Goal: Information Seeking & Learning: Learn about a topic

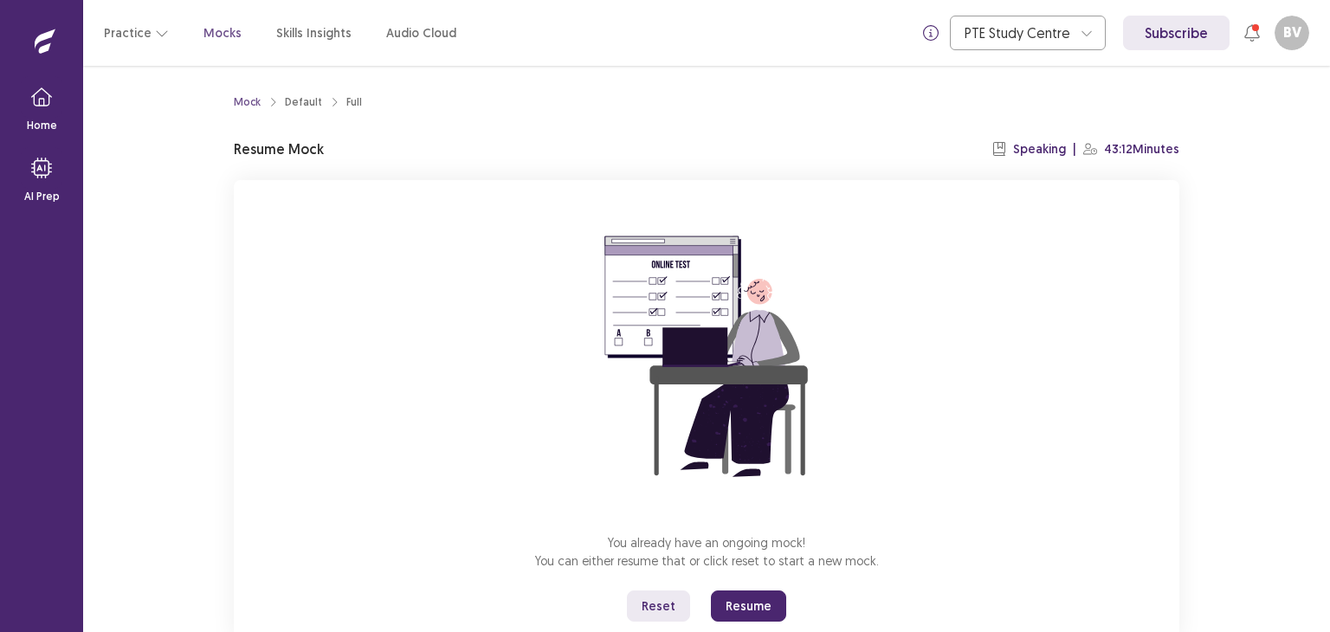
click at [751, 610] on button "Resume" at bounding box center [748, 606] width 75 height 31
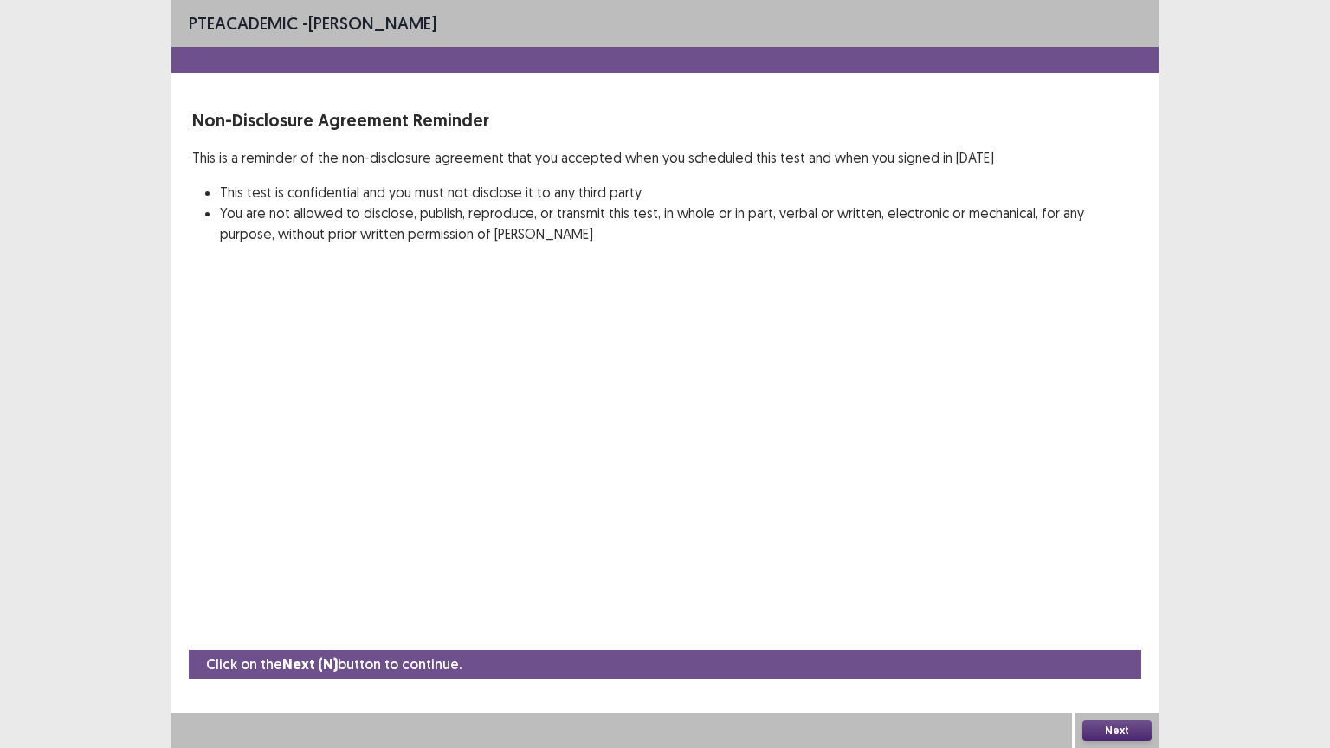
click at [1120, 631] on button "Next" at bounding box center [1117, 731] width 69 height 21
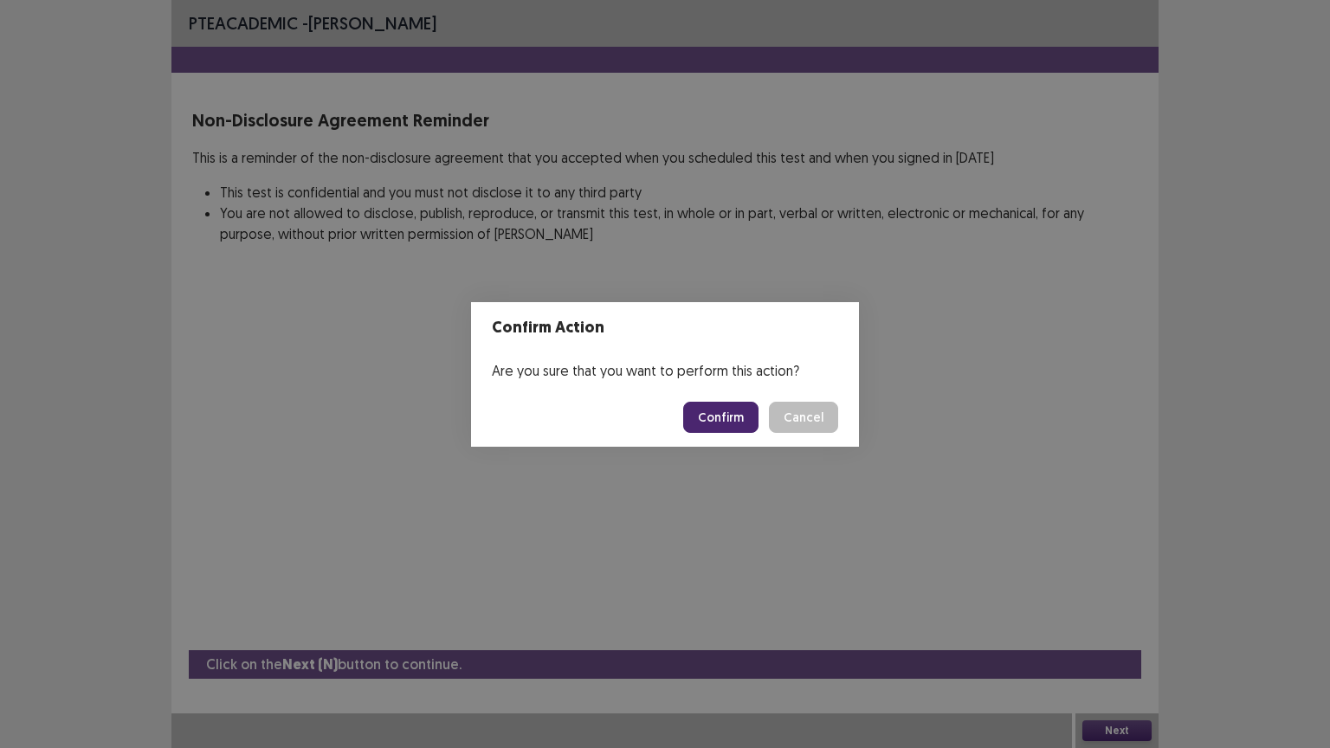
click at [704, 420] on button "Confirm" at bounding box center [720, 417] width 75 height 31
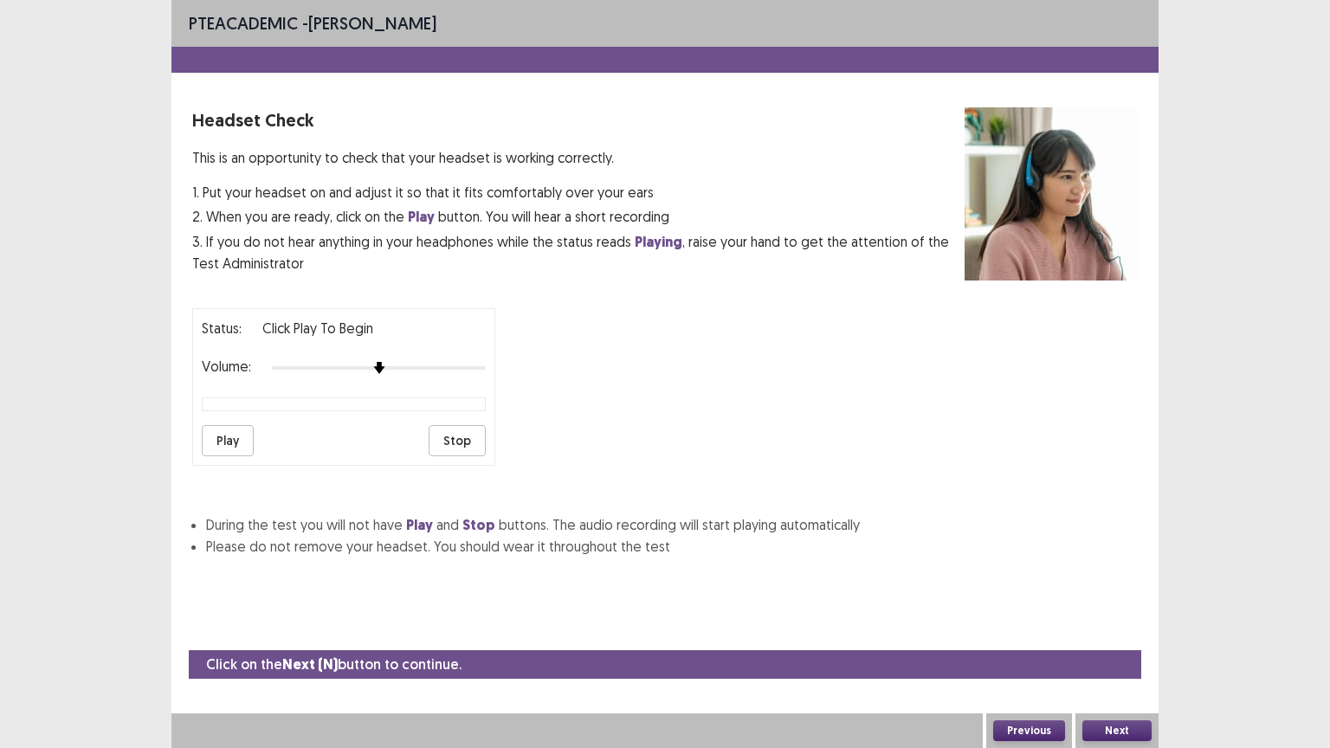
click at [231, 431] on button "Play" at bounding box center [228, 440] width 52 height 31
drag, startPoint x: 457, startPoint y: 430, endPoint x: 478, endPoint y: 443, distance: 24.5
click at [457, 429] on button "Stop" at bounding box center [457, 440] width 57 height 31
click at [1133, 631] on button "Next" at bounding box center [1117, 731] width 69 height 21
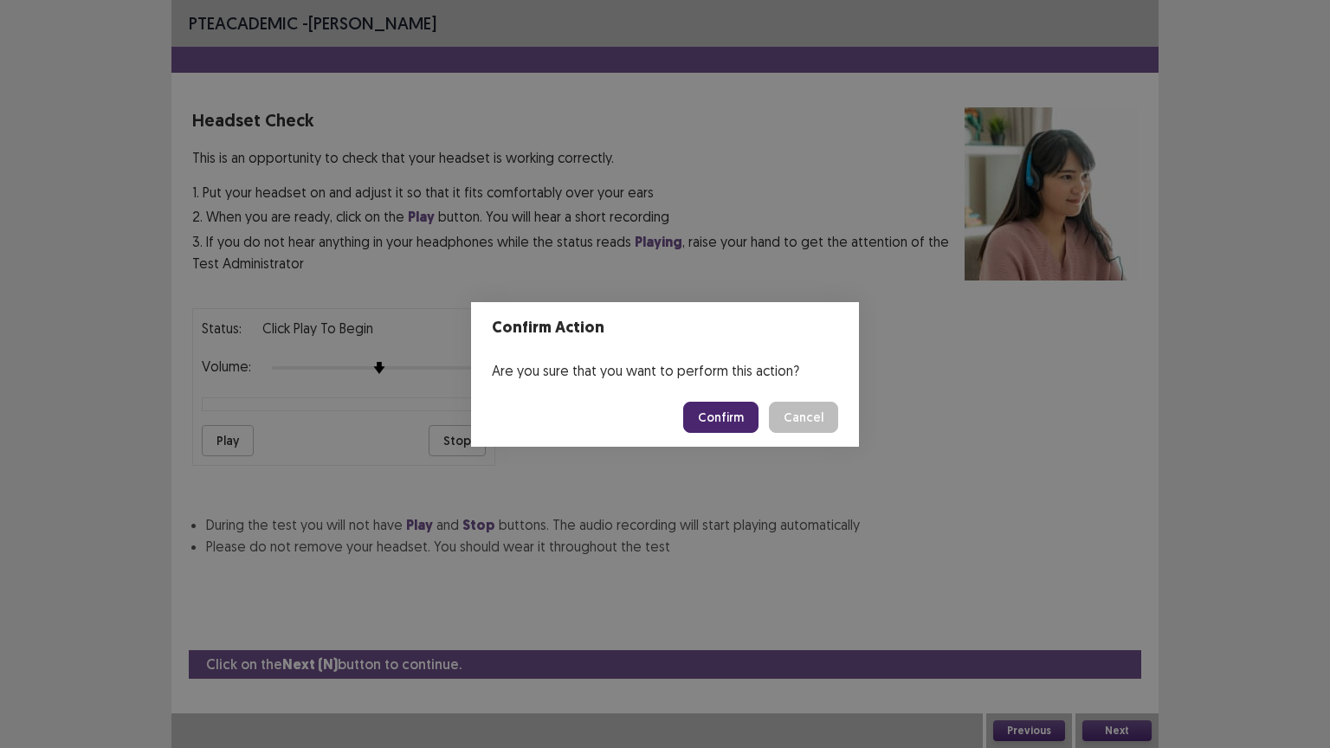
click at [725, 426] on button "Confirm" at bounding box center [720, 417] width 75 height 31
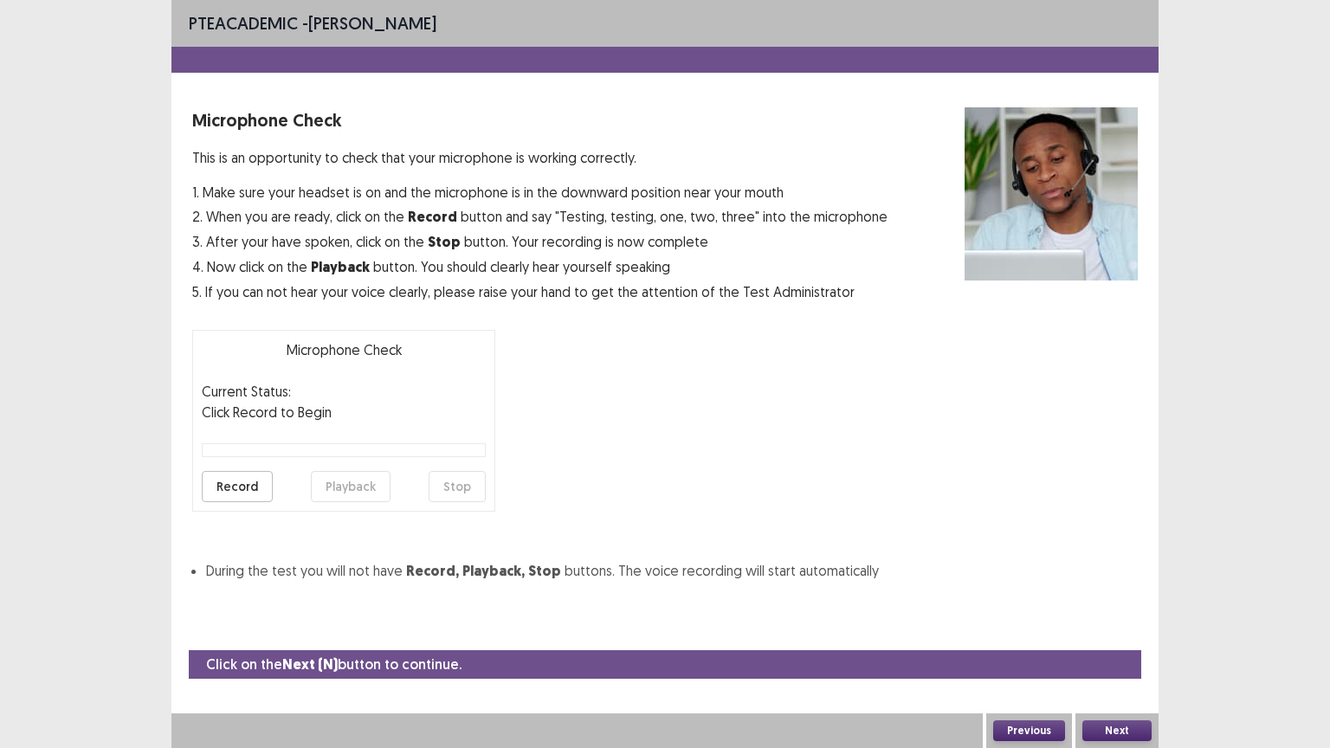
click at [1119, 631] on button "Next" at bounding box center [1117, 731] width 69 height 21
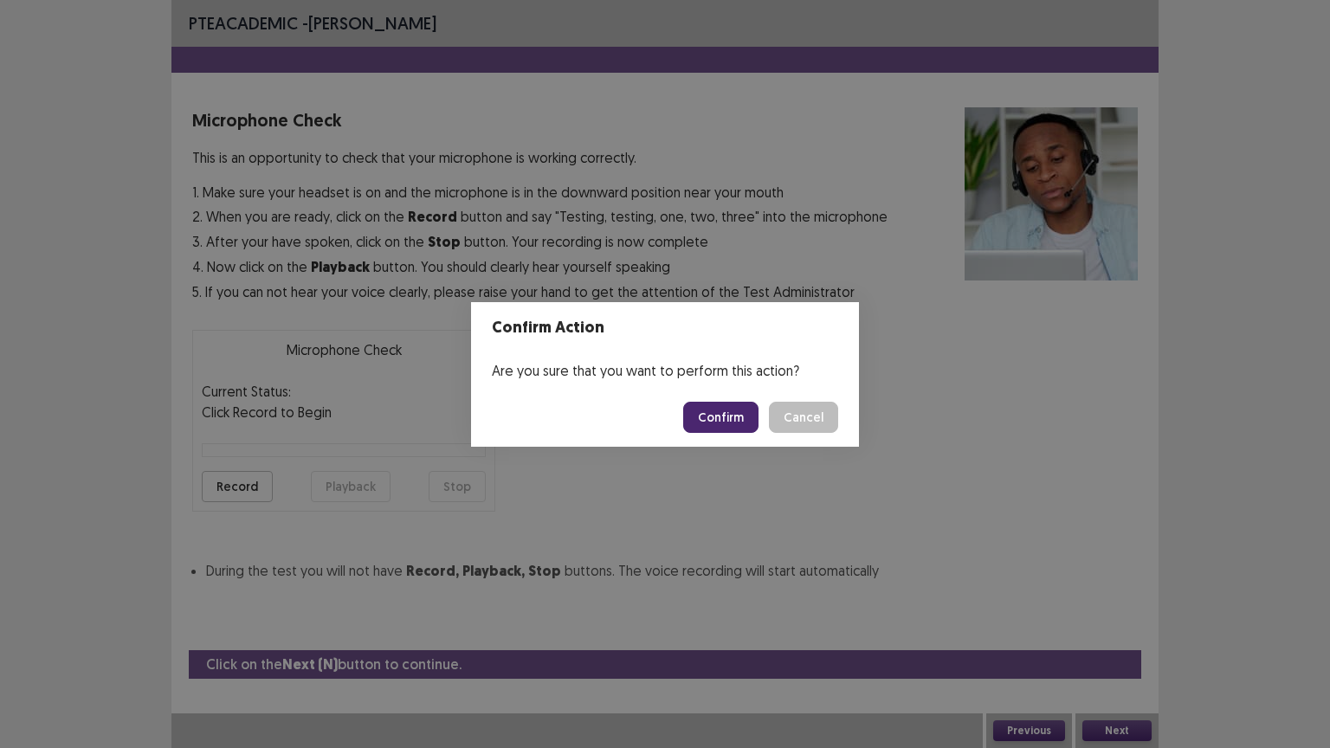
click at [714, 411] on button "Confirm" at bounding box center [720, 417] width 75 height 31
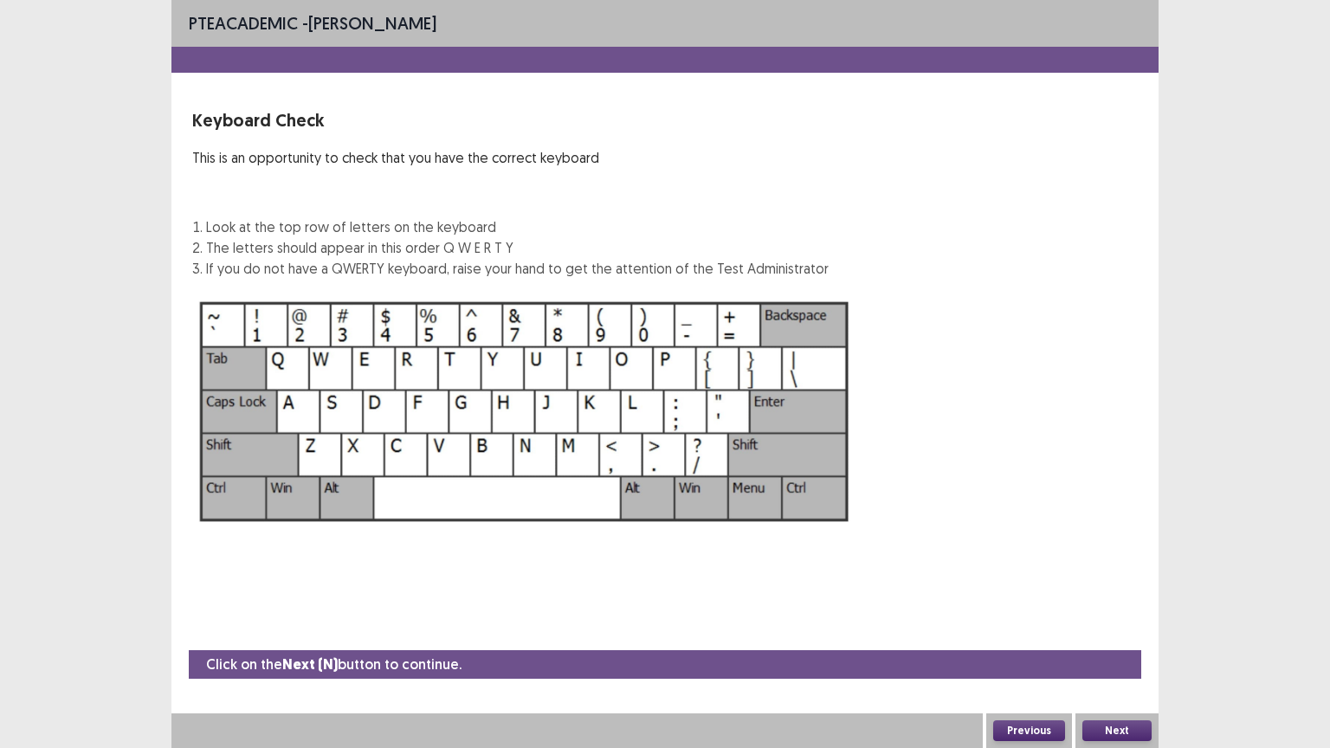
click at [1116, 631] on div "Next" at bounding box center [1117, 731] width 83 height 35
click at [1118, 631] on button "Next" at bounding box center [1117, 731] width 69 height 21
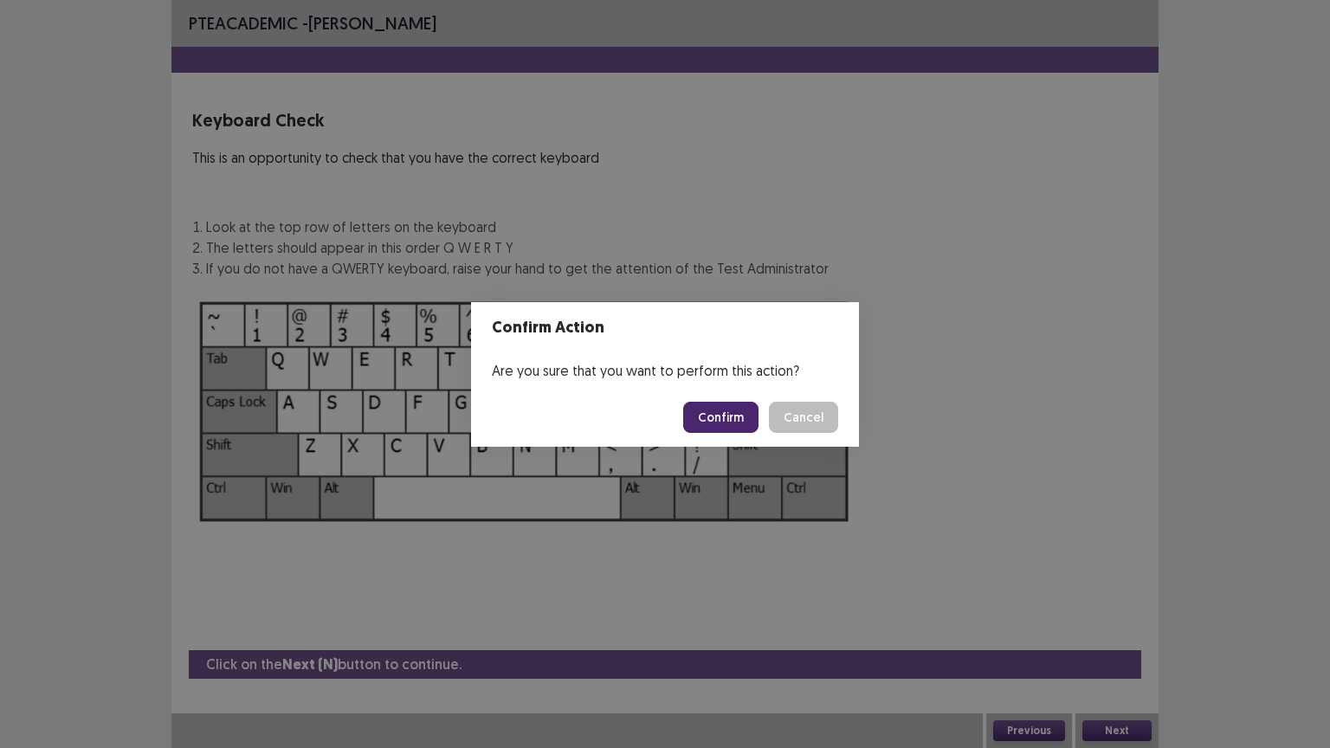
click at [708, 415] on button "Confirm" at bounding box center [720, 417] width 75 height 31
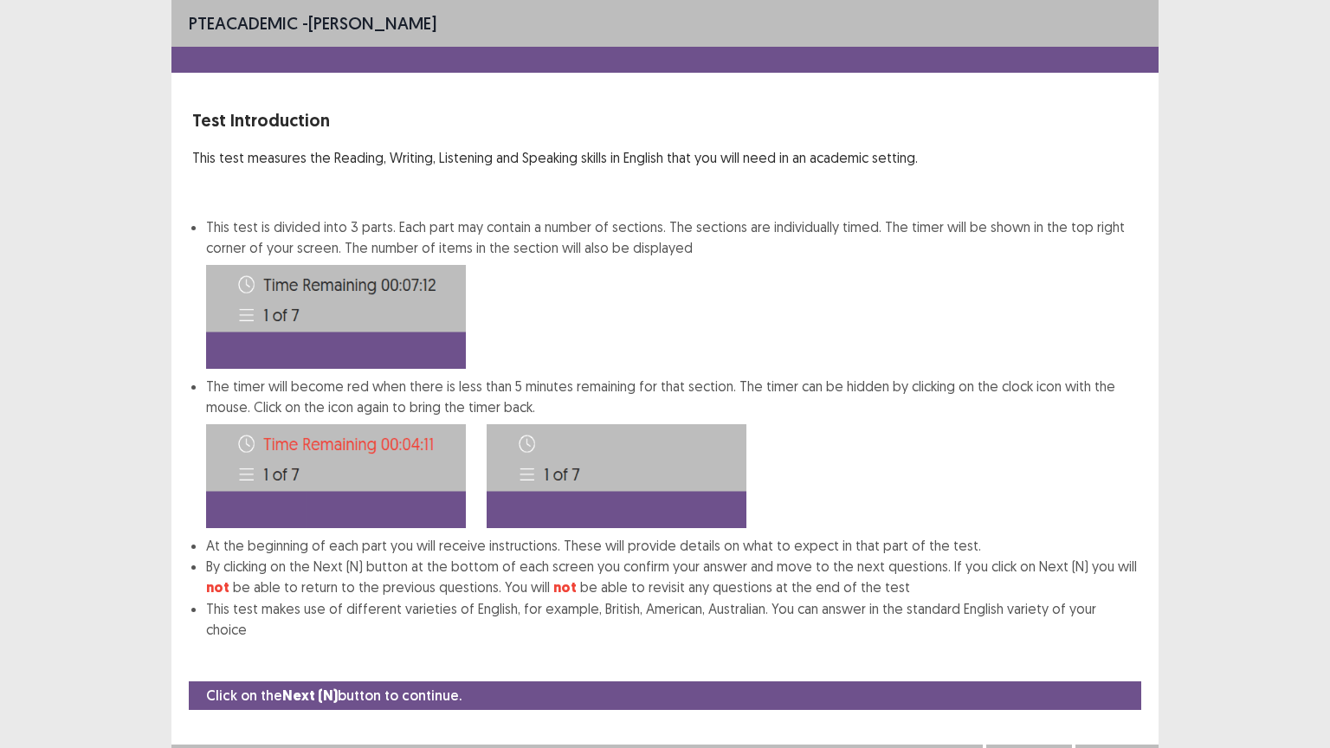
scroll to position [2, 0]
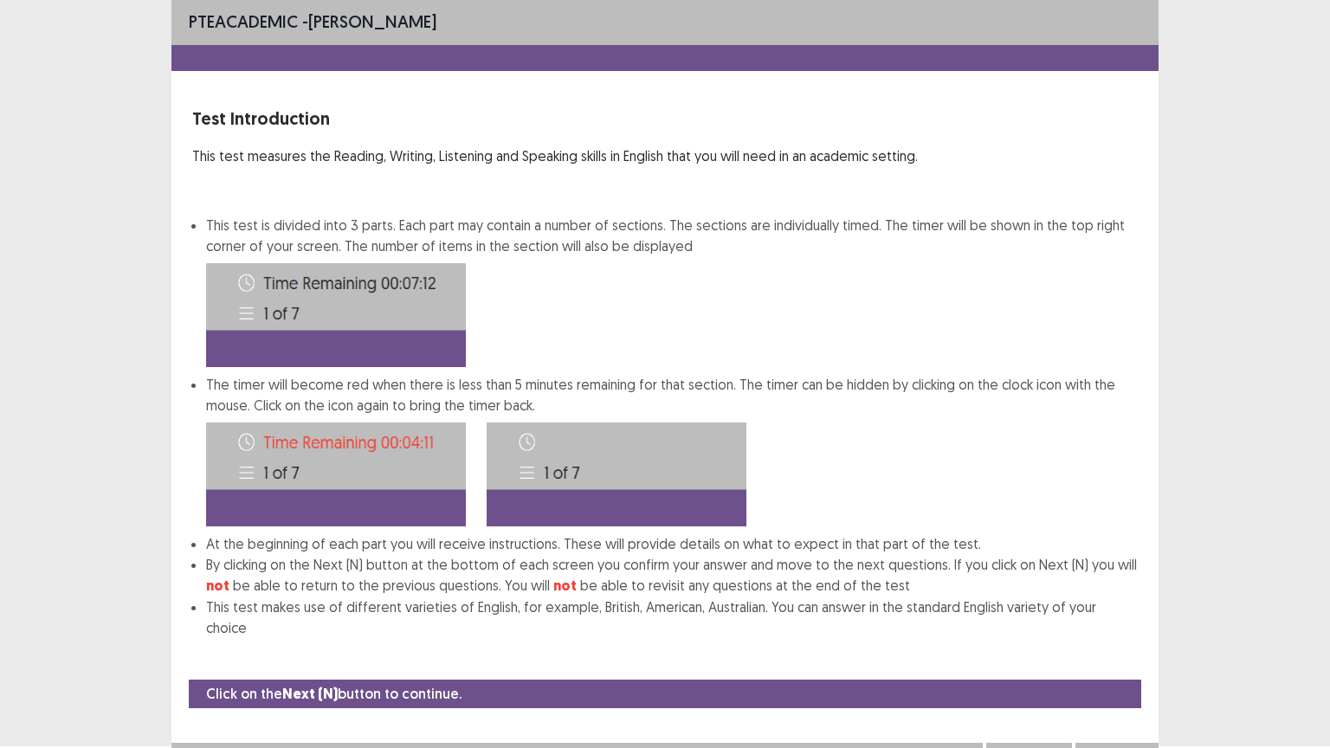
click at [1114, 631] on button "Next" at bounding box center [1117, 760] width 69 height 21
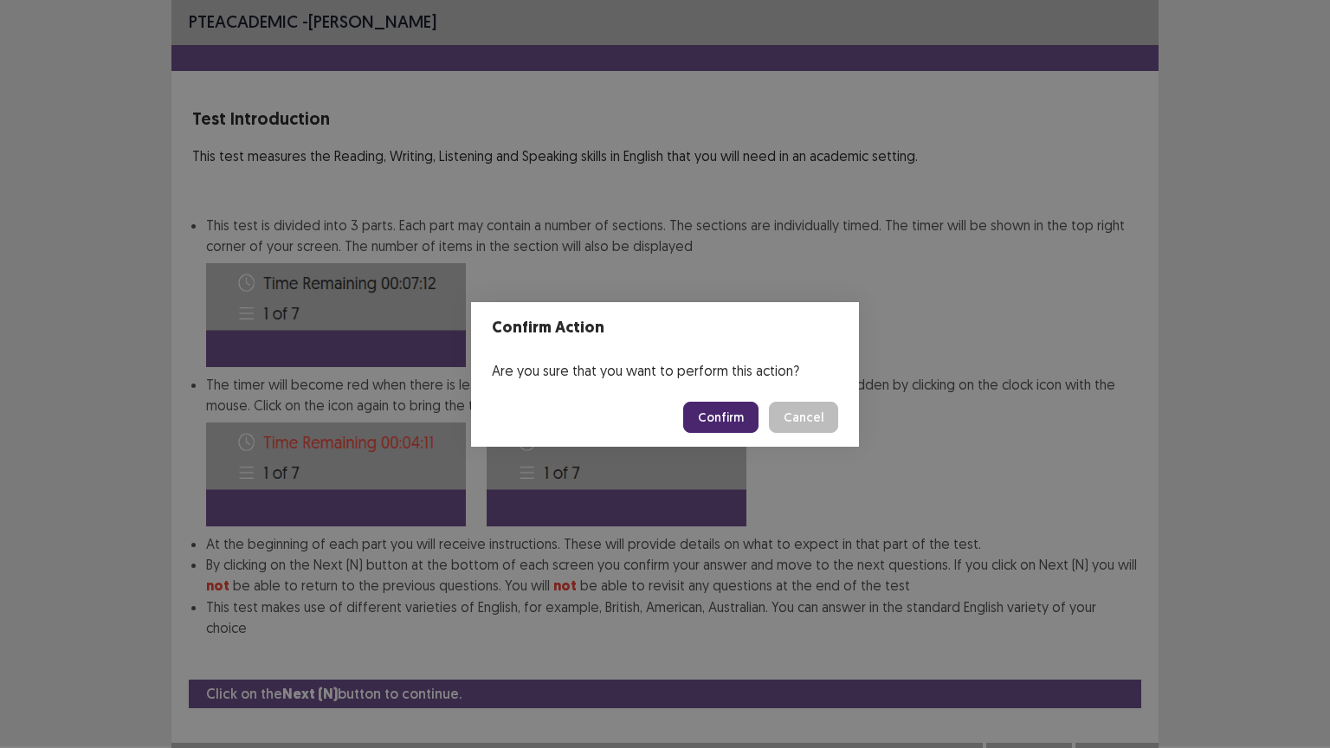
click at [717, 419] on button "Confirm" at bounding box center [720, 417] width 75 height 31
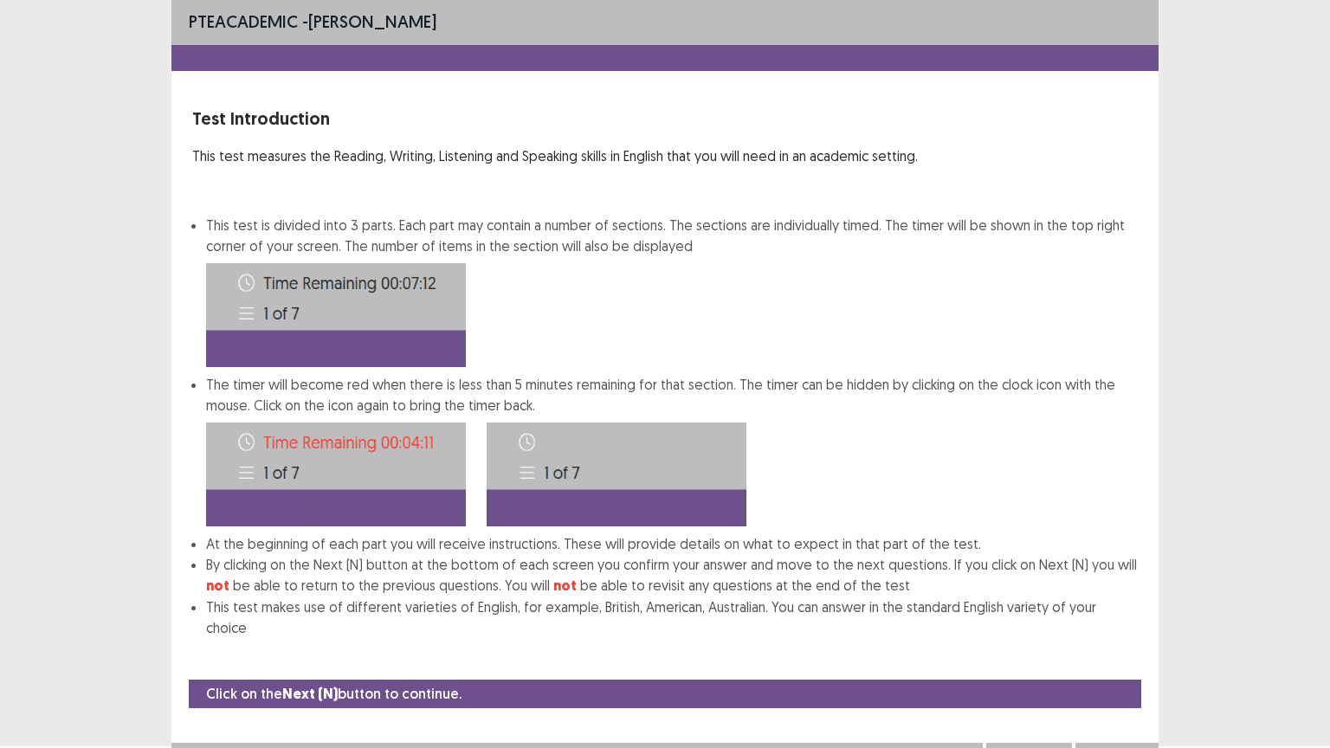
scroll to position [0, 0]
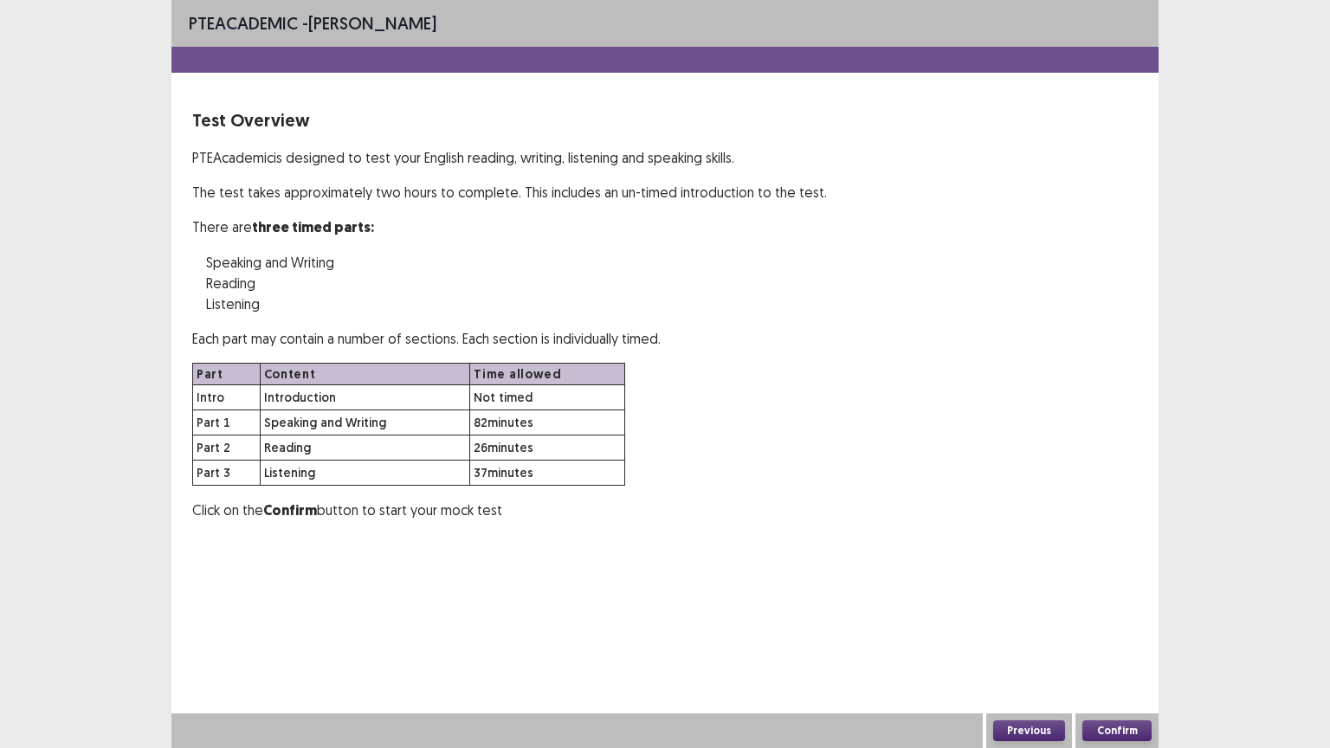
click at [1102, 631] on button "Confirm" at bounding box center [1117, 731] width 69 height 21
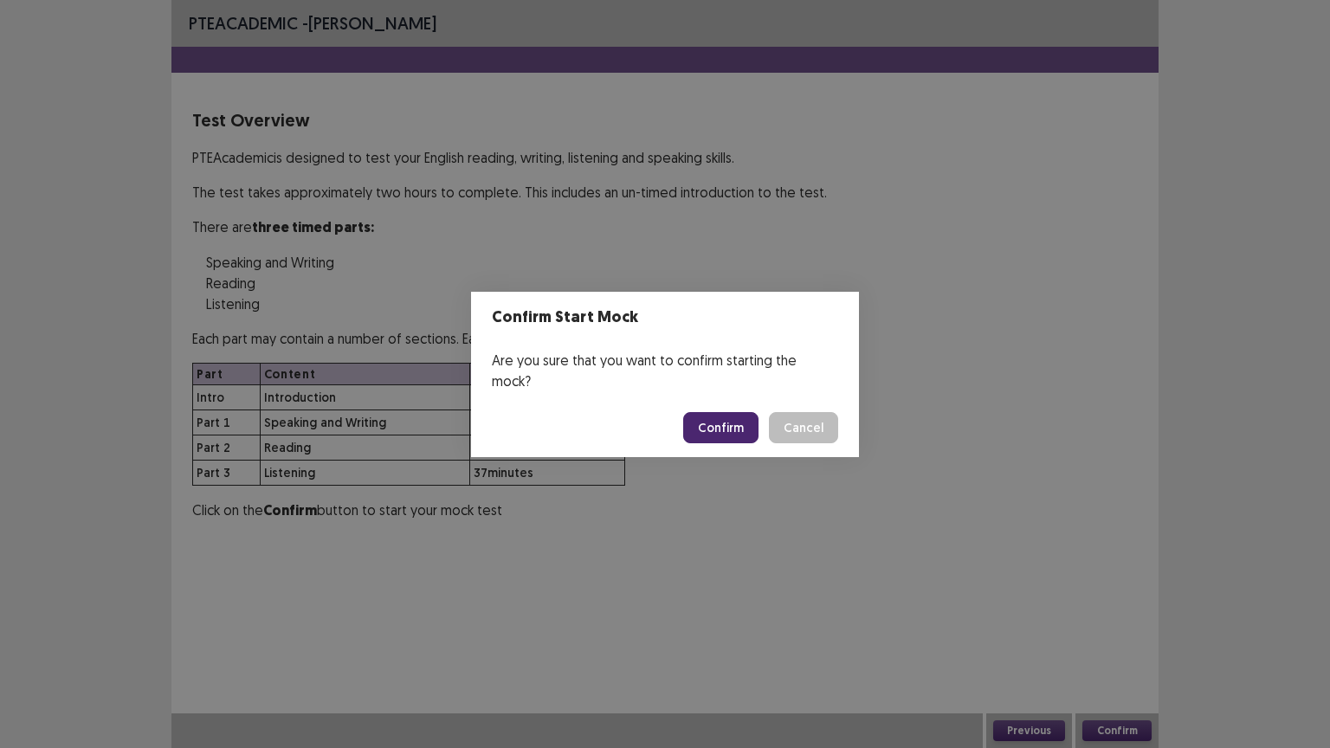
click at [740, 415] on button "Confirm" at bounding box center [720, 427] width 75 height 31
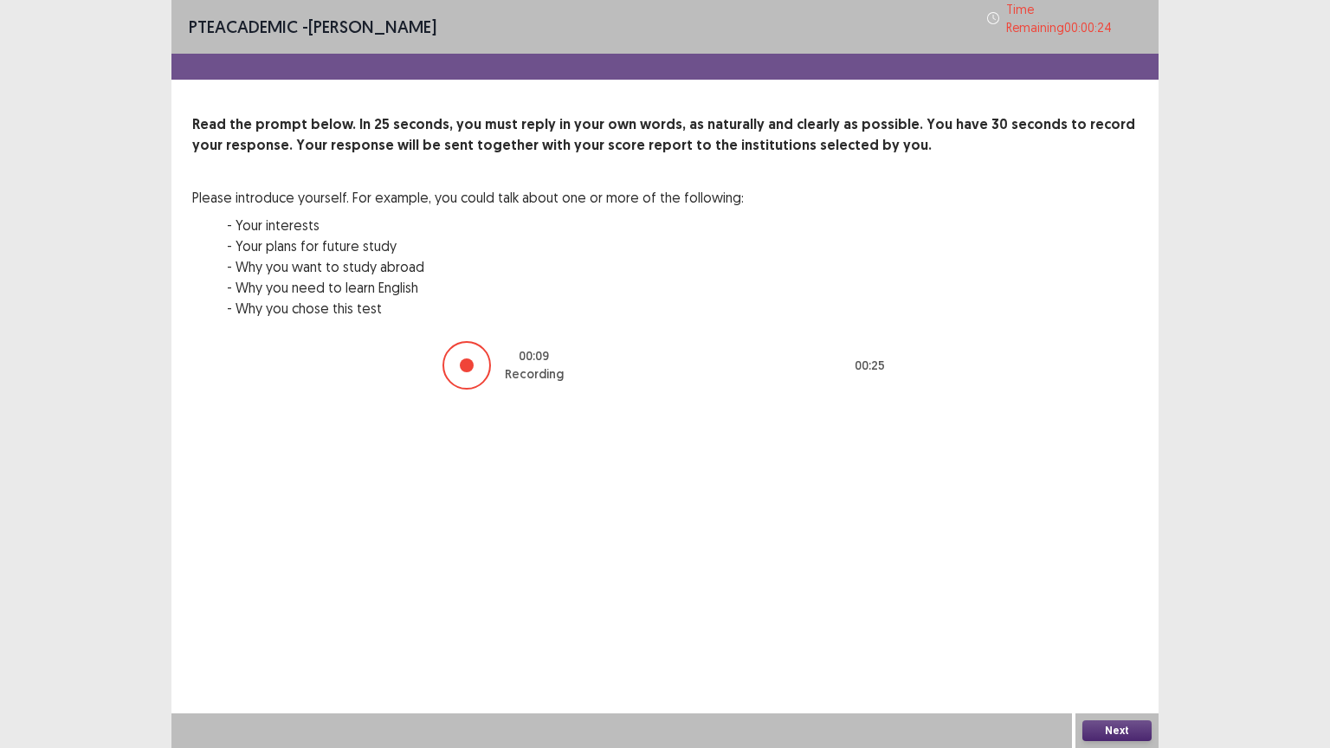
click at [1111, 631] on button "Next" at bounding box center [1117, 731] width 69 height 21
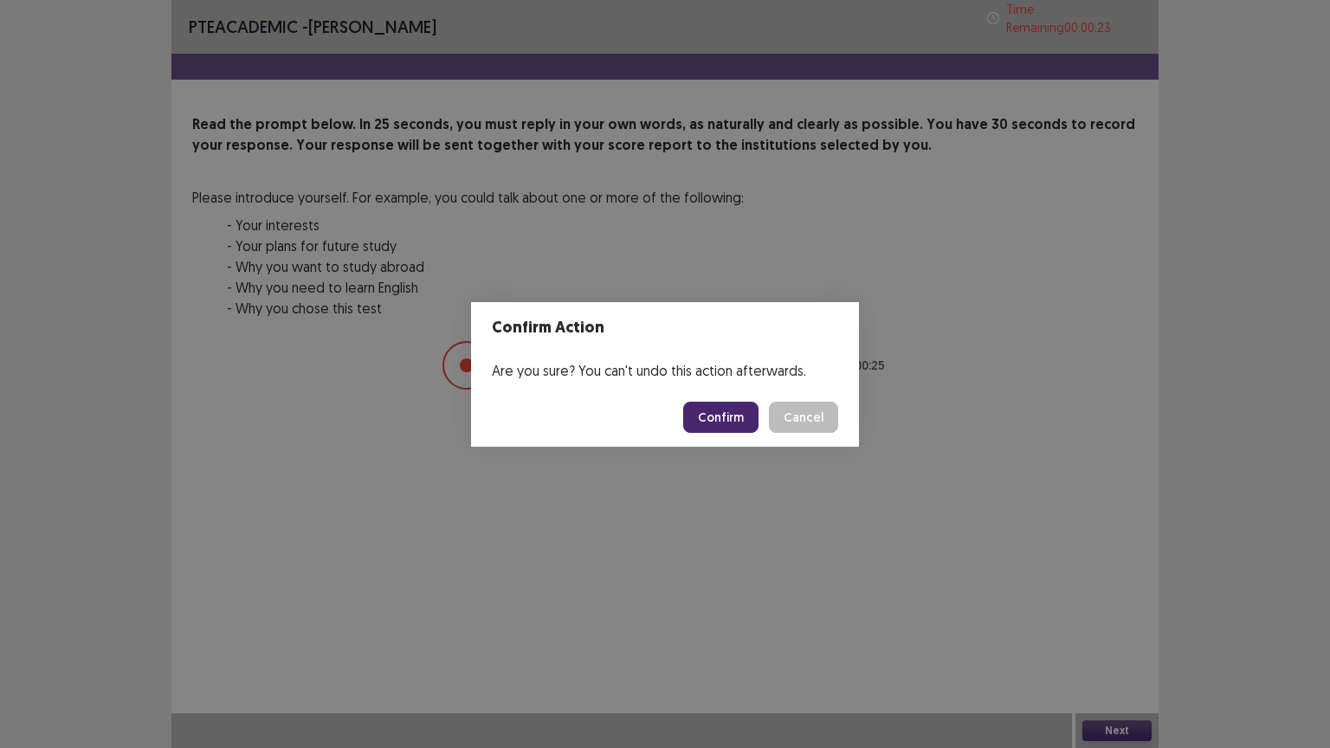
click at [724, 416] on button "Confirm" at bounding box center [720, 417] width 75 height 31
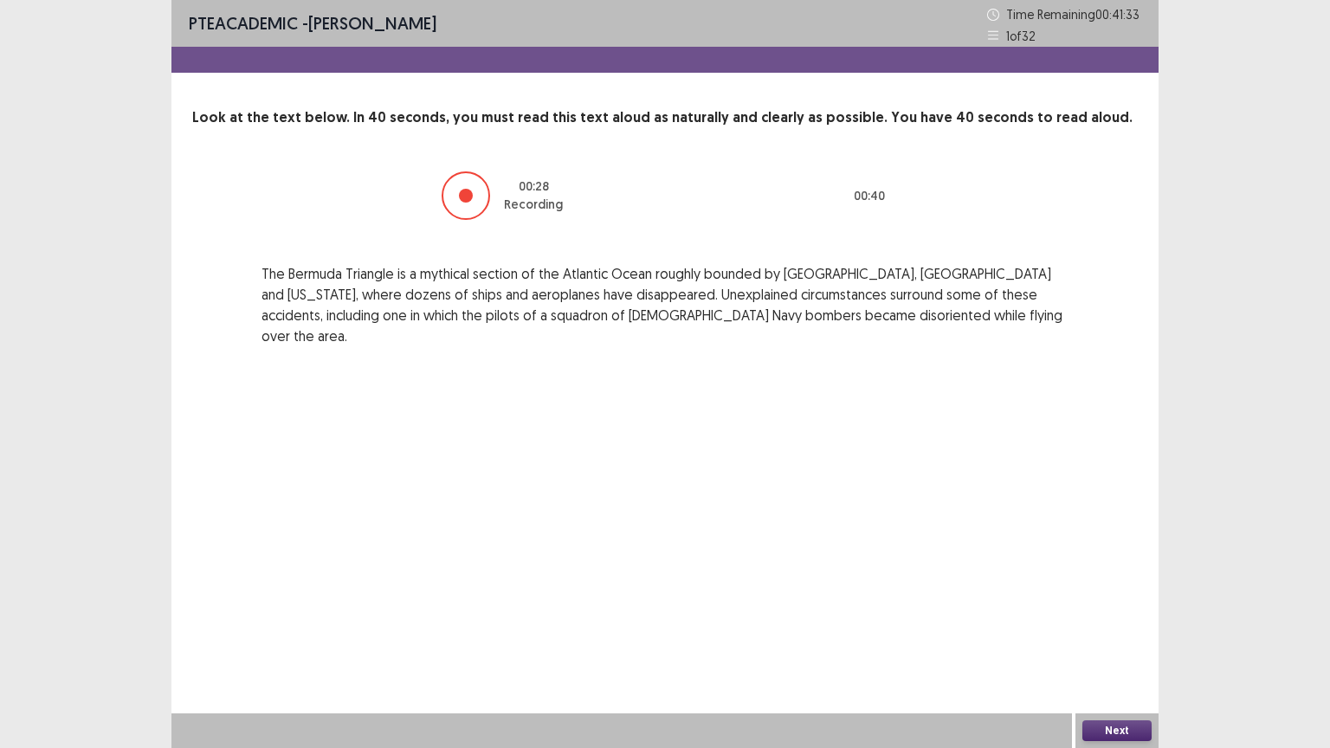
click at [1135, 631] on button "Next" at bounding box center [1117, 731] width 69 height 21
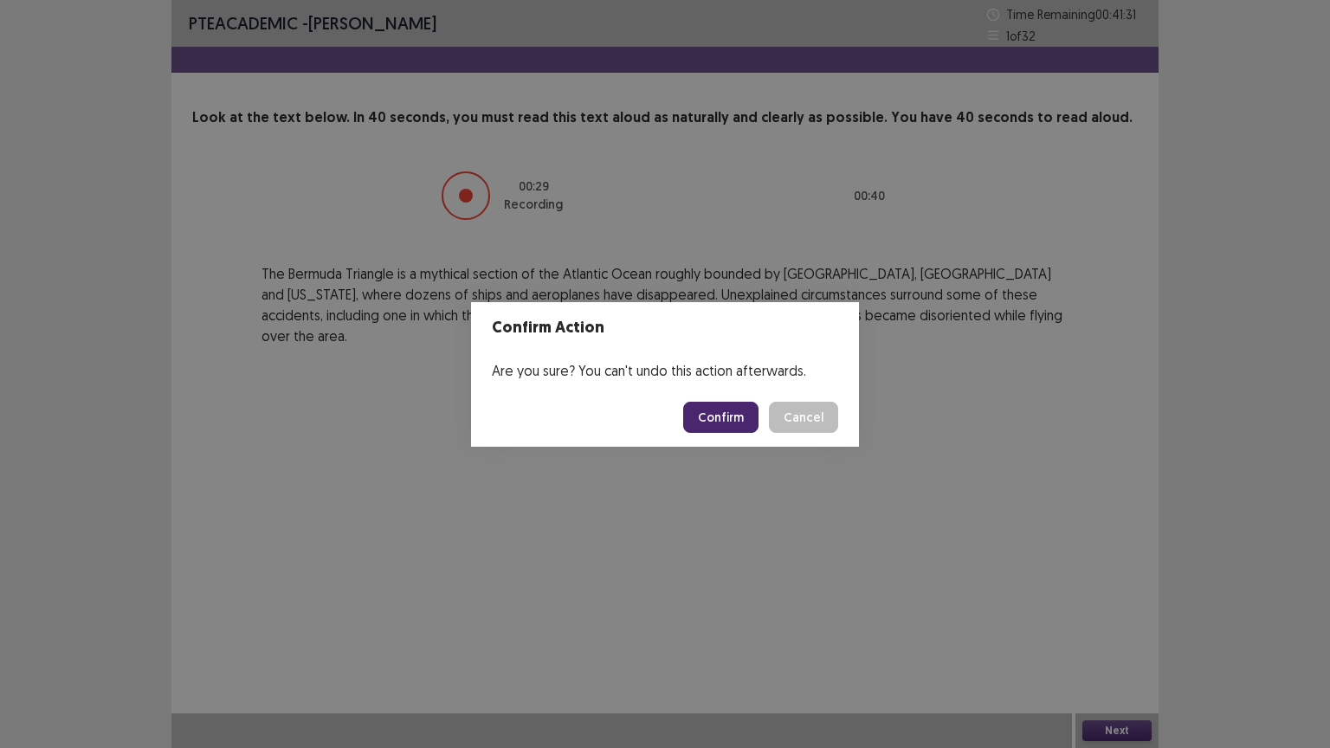
click at [735, 415] on button "Confirm" at bounding box center [720, 417] width 75 height 31
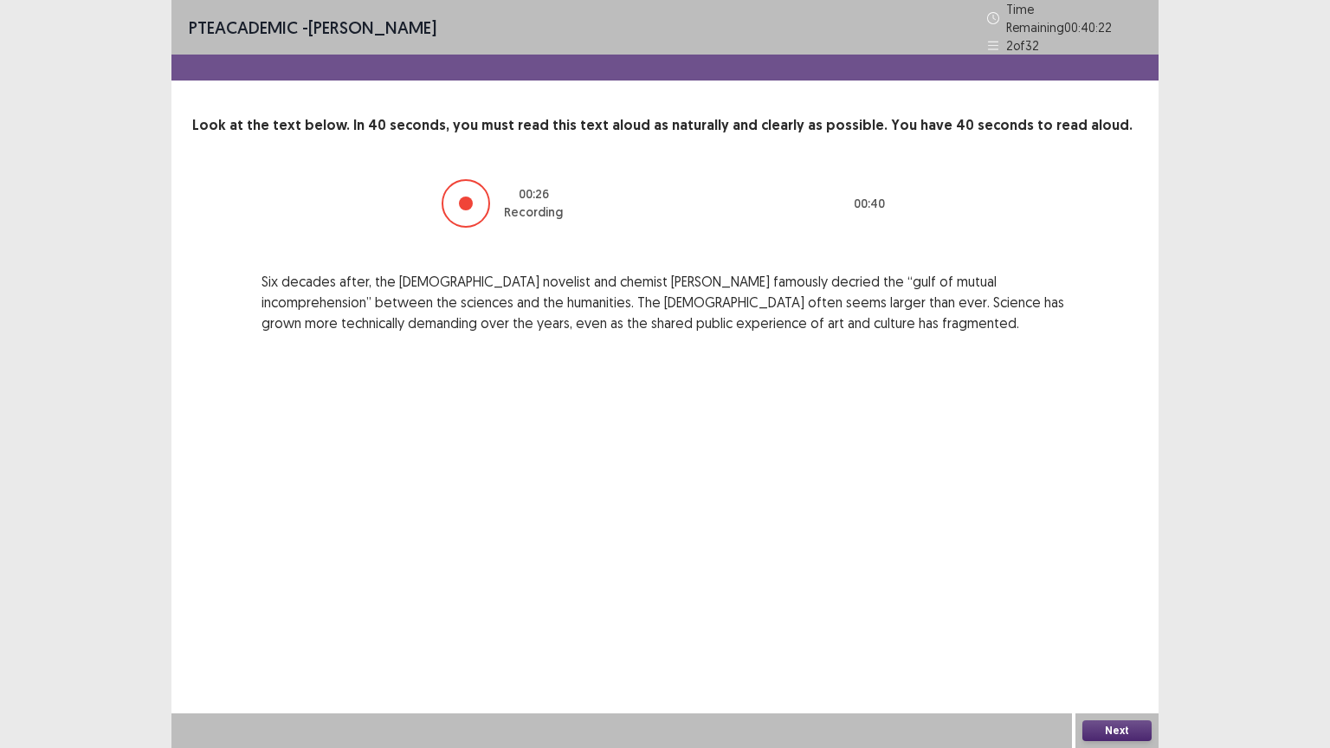
click at [1094, 631] on div "Next" at bounding box center [1117, 731] width 83 height 35
click at [1115, 631] on button "Next" at bounding box center [1117, 731] width 69 height 21
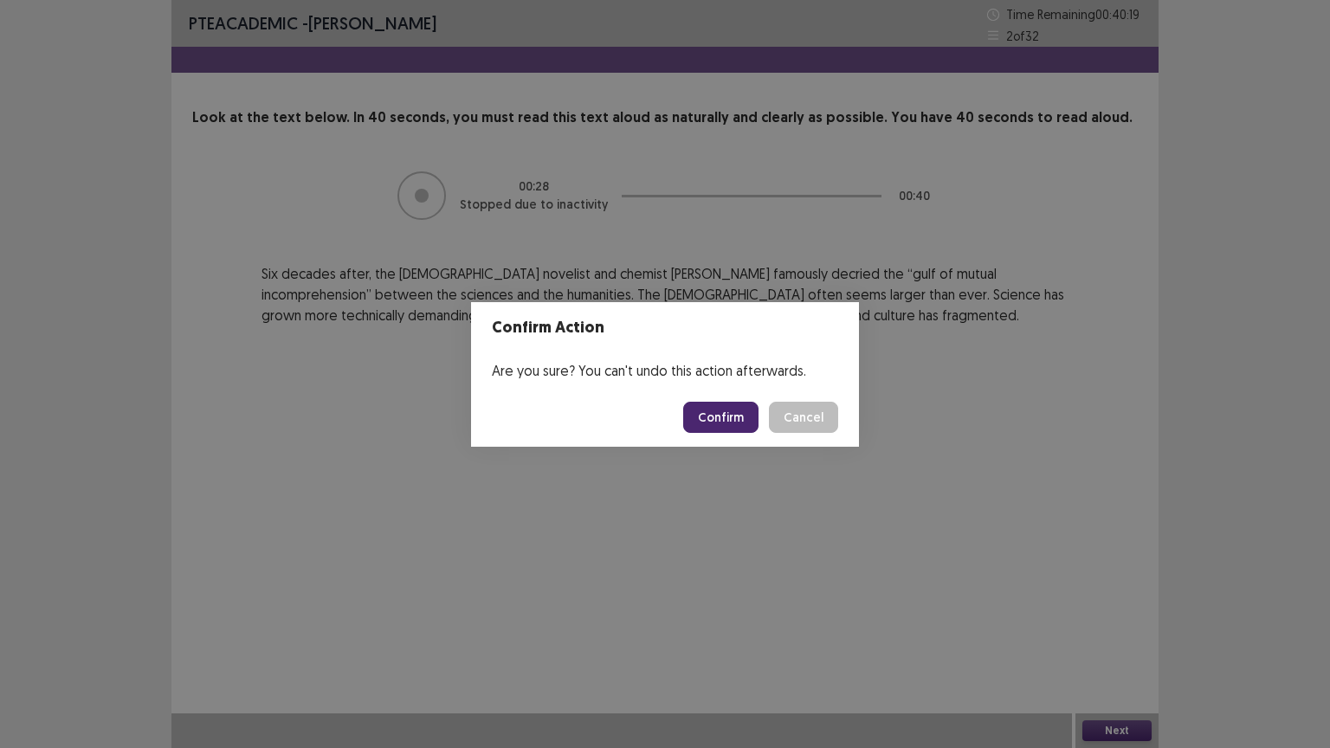
click at [715, 409] on button "Confirm" at bounding box center [720, 417] width 75 height 31
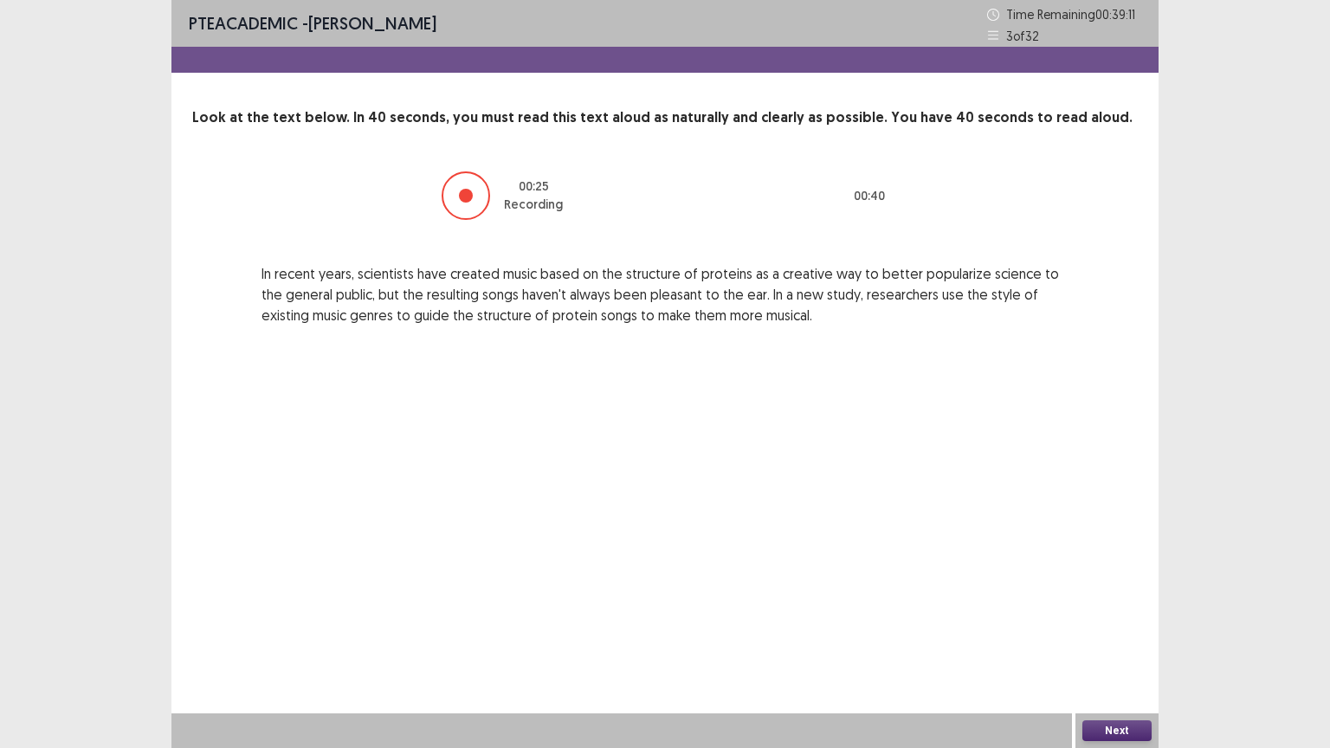
click at [1100, 631] on button "Next" at bounding box center [1117, 731] width 69 height 21
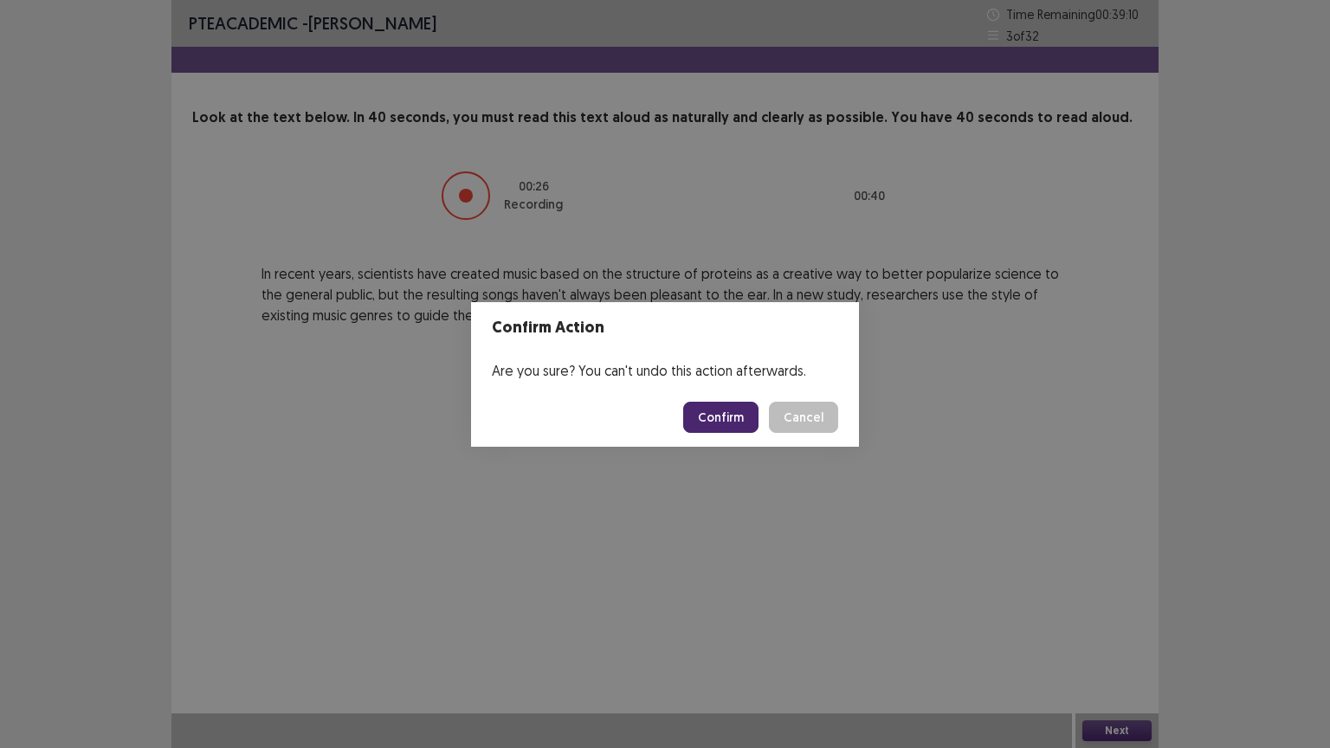
click at [721, 398] on footer "Confirm Cancel" at bounding box center [665, 417] width 388 height 59
click at [720, 410] on button "Confirm" at bounding box center [720, 417] width 75 height 31
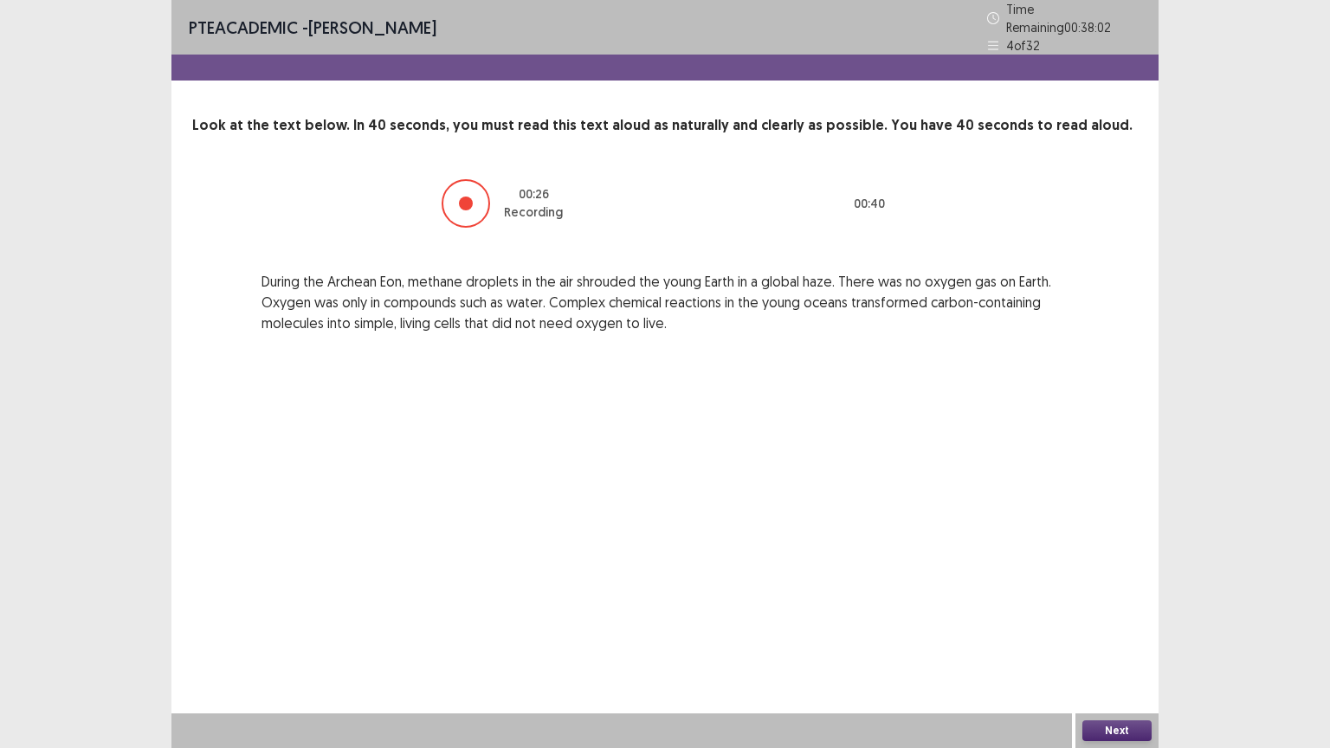
click at [1120, 631] on button "Next" at bounding box center [1117, 731] width 69 height 21
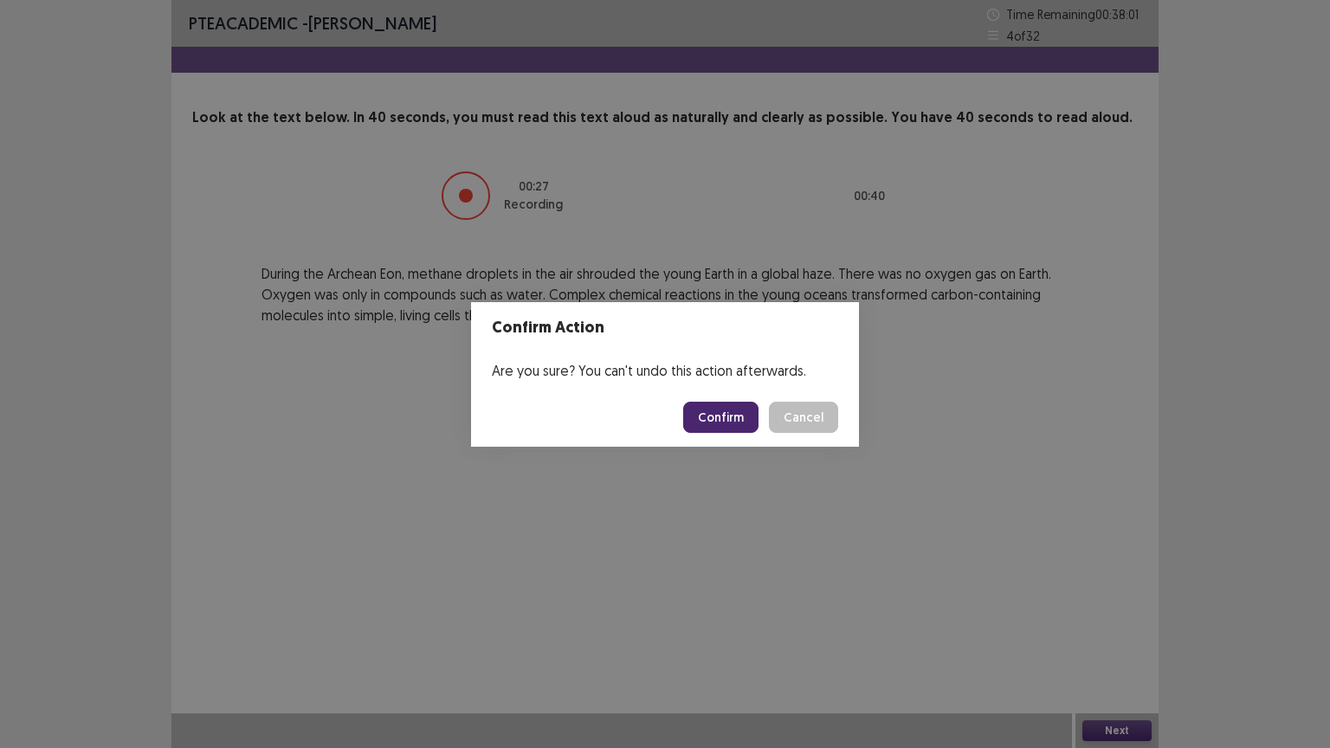
click at [720, 404] on button "Confirm" at bounding box center [720, 417] width 75 height 31
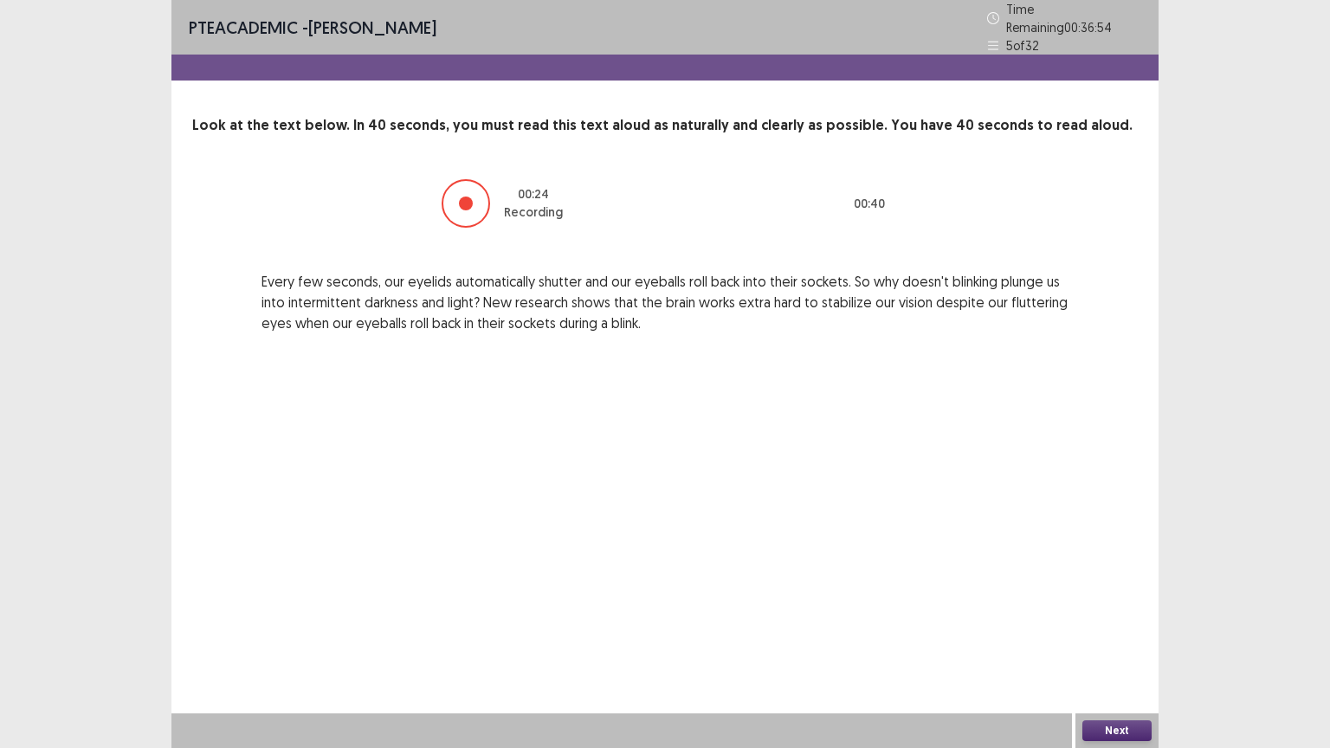
click at [1102, 631] on button "Next" at bounding box center [1117, 731] width 69 height 21
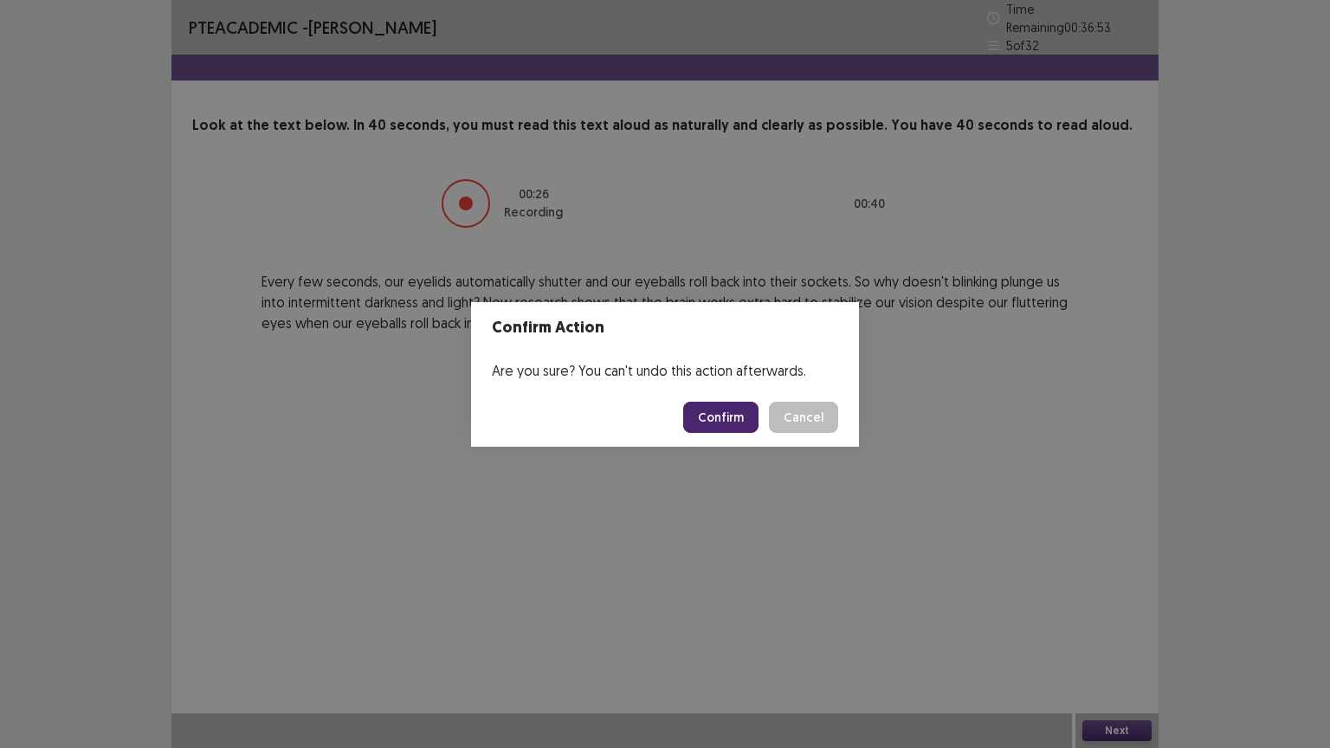
click at [738, 416] on button "Confirm" at bounding box center [720, 417] width 75 height 31
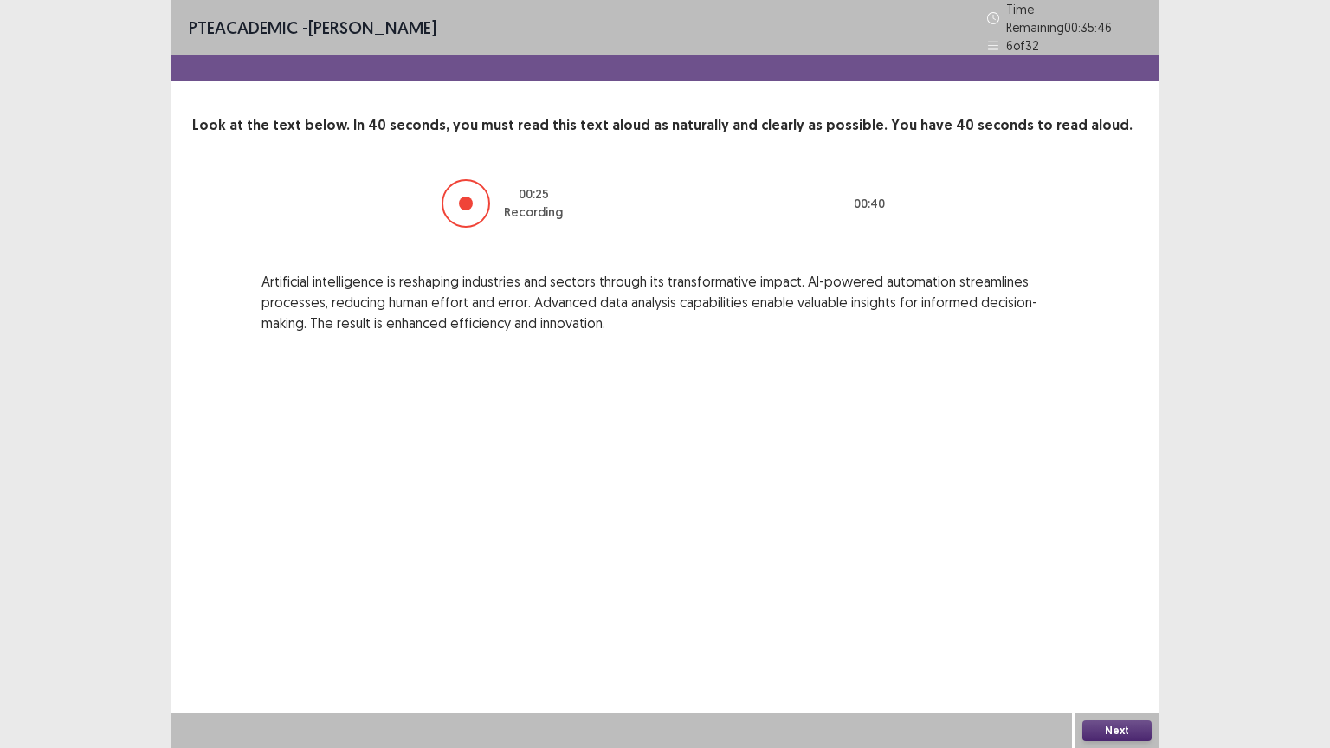
click at [1125, 631] on button "Next" at bounding box center [1117, 731] width 69 height 21
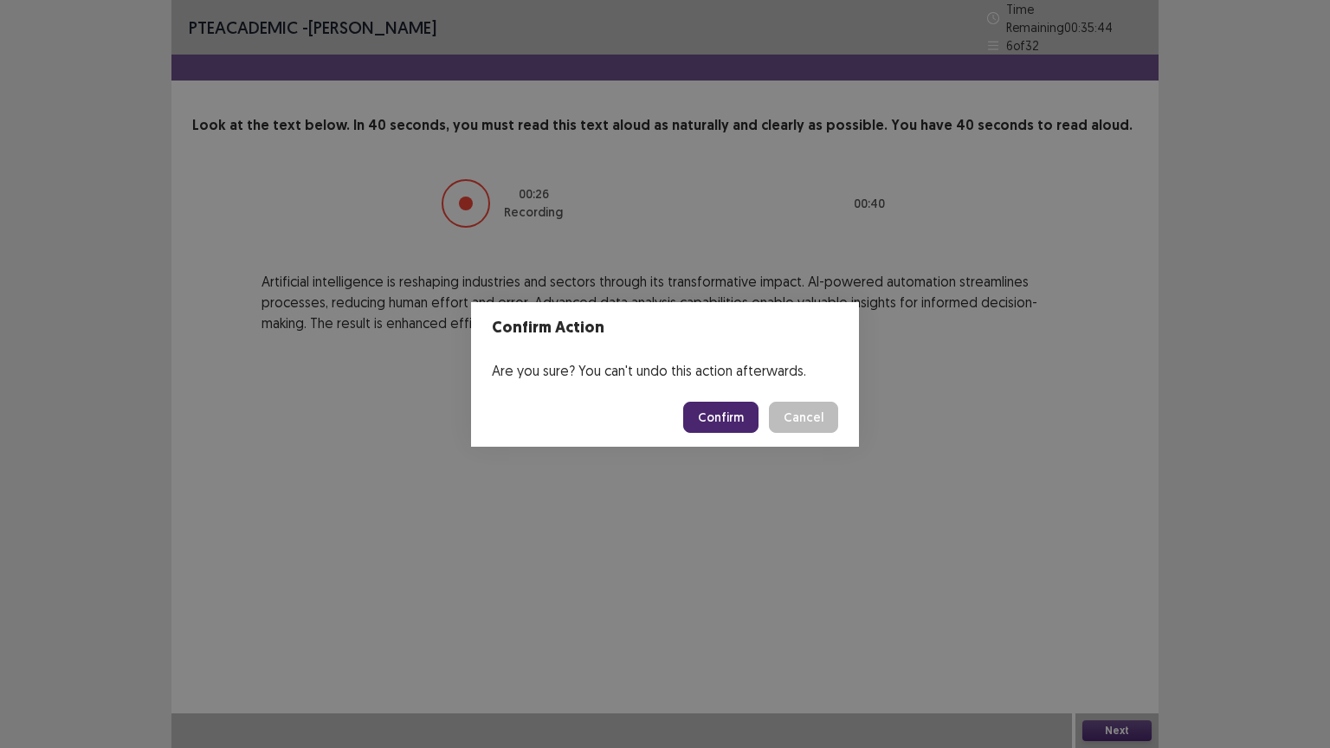
click at [736, 419] on button "Confirm" at bounding box center [720, 417] width 75 height 31
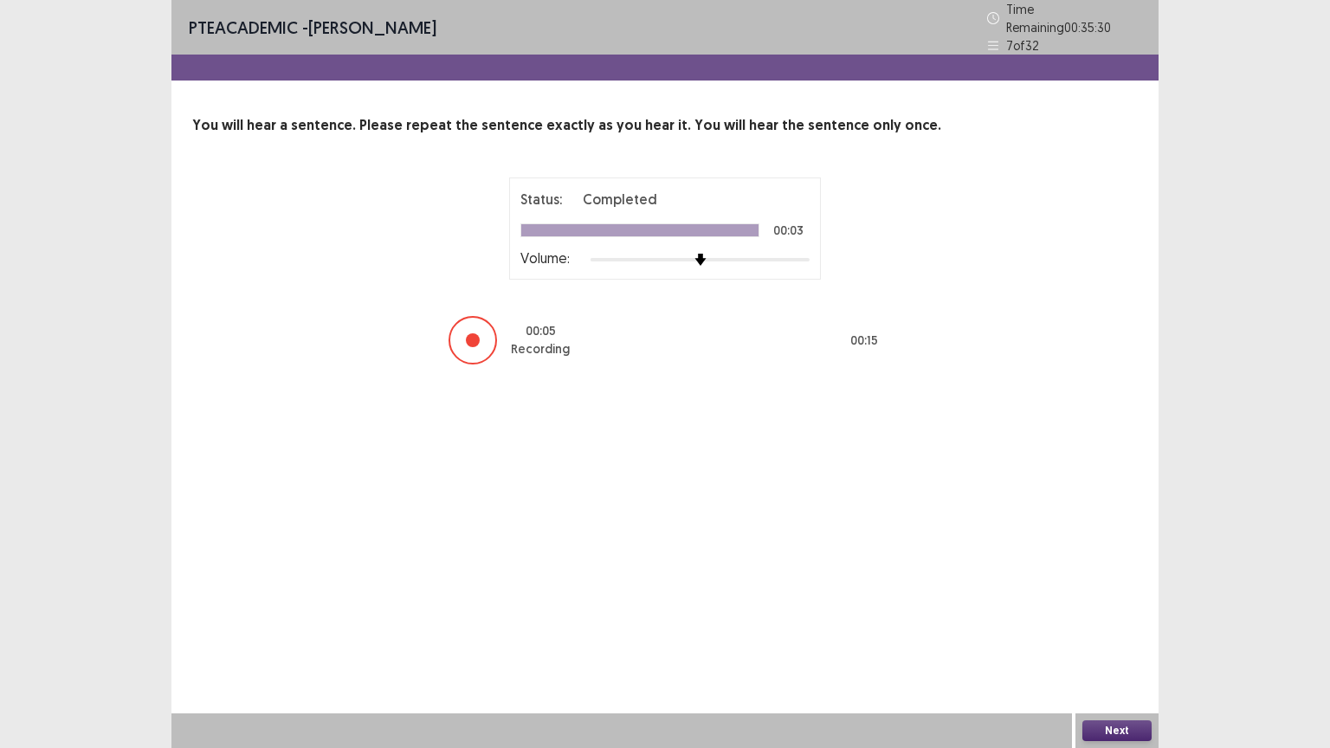
click at [1115, 631] on button "Next" at bounding box center [1117, 731] width 69 height 21
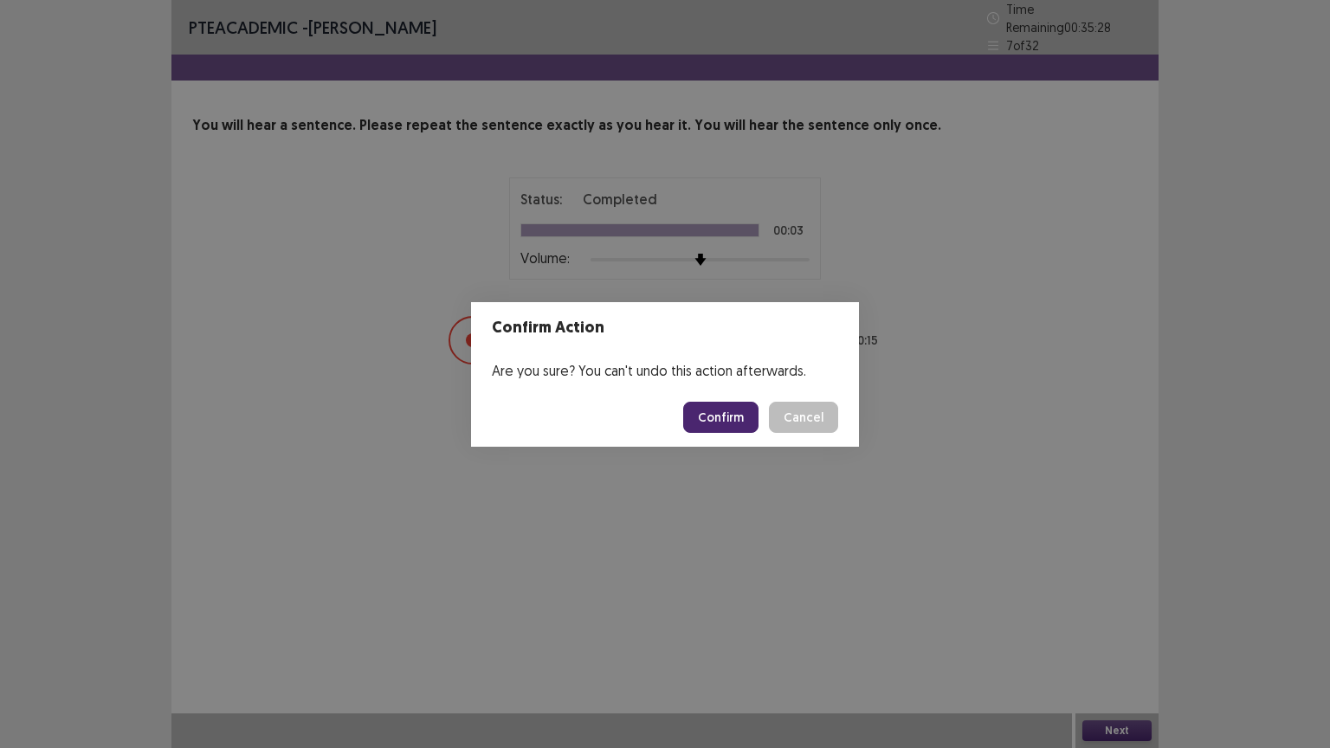
click at [716, 417] on button "Confirm" at bounding box center [720, 417] width 75 height 31
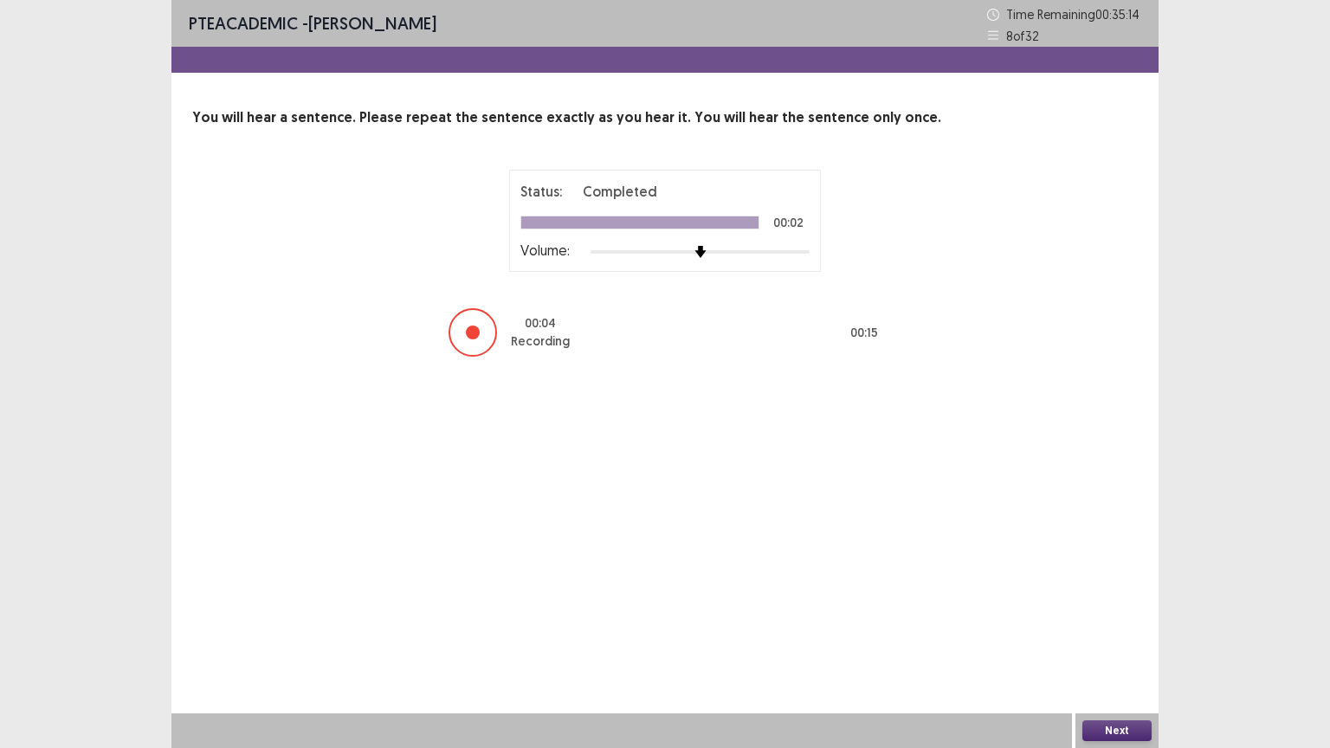
click at [1137, 631] on button "Next" at bounding box center [1117, 731] width 69 height 21
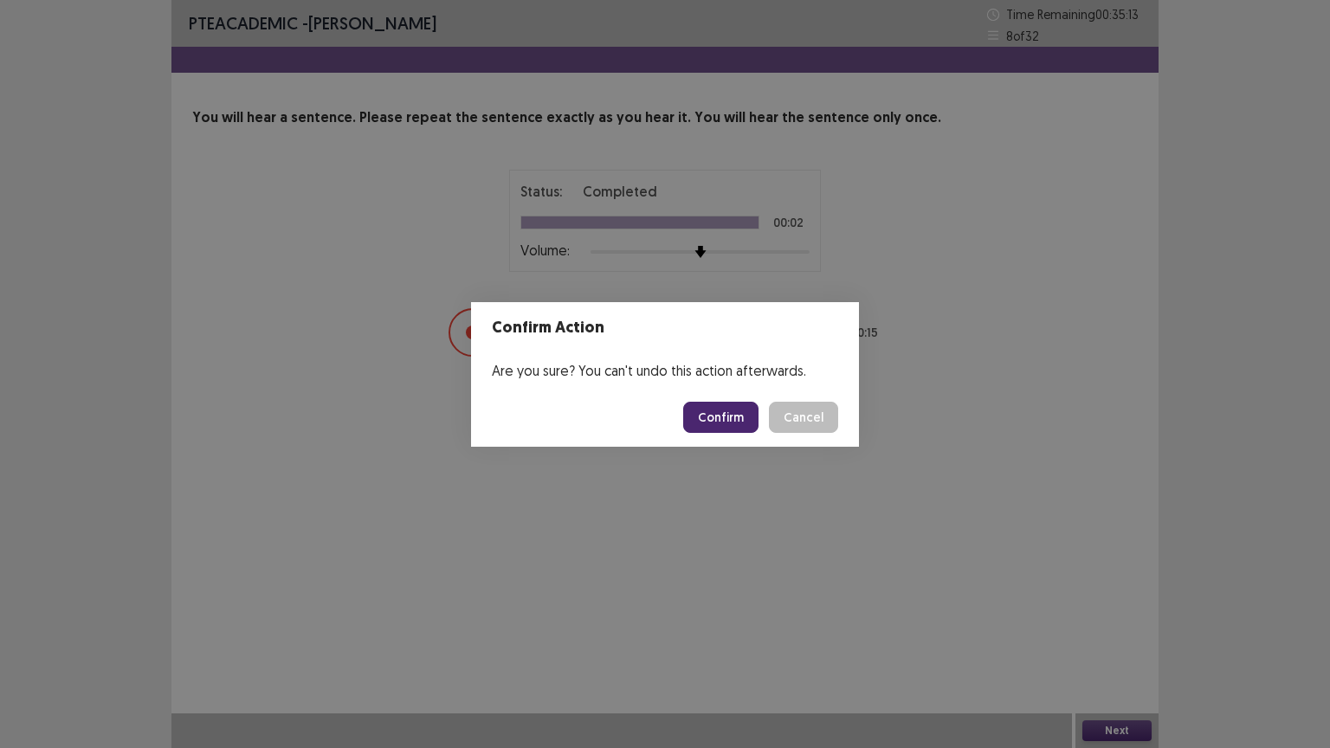
click at [731, 417] on button "Confirm" at bounding box center [720, 417] width 75 height 31
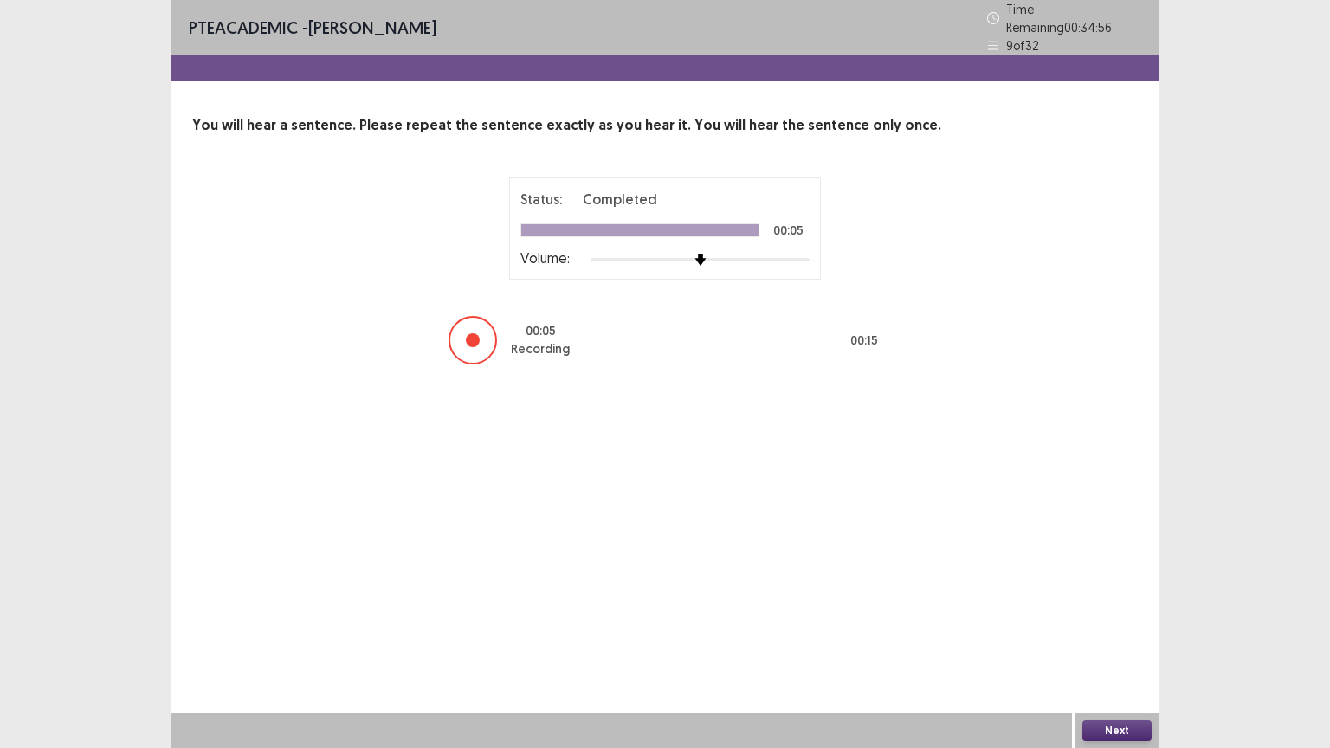
click at [1115, 631] on button "Next" at bounding box center [1117, 731] width 69 height 21
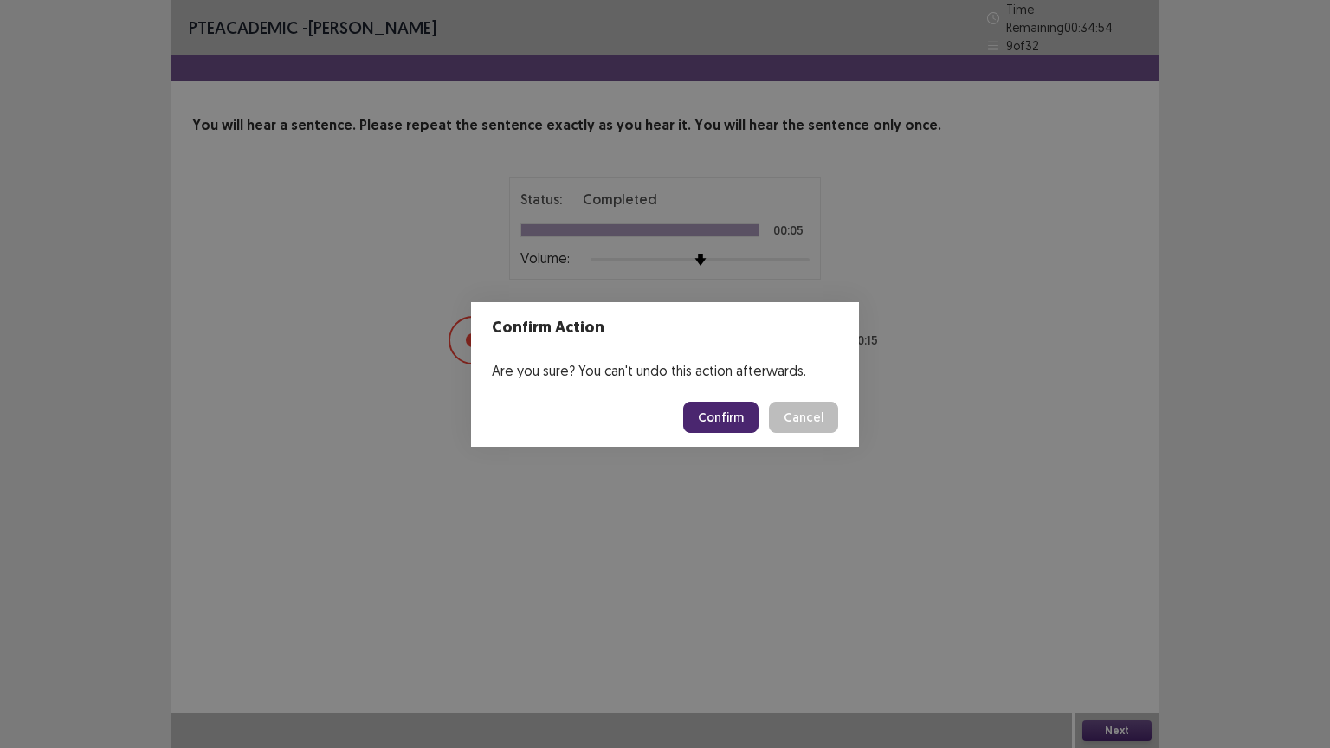
click at [724, 412] on button "Confirm" at bounding box center [720, 417] width 75 height 31
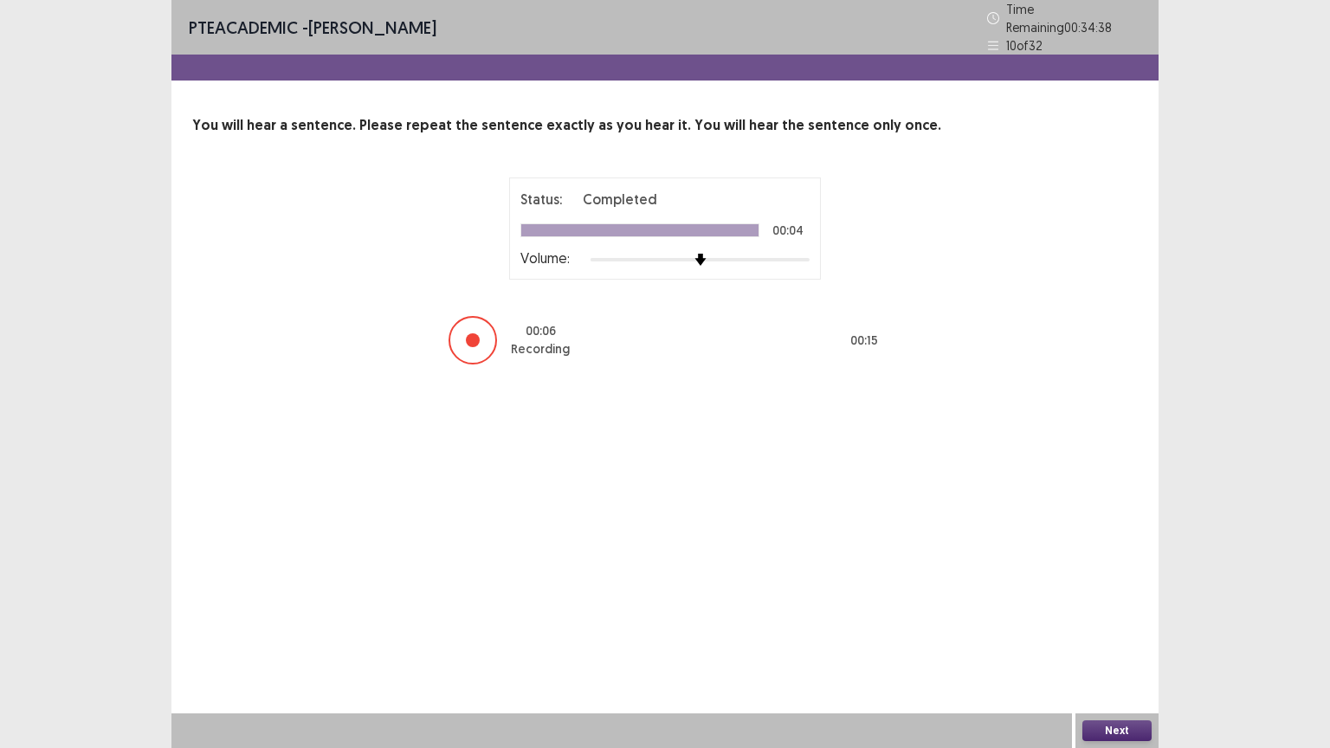
click at [1115, 631] on button "Next" at bounding box center [1117, 731] width 69 height 21
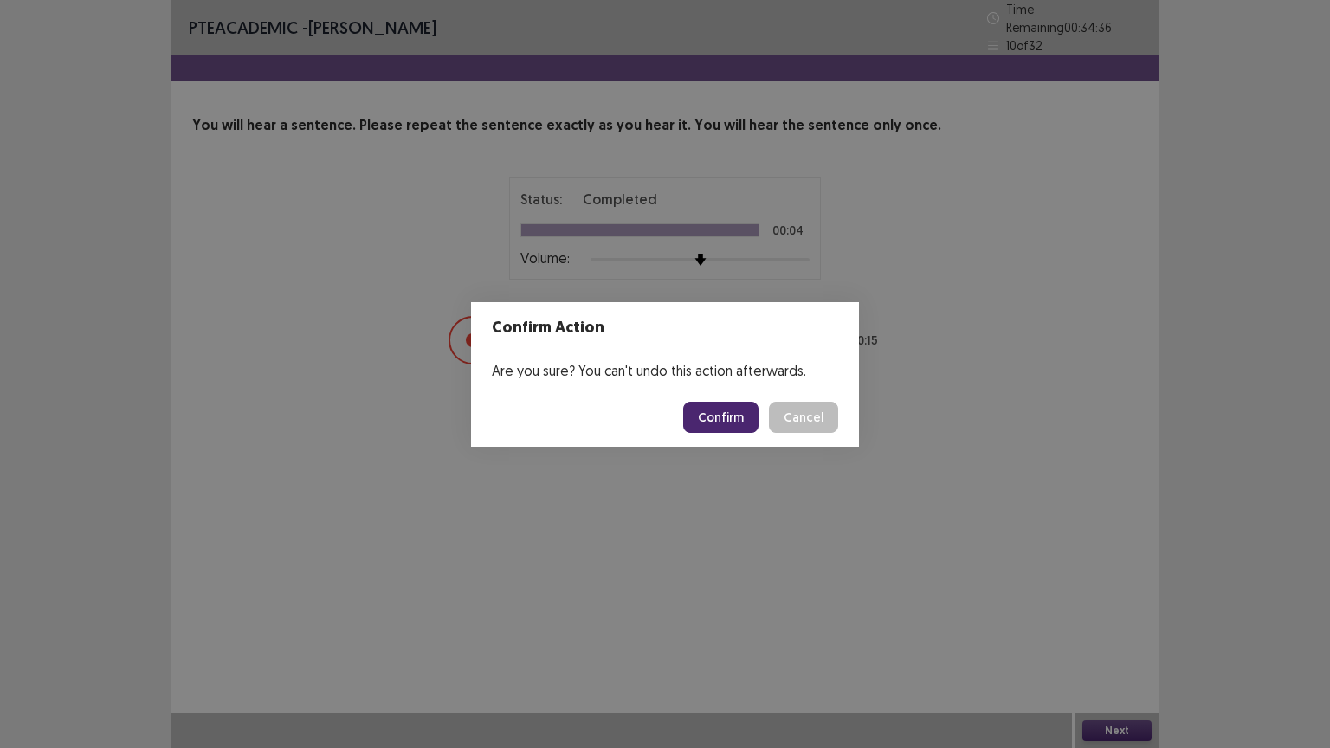
click at [734, 419] on button "Confirm" at bounding box center [720, 417] width 75 height 31
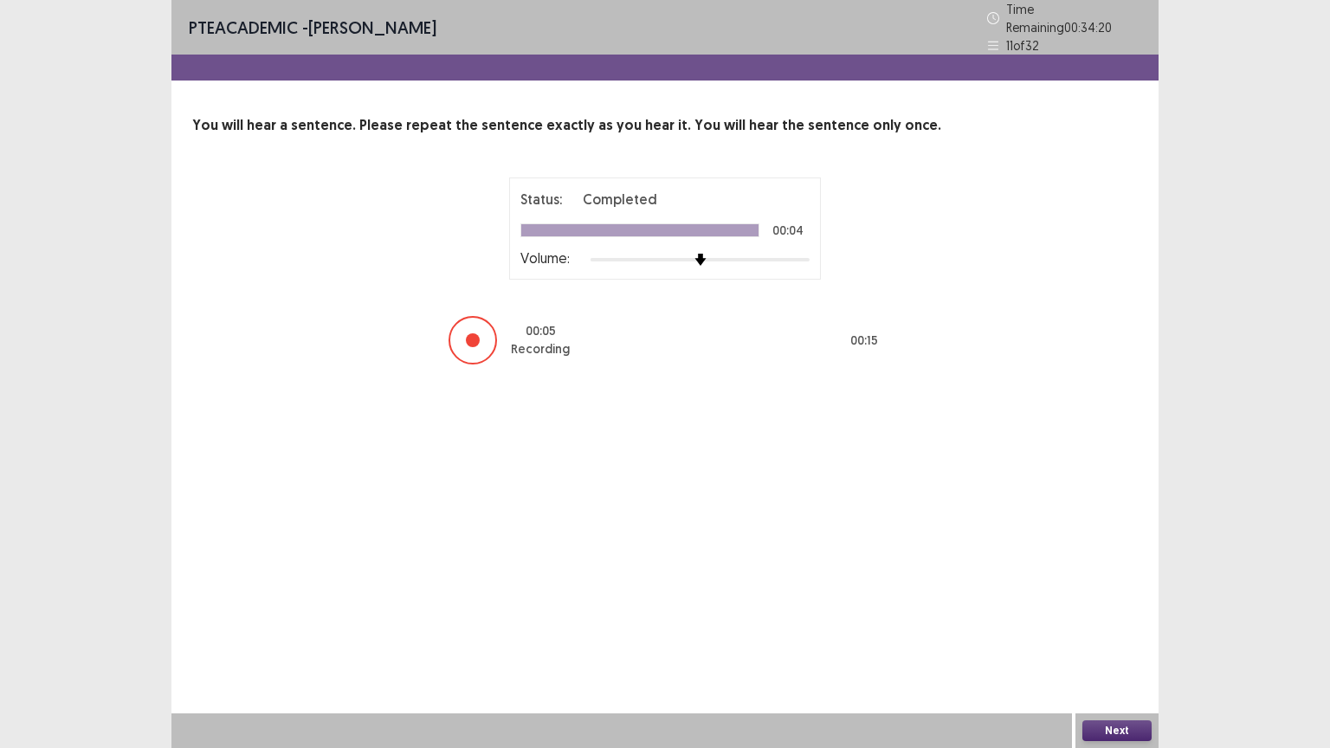
click at [1118, 631] on button "Next" at bounding box center [1117, 731] width 69 height 21
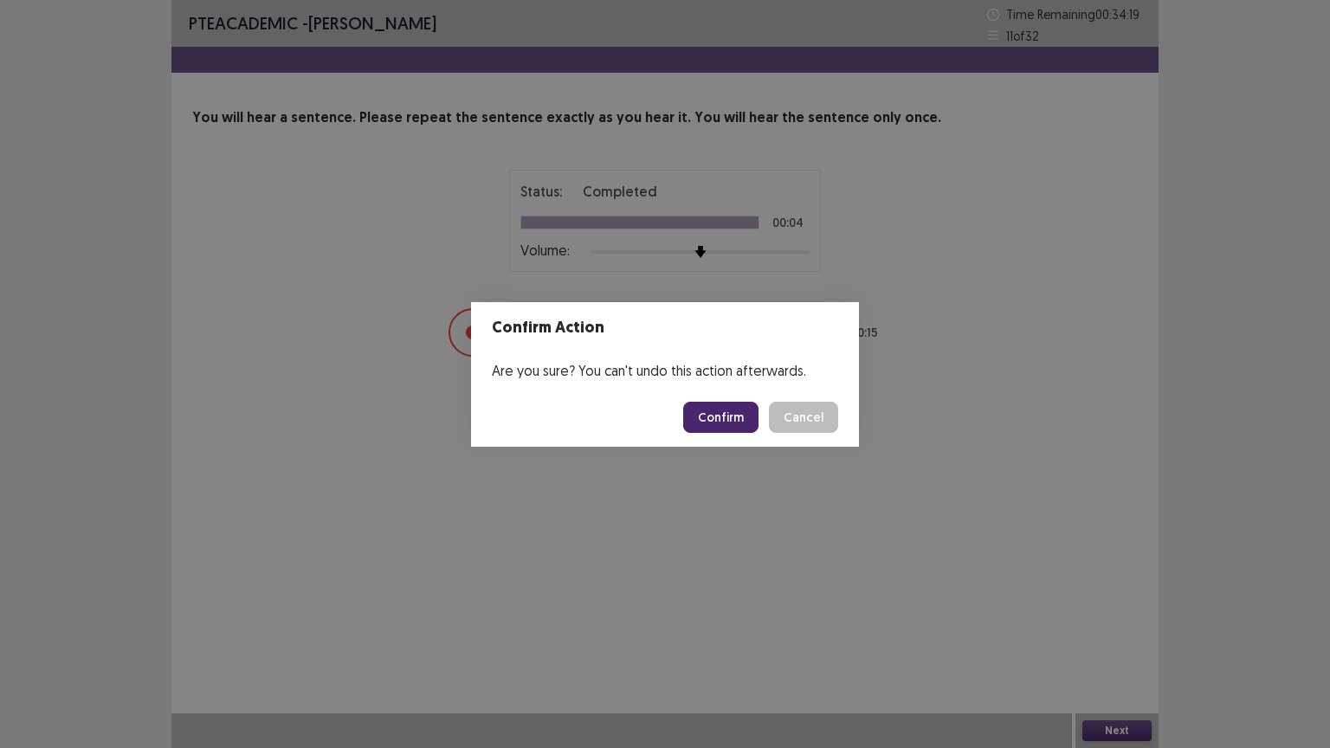
click at [724, 417] on button "Confirm" at bounding box center [720, 417] width 75 height 31
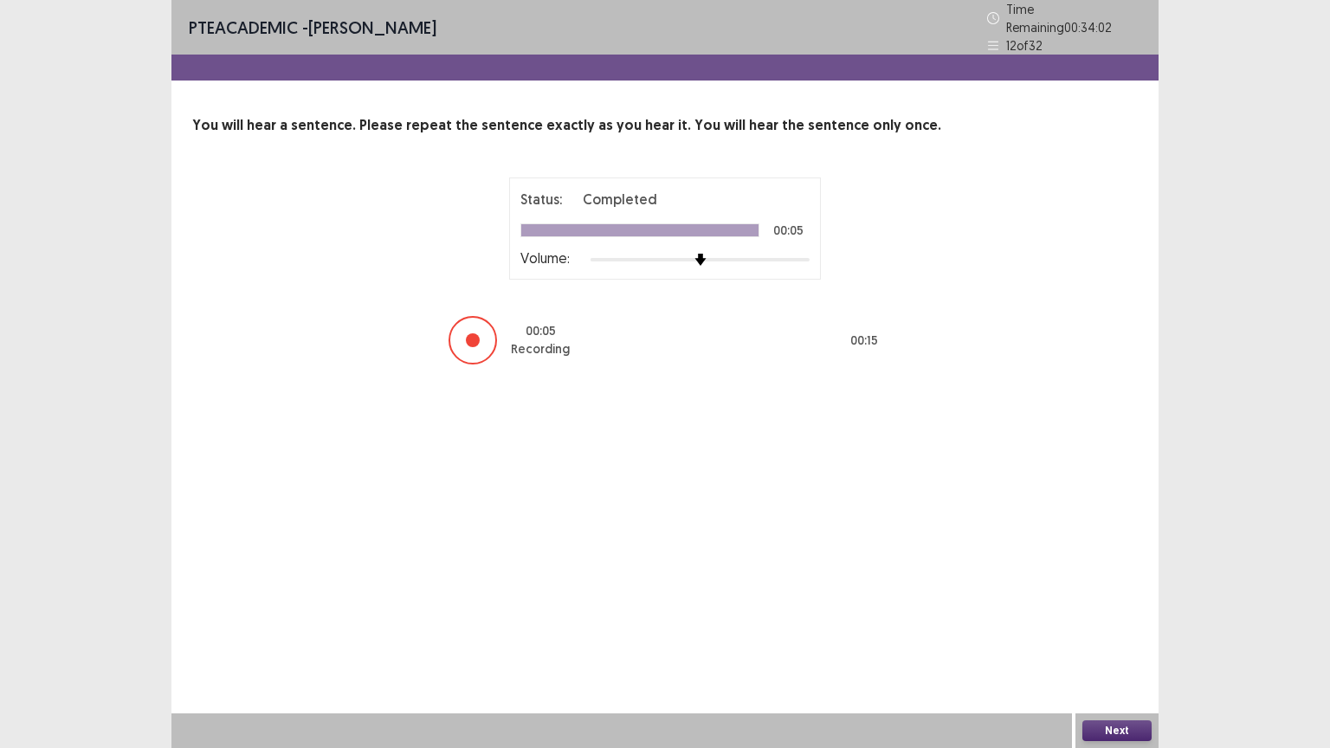
click at [1109, 631] on button "Next" at bounding box center [1117, 731] width 69 height 21
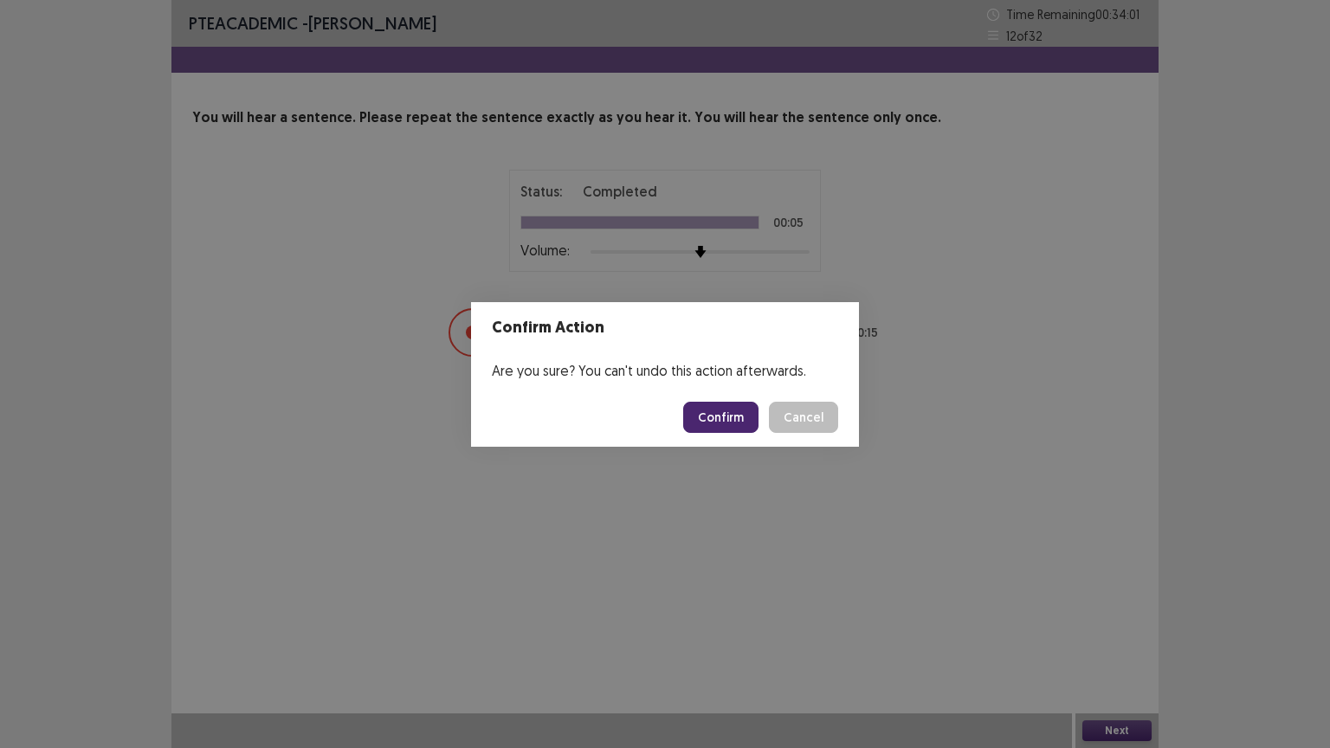
click at [738, 411] on button "Confirm" at bounding box center [720, 417] width 75 height 31
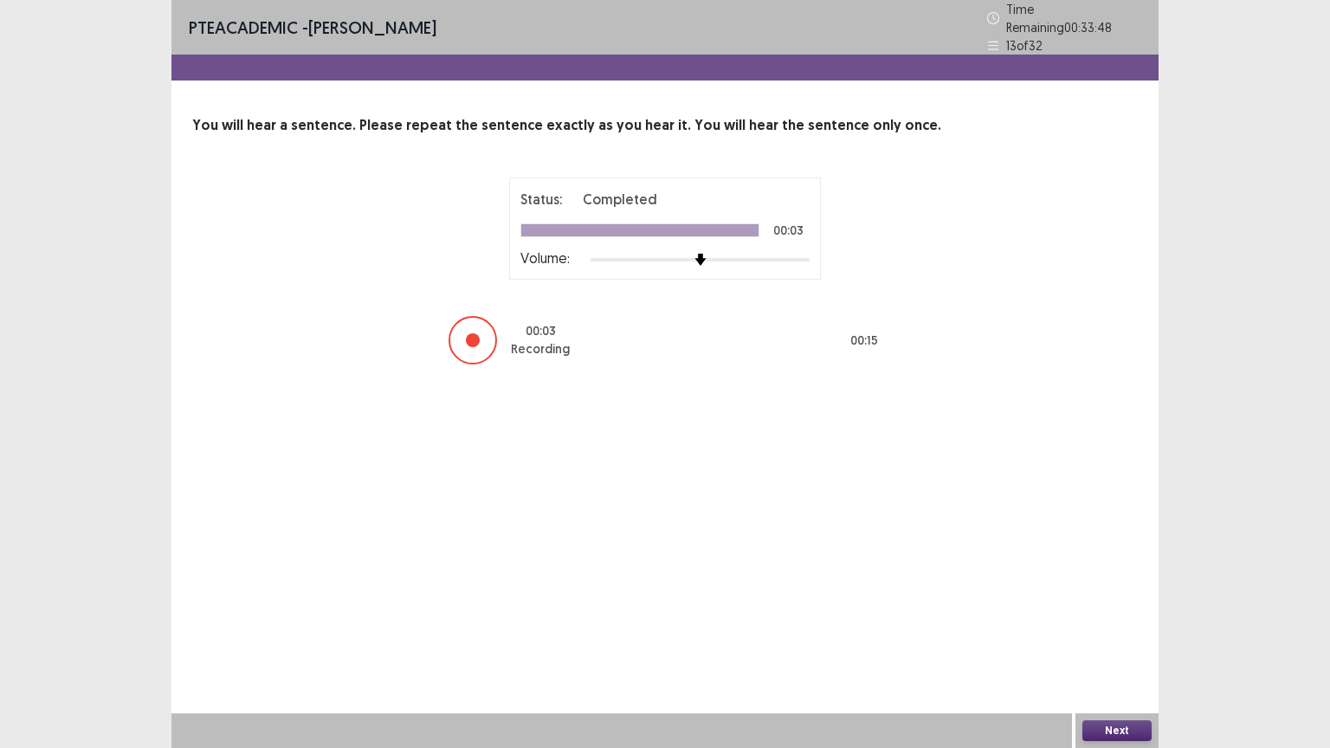
click at [1113, 631] on button "Next" at bounding box center [1117, 731] width 69 height 21
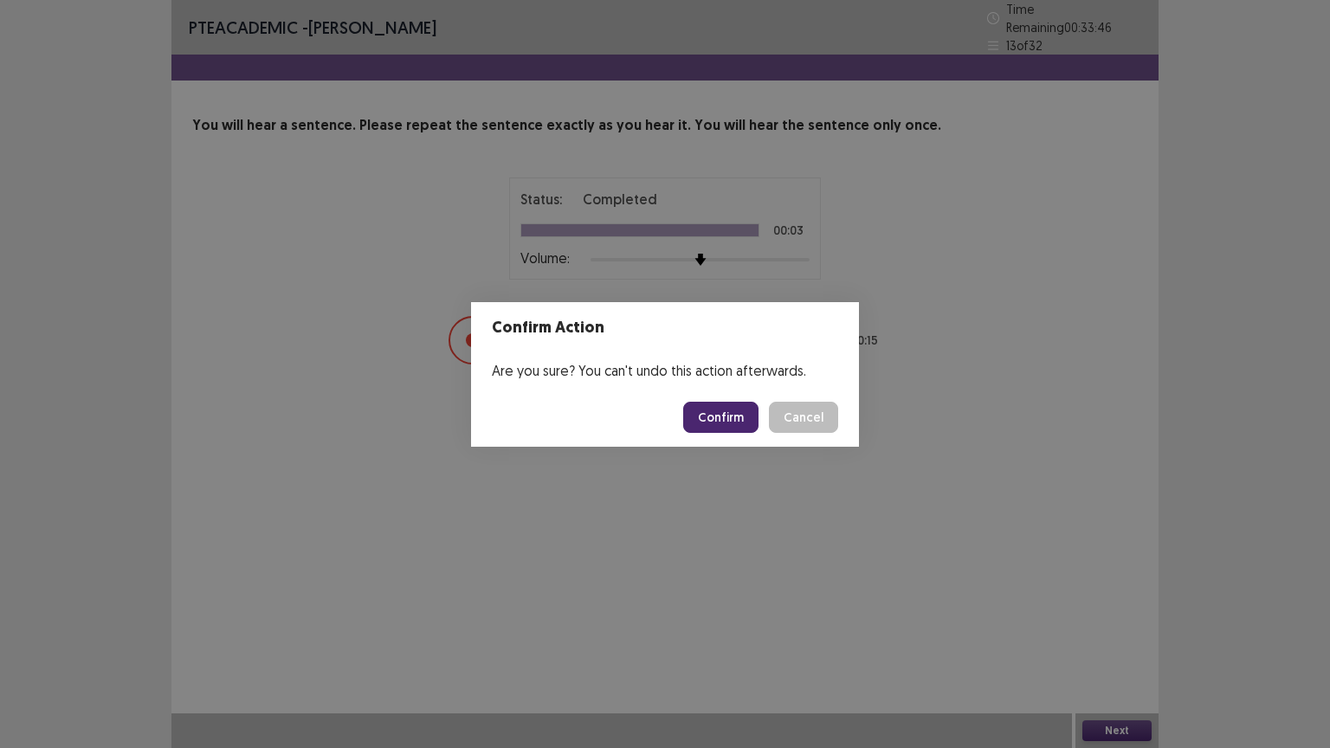
click at [741, 413] on button "Confirm" at bounding box center [720, 417] width 75 height 31
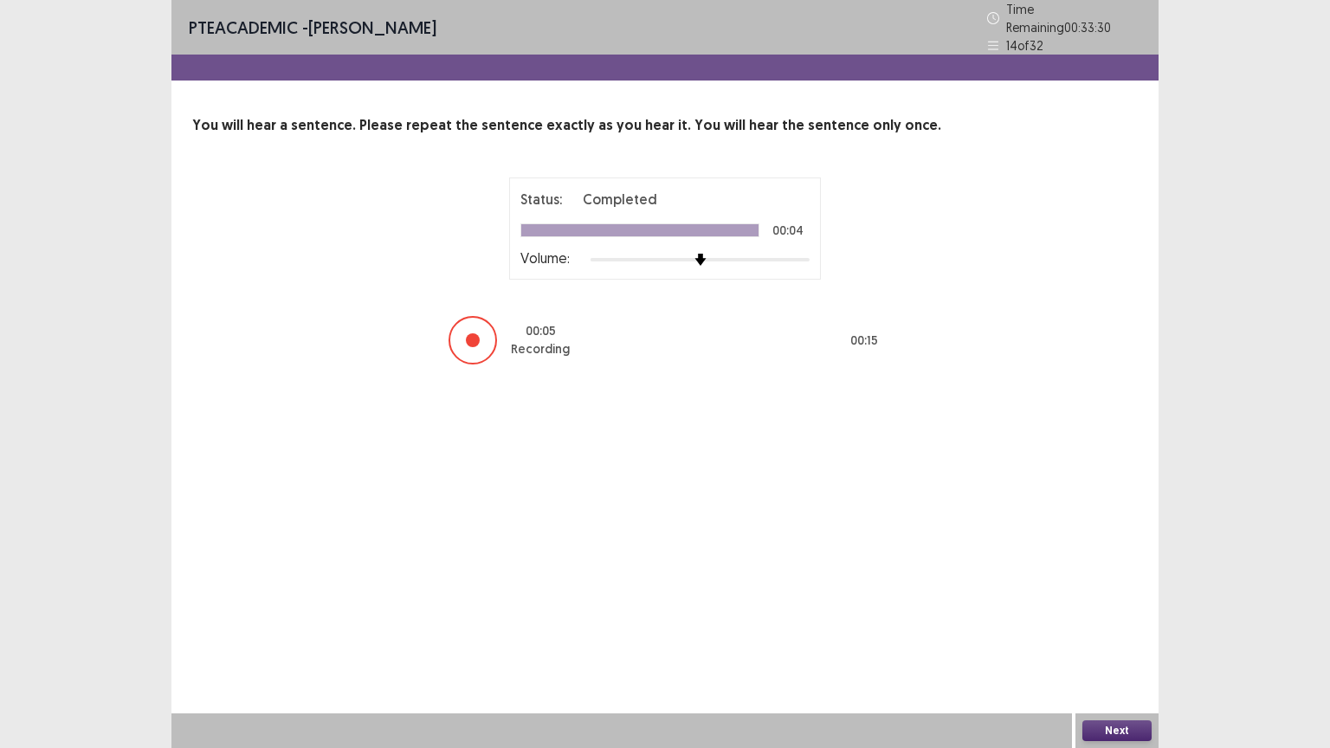
click at [1113, 631] on button "Next" at bounding box center [1117, 731] width 69 height 21
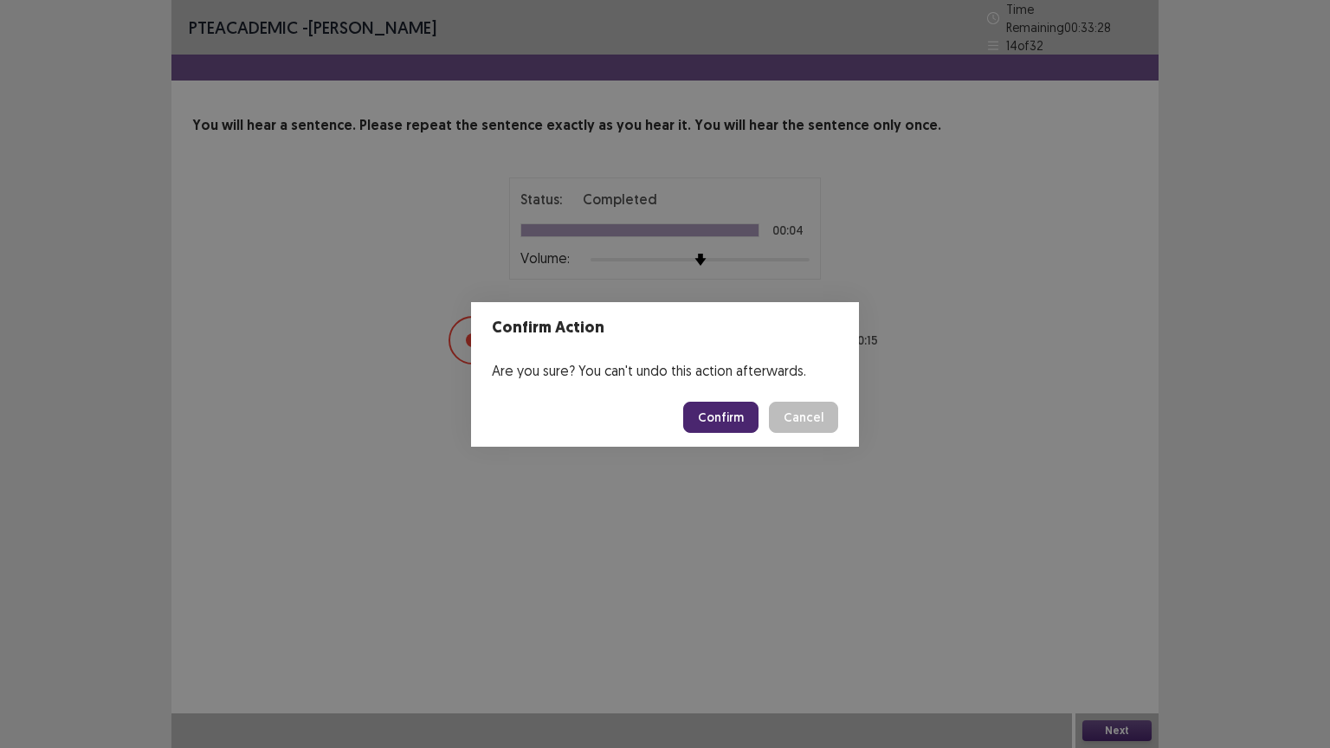
click at [727, 417] on button "Confirm" at bounding box center [720, 417] width 75 height 31
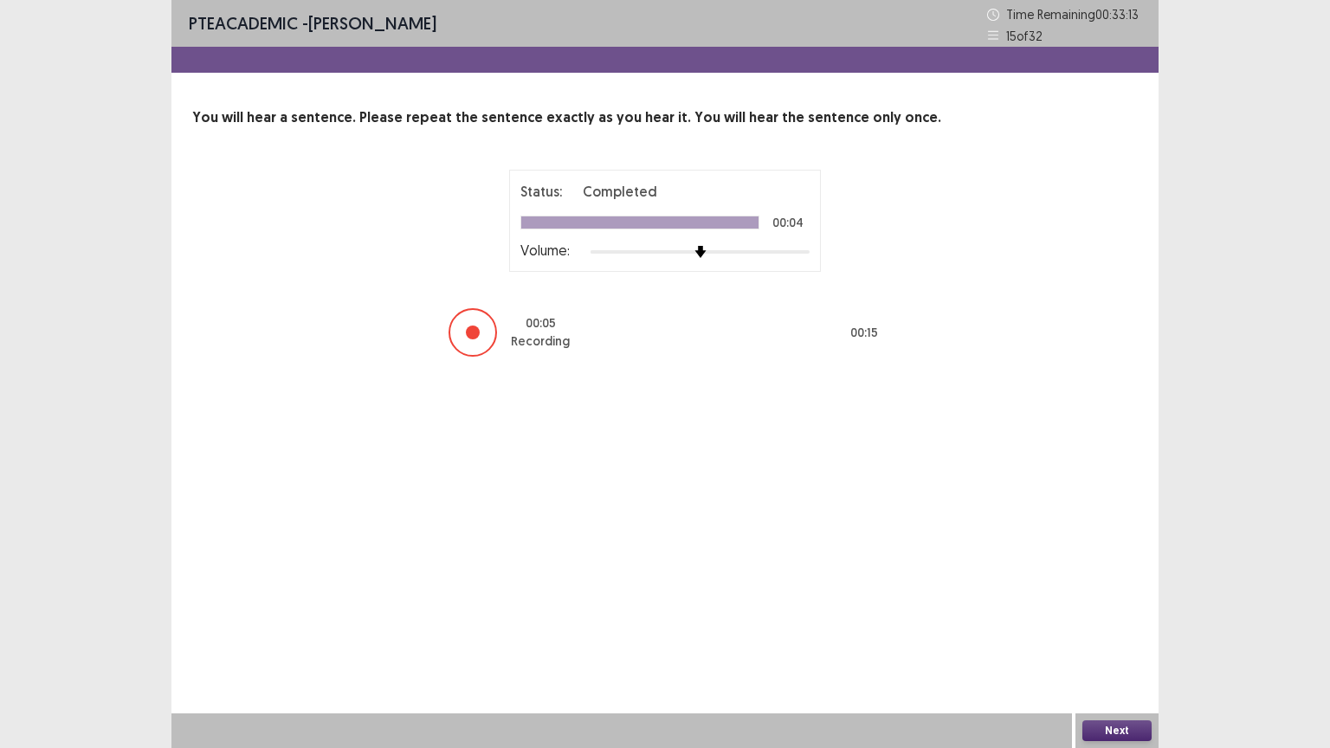
click at [1109, 631] on button "Next" at bounding box center [1117, 731] width 69 height 21
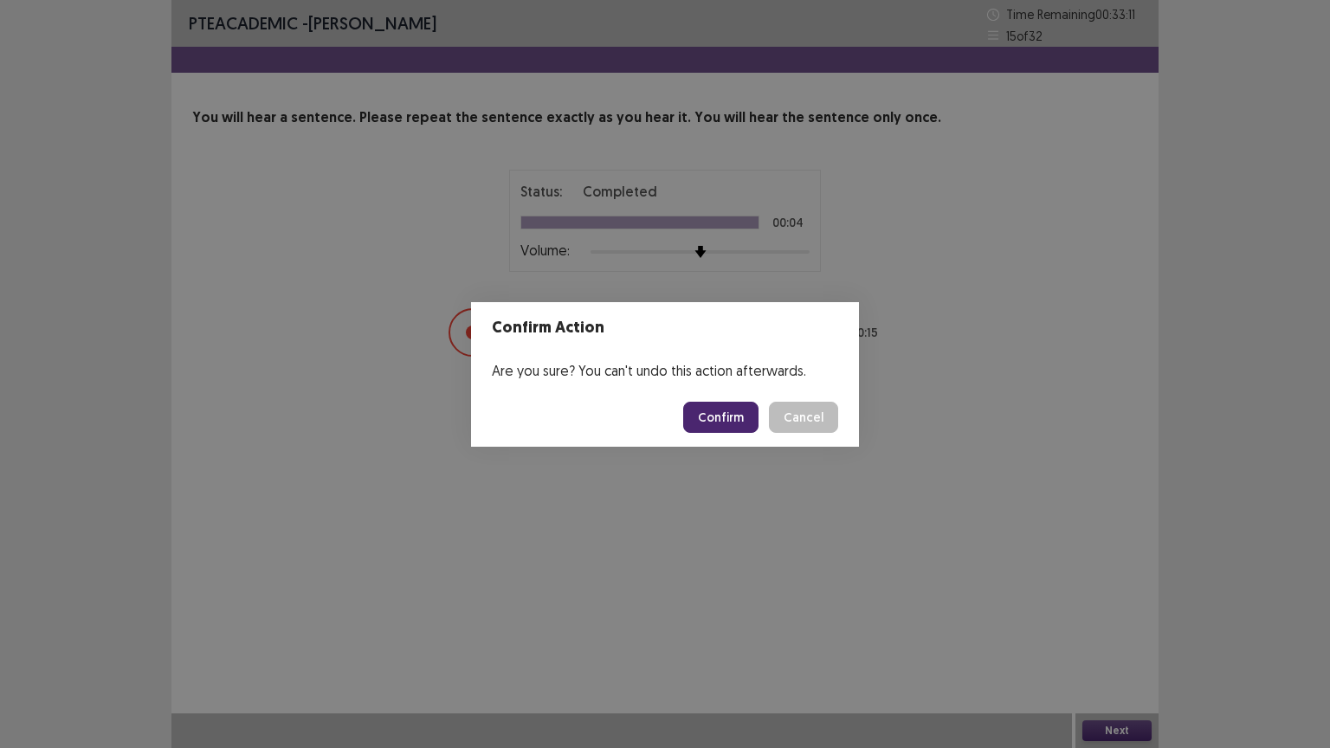
click at [737, 420] on button "Confirm" at bounding box center [720, 417] width 75 height 31
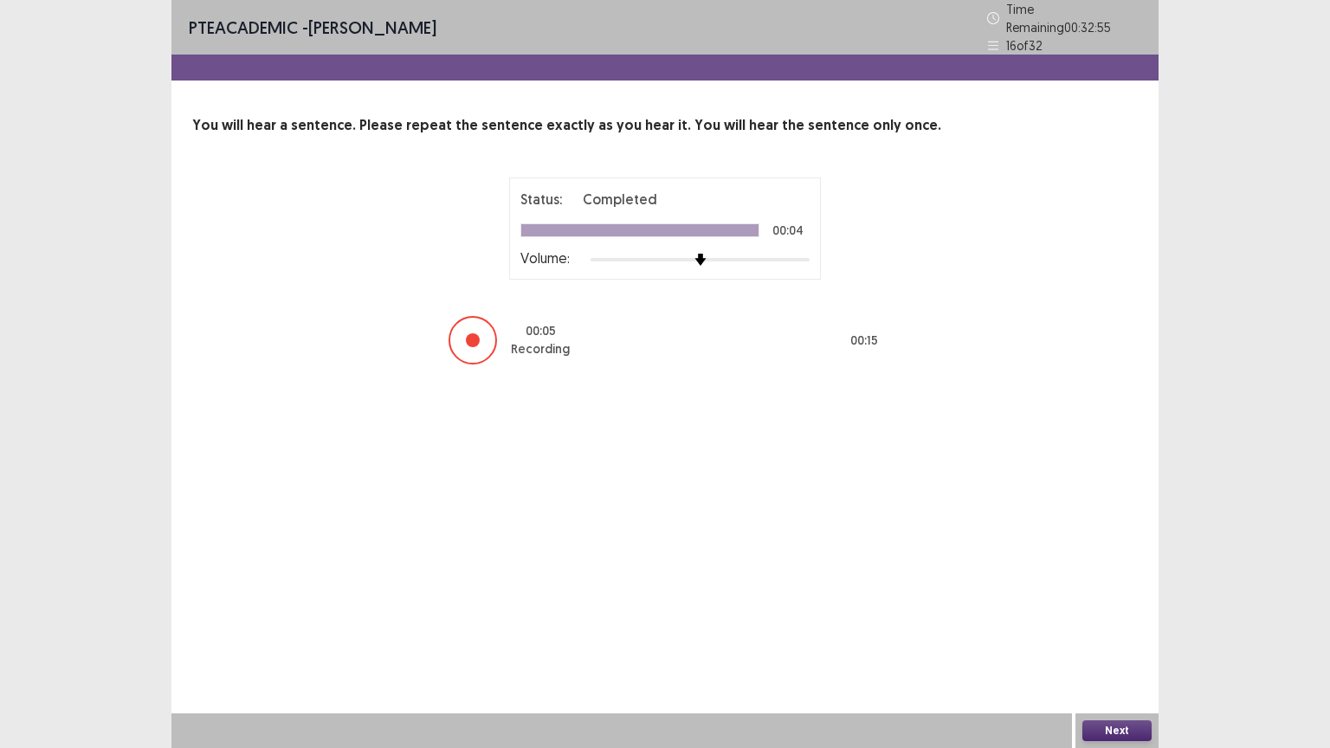
click at [1109, 631] on button "Next" at bounding box center [1117, 731] width 69 height 21
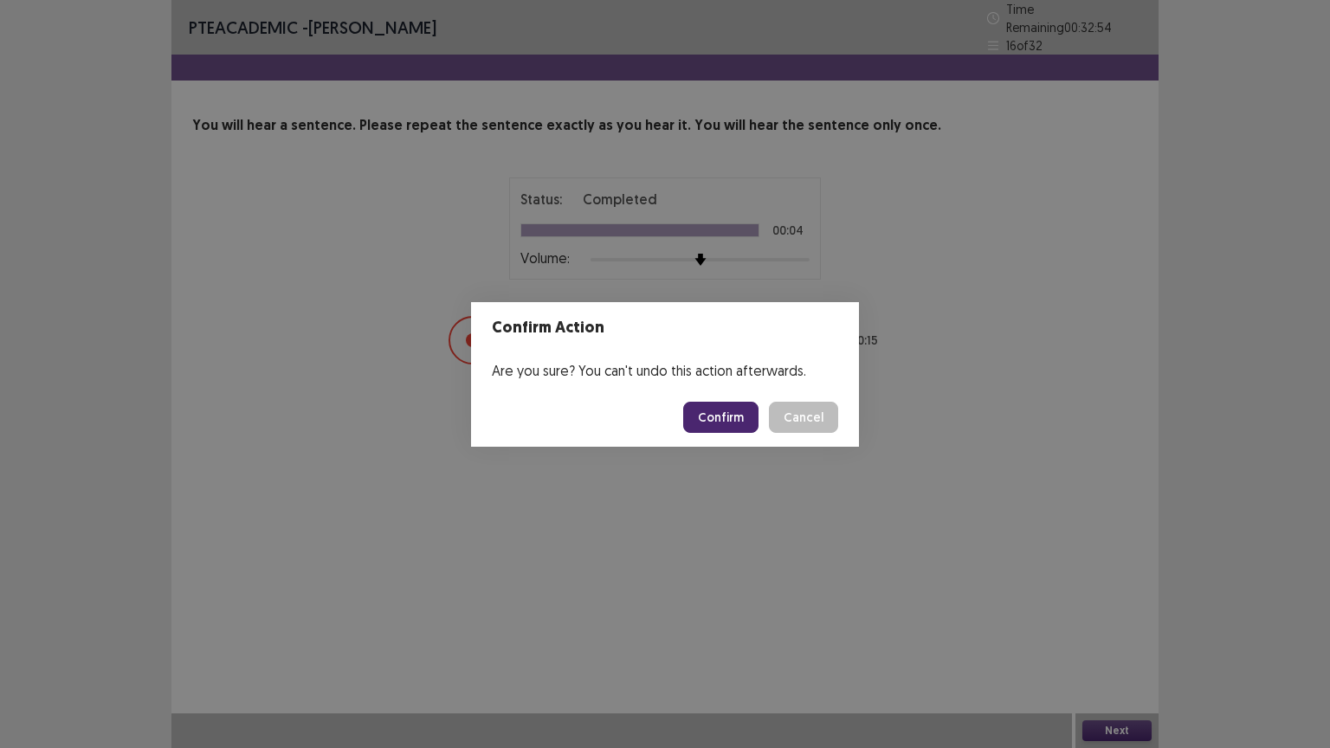
click at [737, 423] on button "Confirm" at bounding box center [720, 417] width 75 height 31
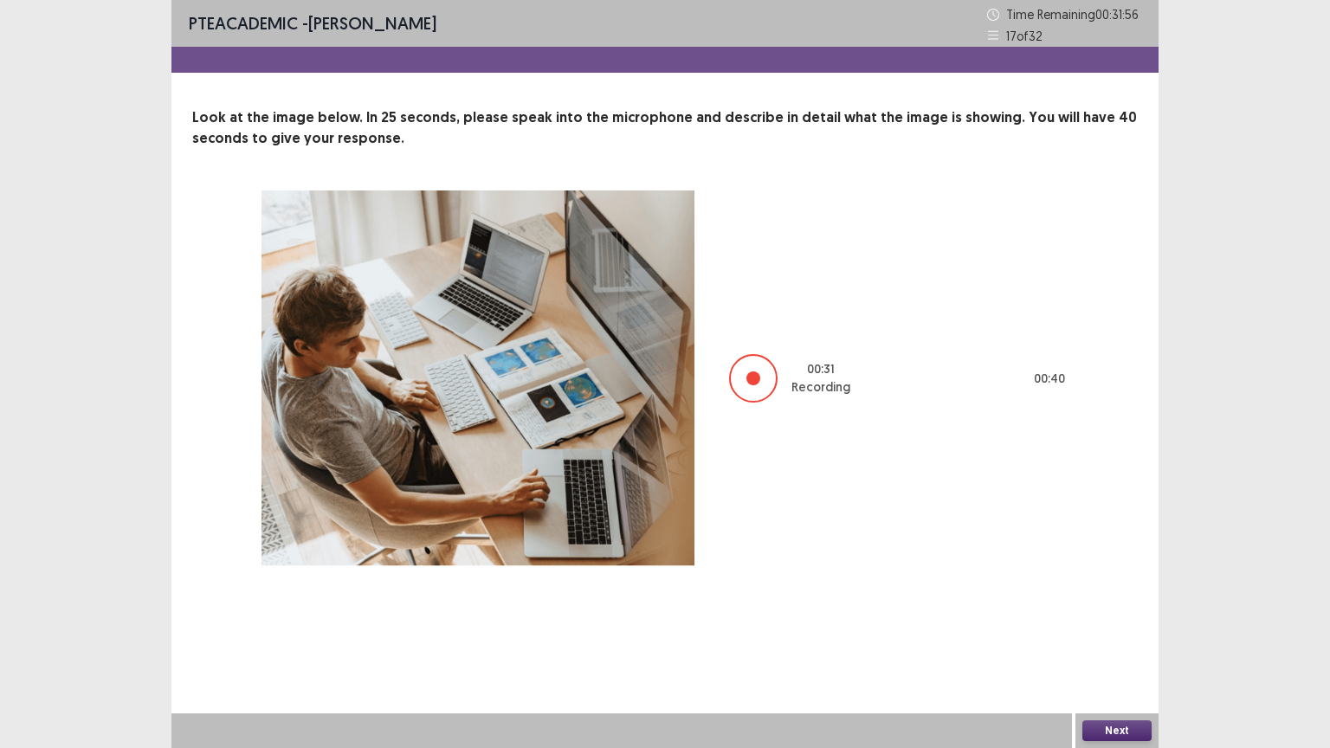
click at [1114, 631] on button "Next" at bounding box center [1117, 731] width 69 height 21
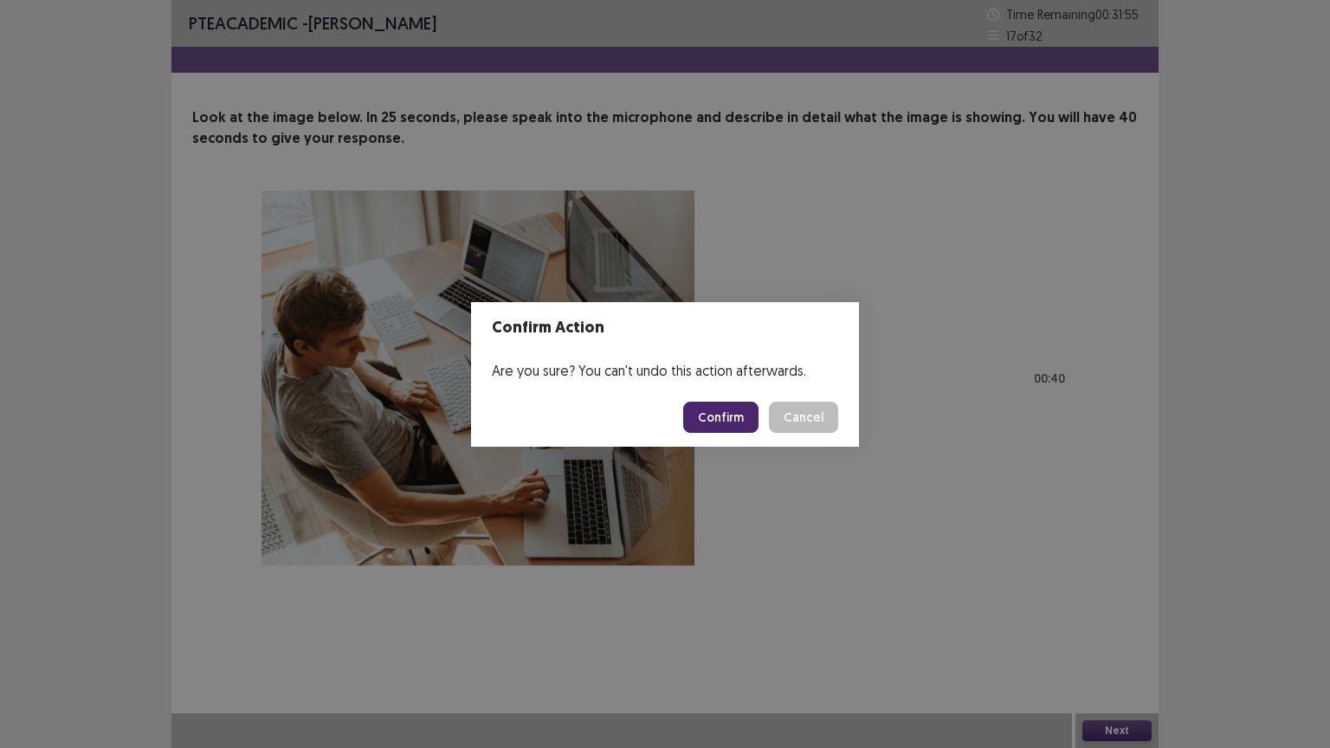
click at [734, 419] on button "Confirm" at bounding box center [720, 417] width 75 height 31
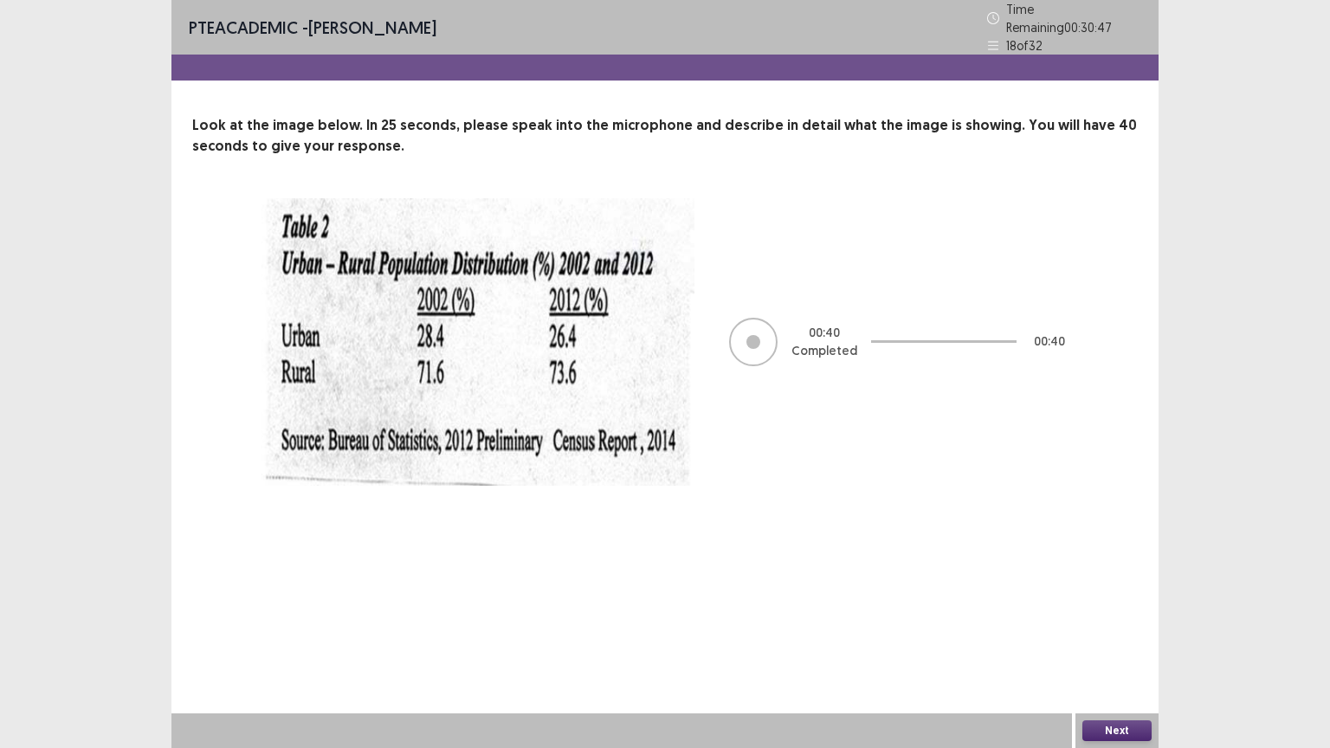
click at [1129, 631] on button "Next" at bounding box center [1117, 731] width 69 height 21
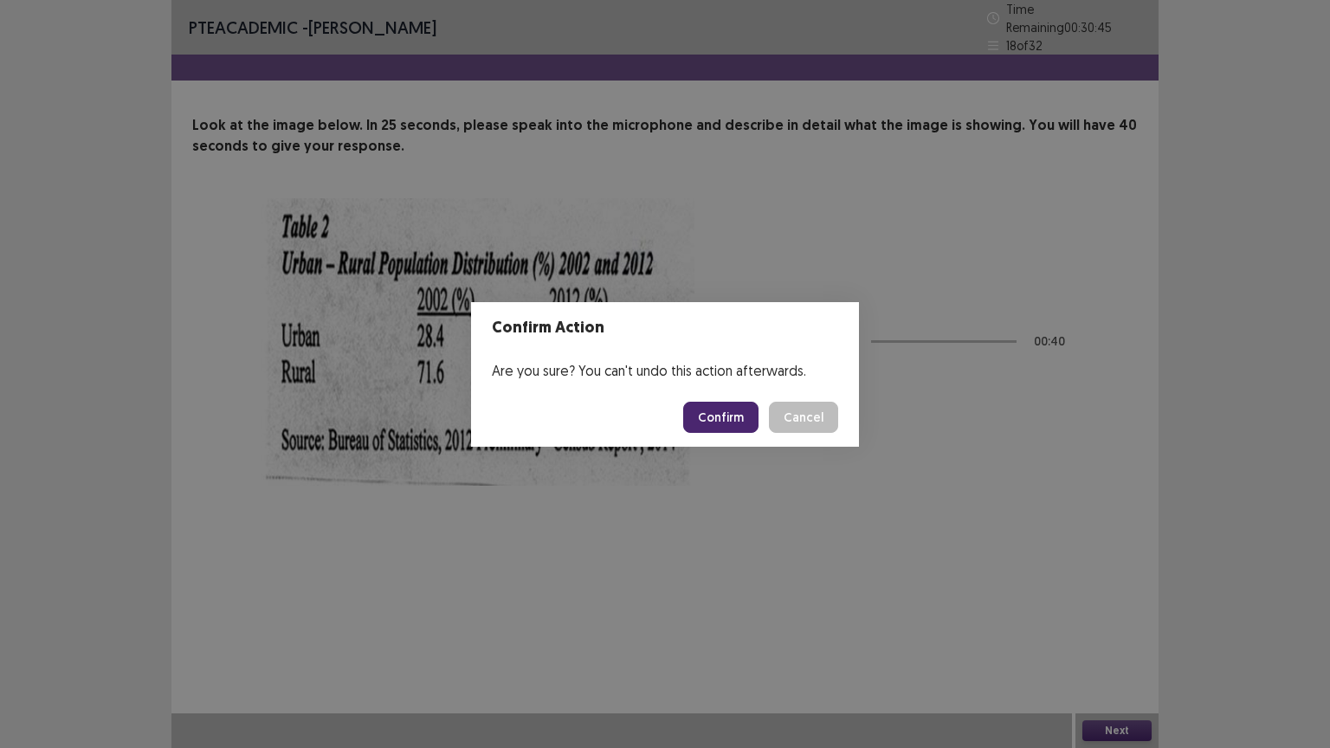
click at [738, 409] on button "Confirm" at bounding box center [720, 417] width 75 height 31
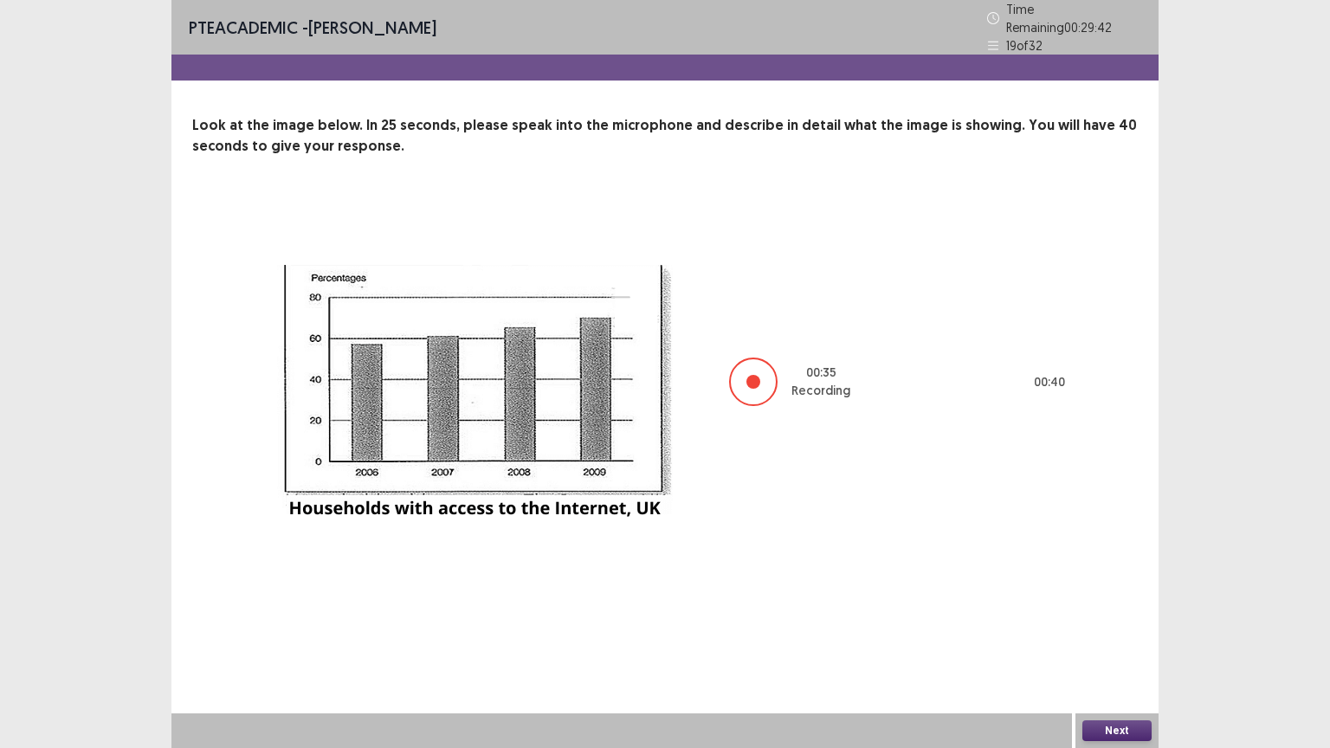
click at [1119, 631] on button "Next" at bounding box center [1117, 731] width 69 height 21
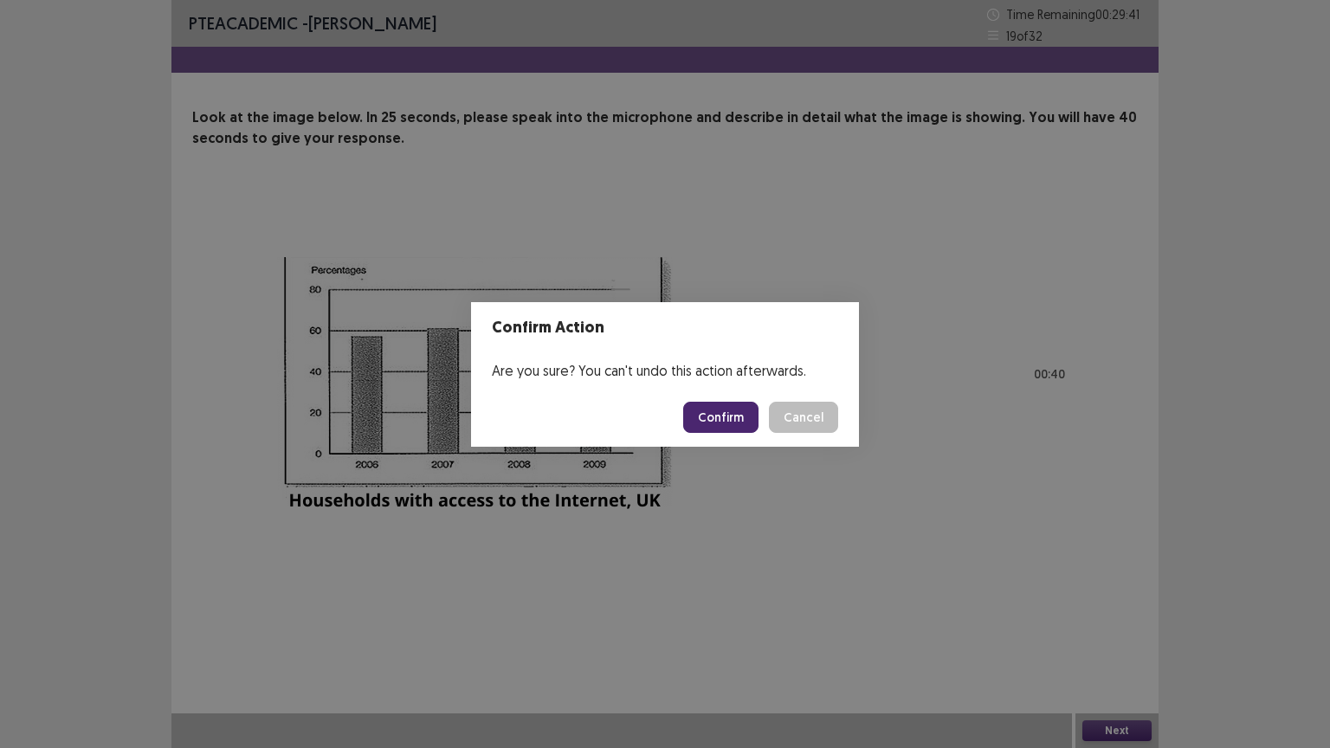
click at [727, 416] on button "Confirm" at bounding box center [720, 417] width 75 height 31
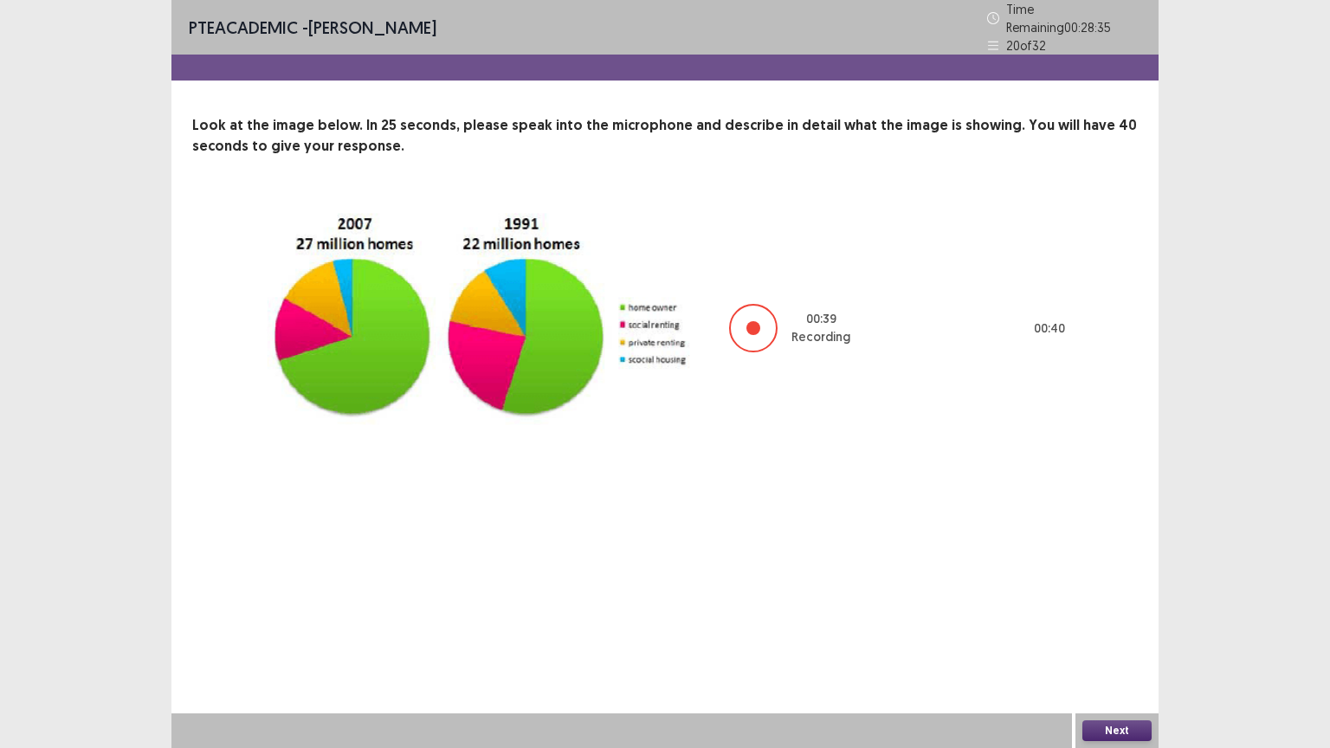
click at [1112, 631] on button "Next" at bounding box center [1117, 731] width 69 height 21
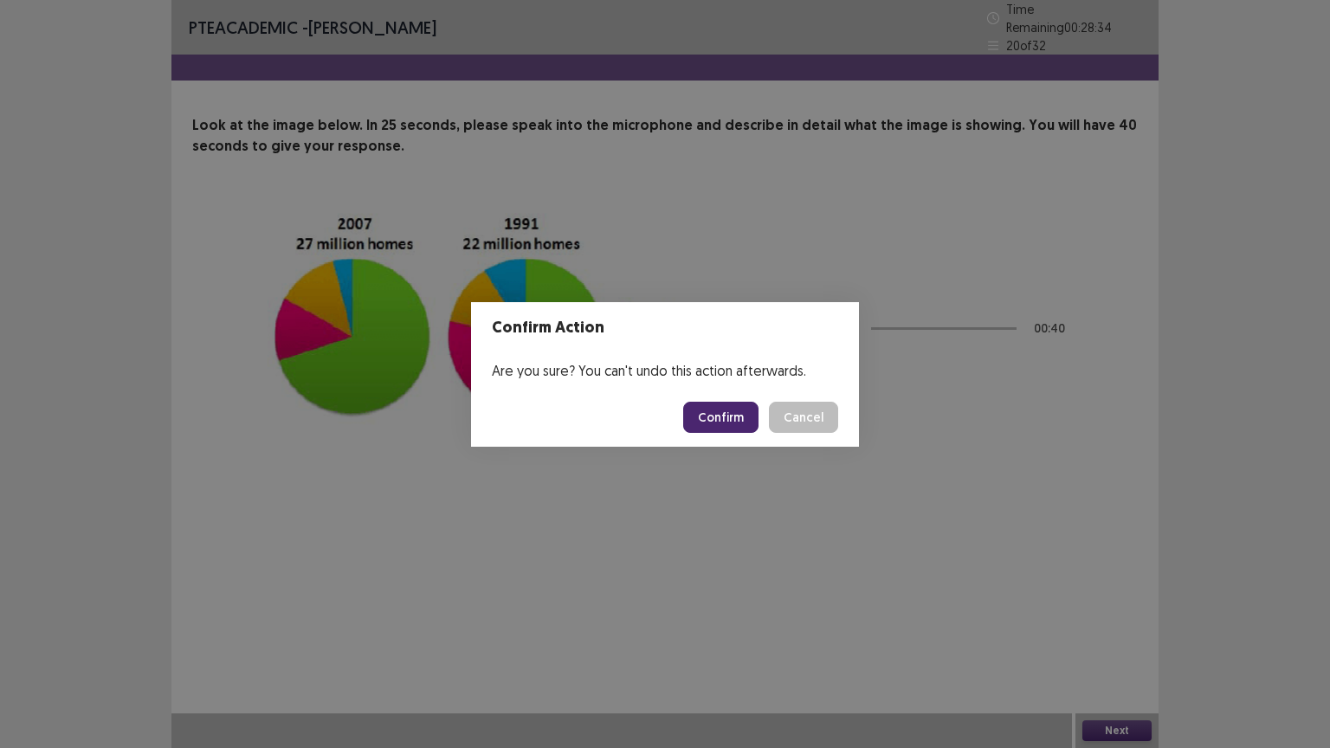
click at [739, 417] on button "Confirm" at bounding box center [720, 417] width 75 height 31
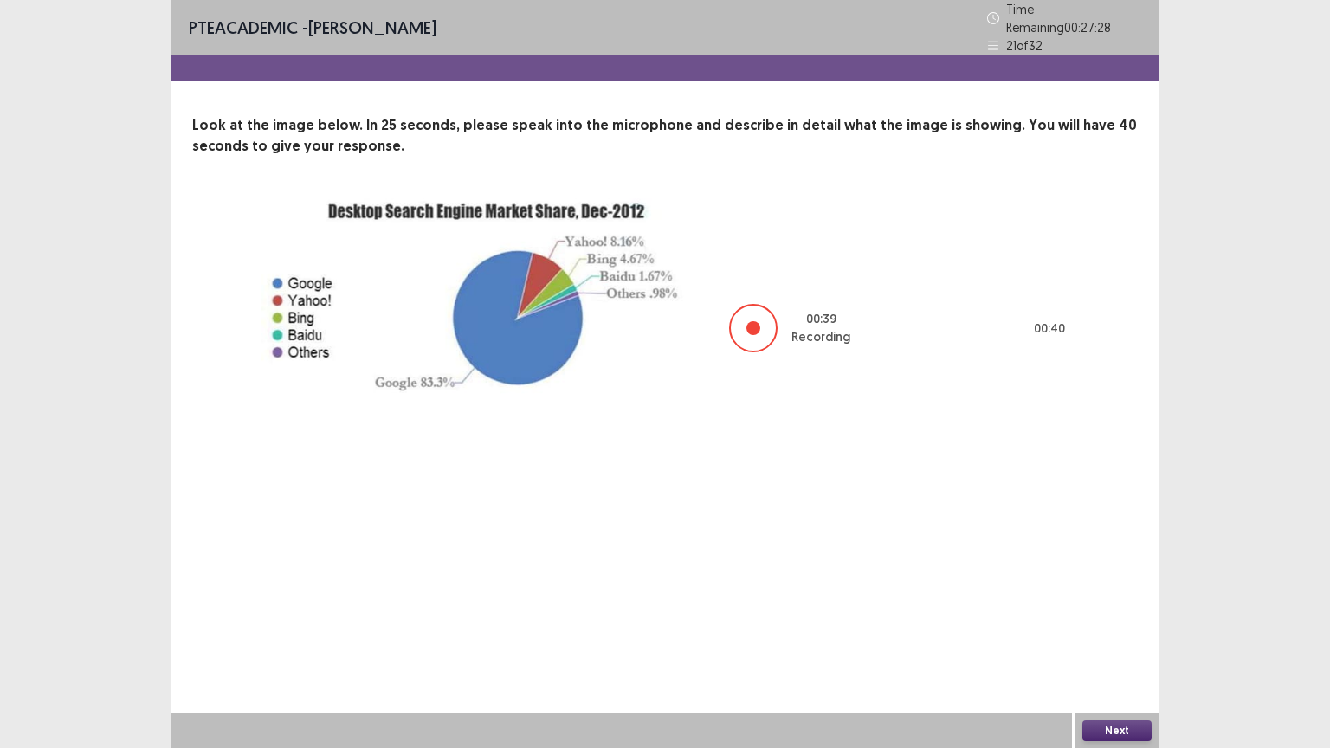
click at [1103, 631] on button "Next" at bounding box center [1117, 731] width 69 height 21
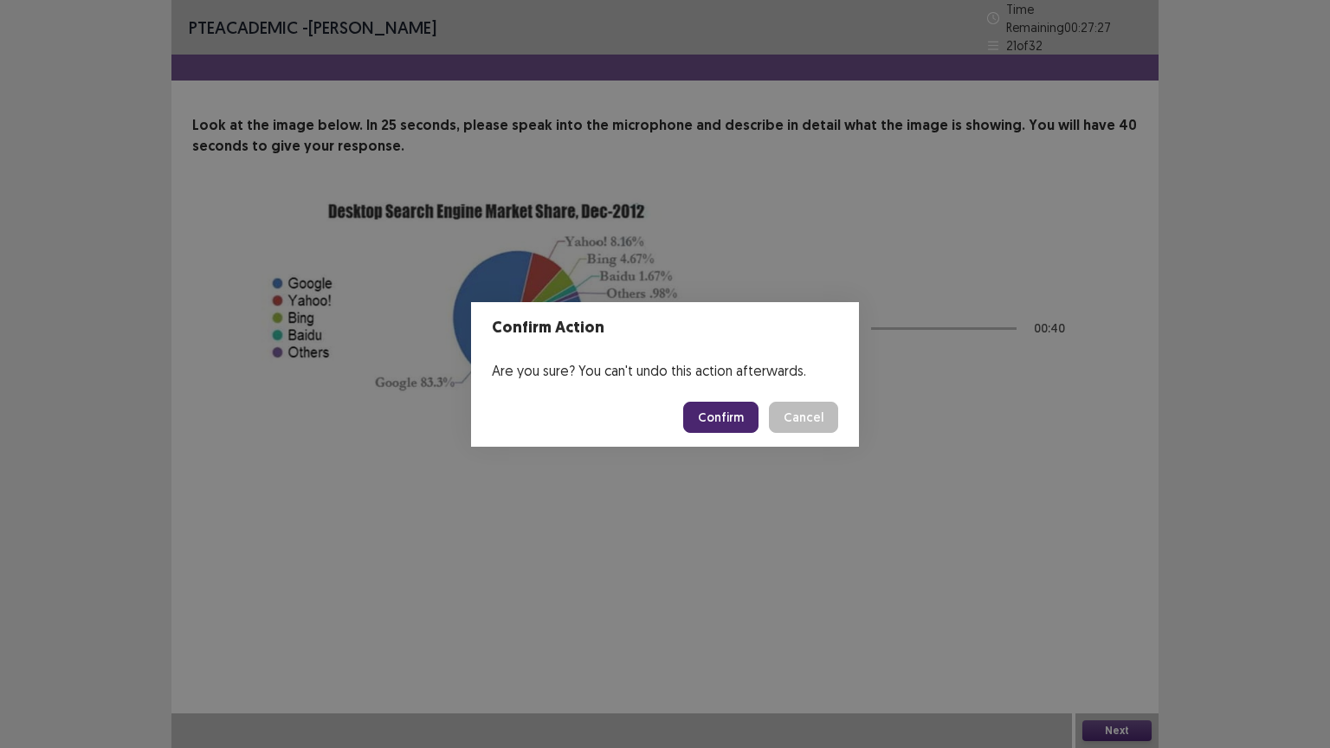
click at [715, 420] on button "Confirm" at bounding box center [720, 417] width 75 height 31
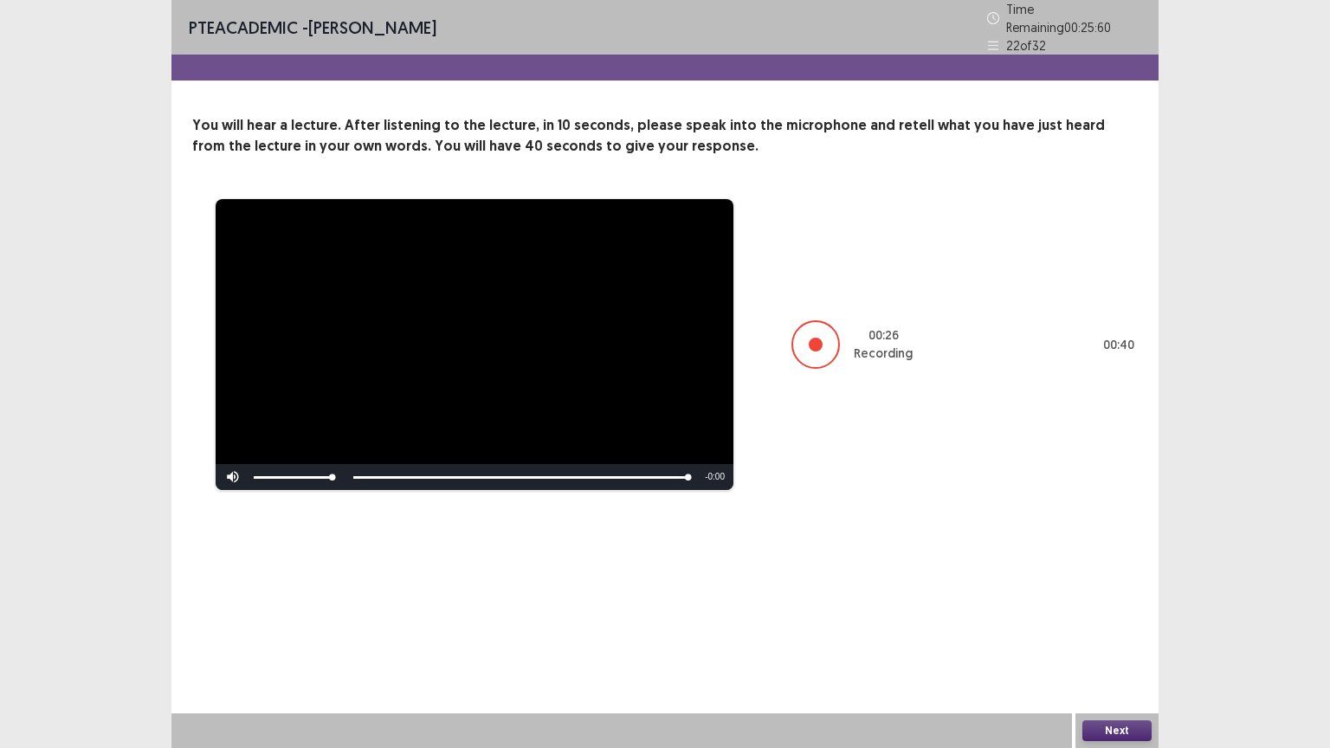
click at [1113, 631] on button "Next" at bounding box center [1117, 731] width 69 height 21
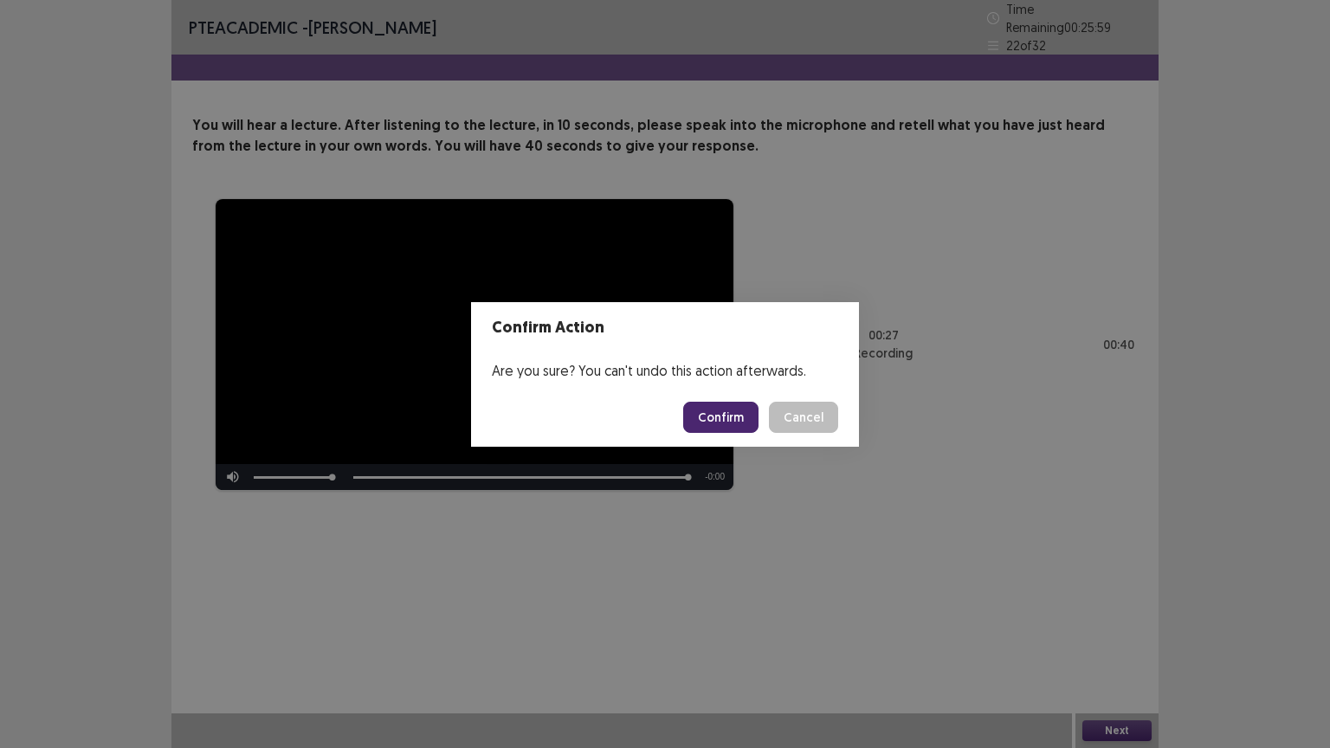
click at [727, 416] on button "Confirm" at bounding box center [720, 417] width 75 height 31
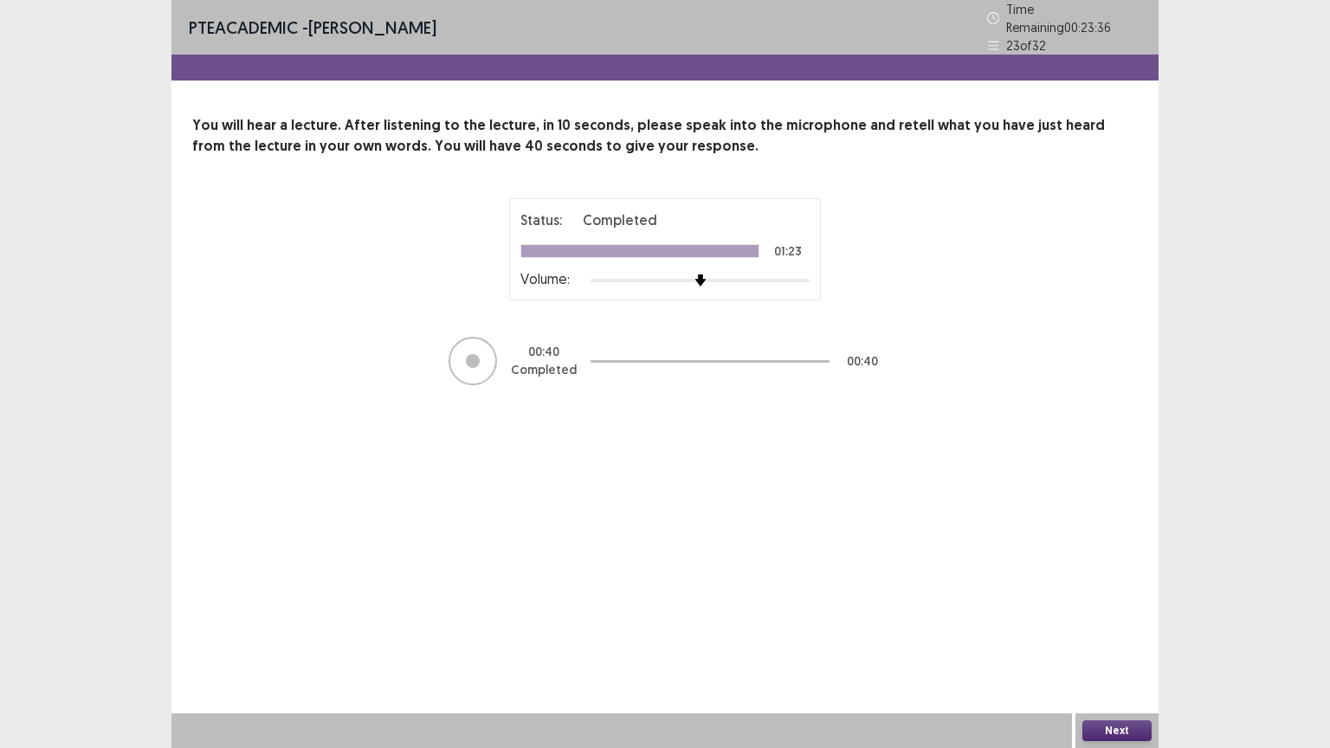
click at [1102, 631] on button "Next" at bounding box center [1117, 731] width 69 height 21
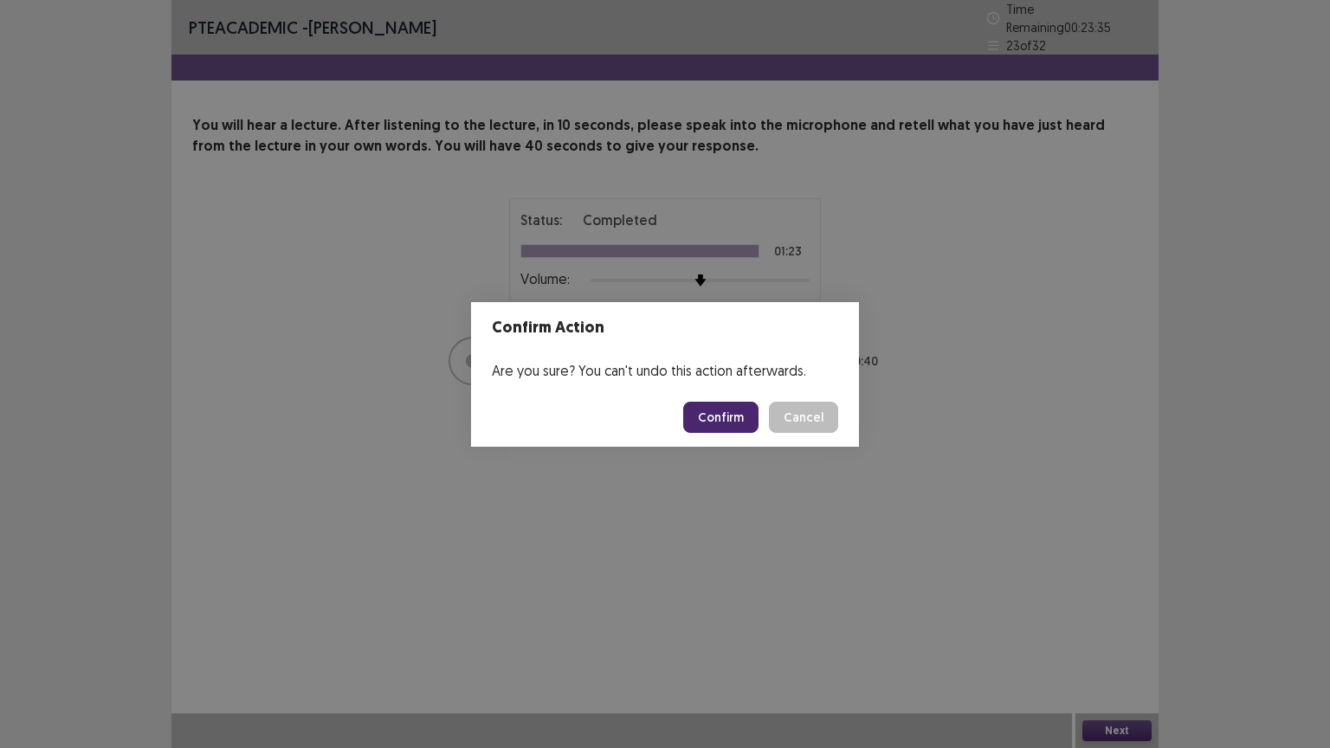
click at [716, 412] on button "Confirm" at bounding box center [720, 417] width 75 height 31
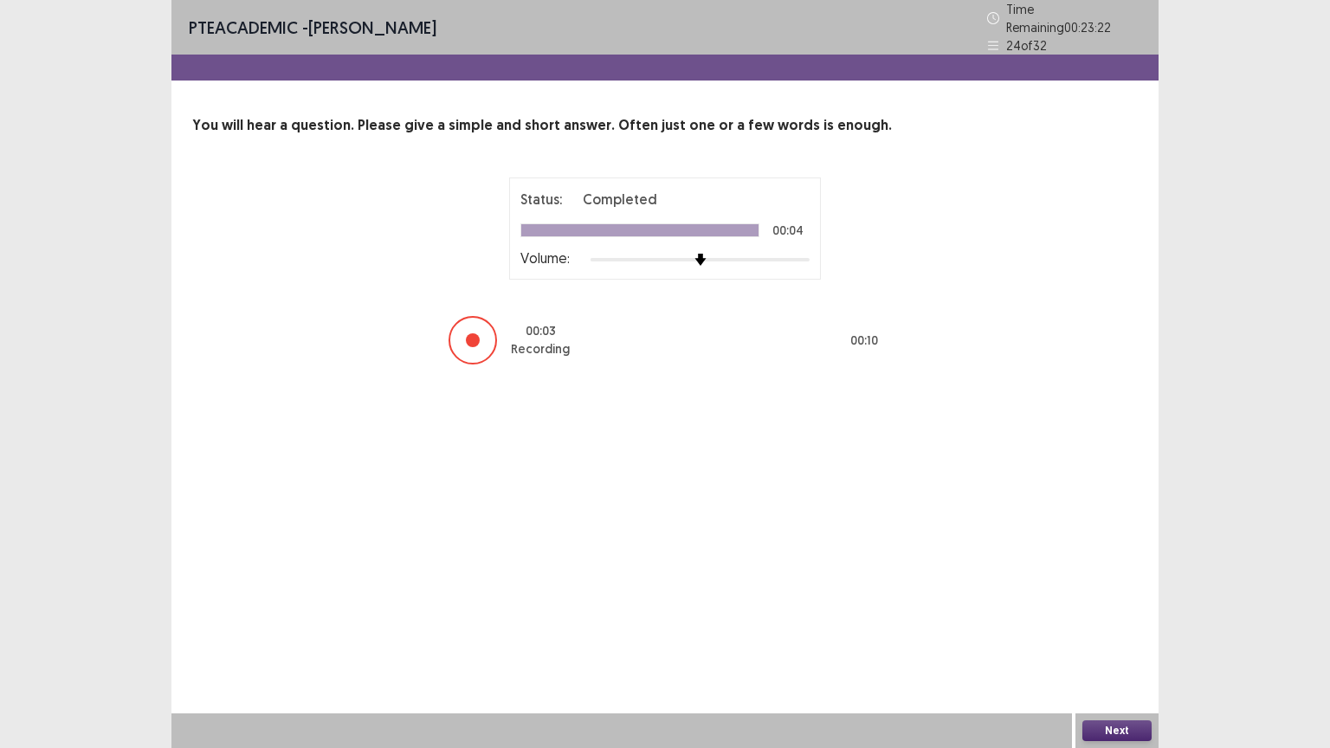
click at [1117, 631] on button "Next" at bounding box center [1117, 731] width 69 height 21
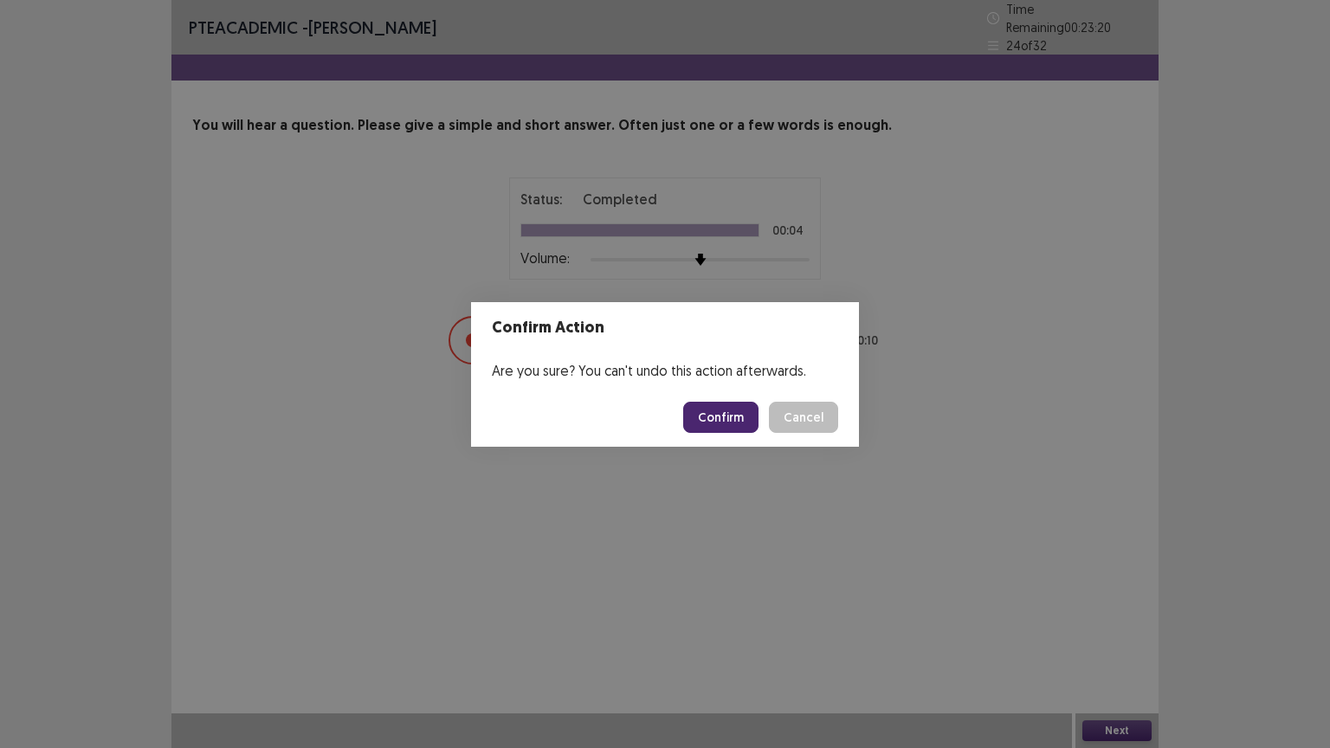
click at [730, 417] on button "Confirm" at bounding box center [720, 417] width 75 height 31
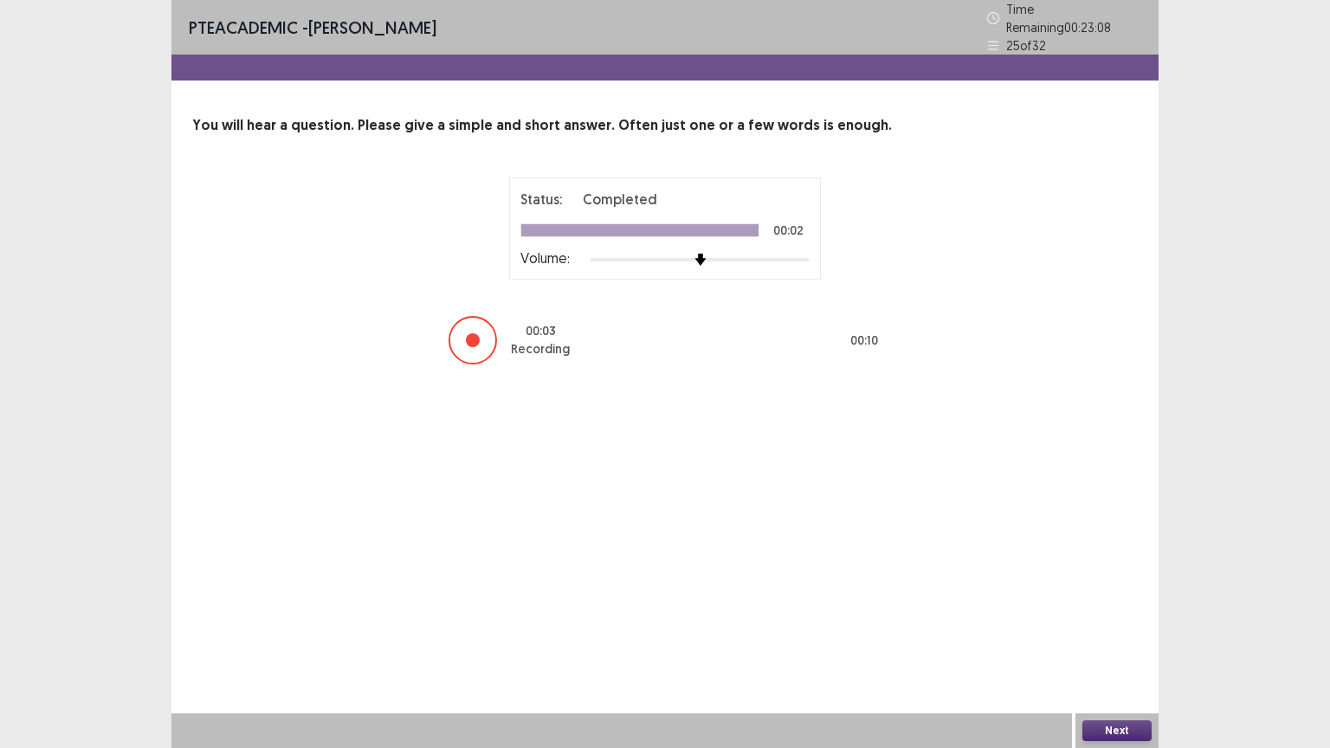
click at [1098, 631] on button "Next" at bounding box center [1117, 731] width 69 height 21
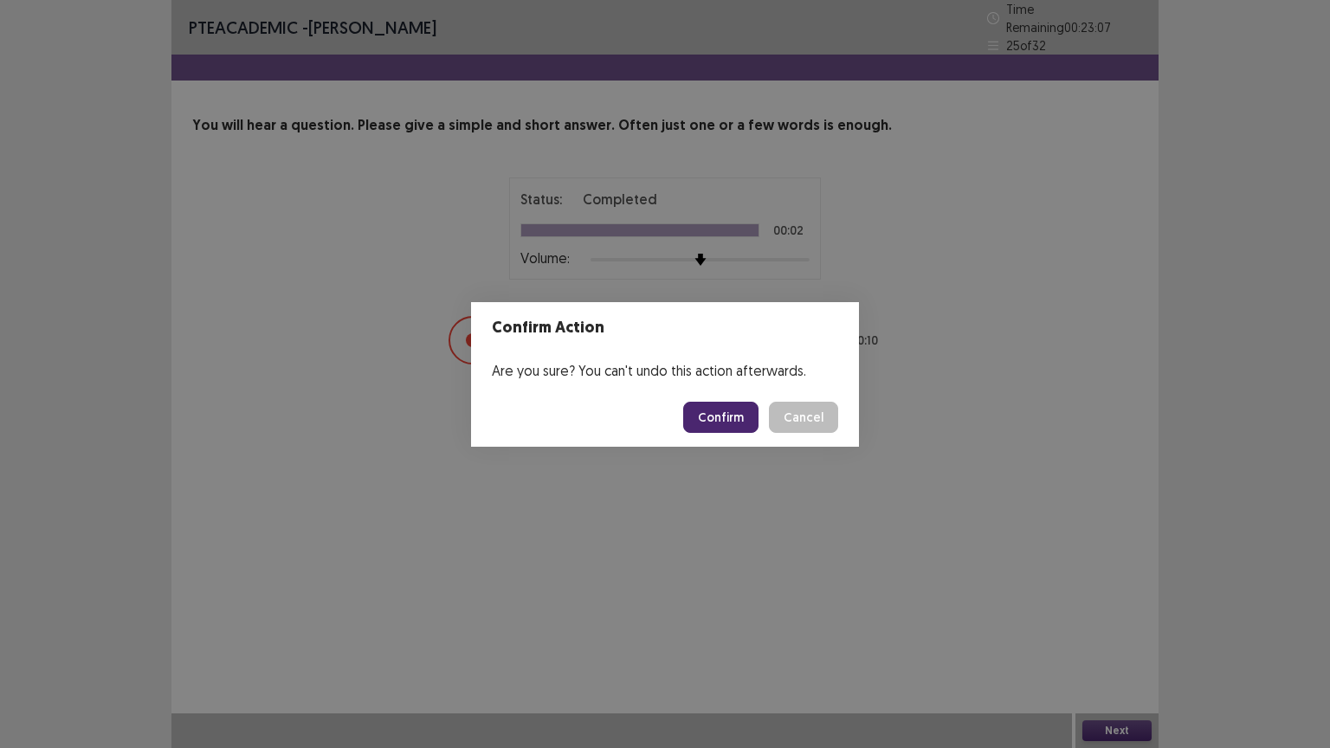
click at [734, 414] on button "Confirm" at bounding box center [720, 417] width 75 height 31
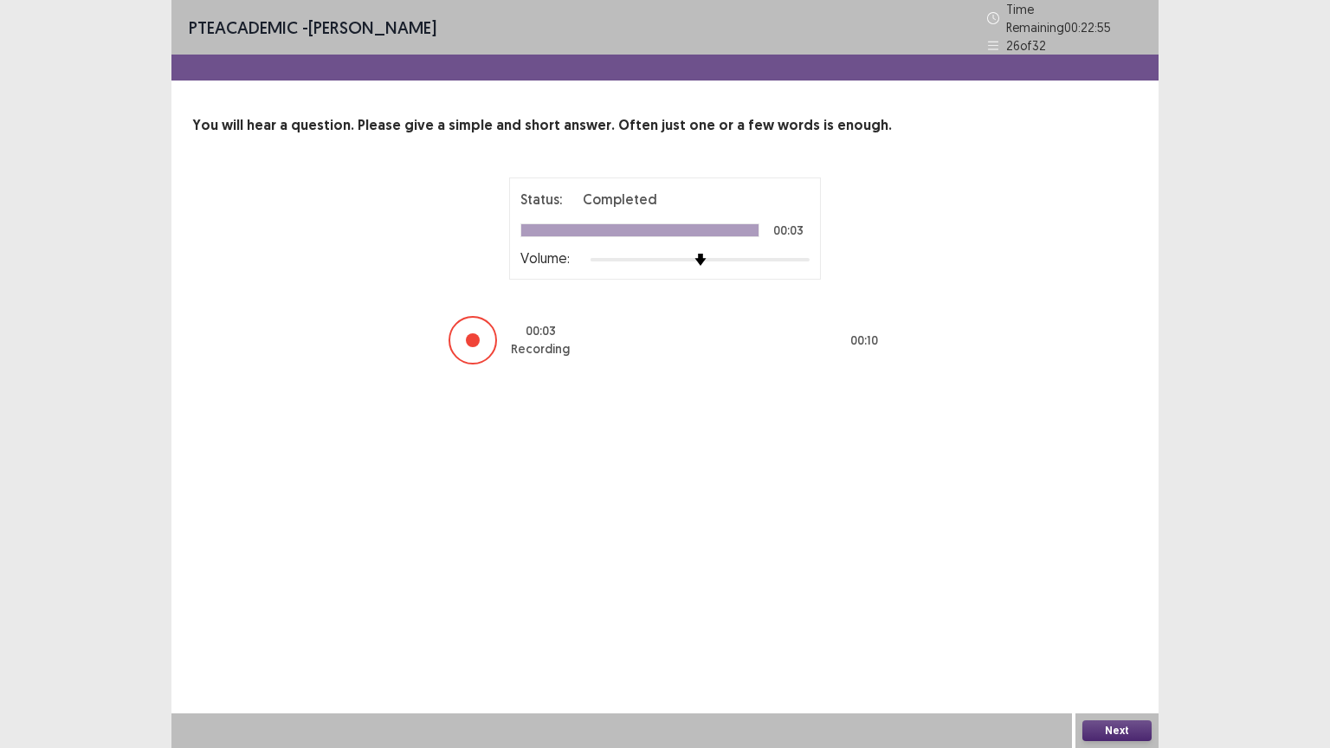
click at [1097, 631] on button "Next" at bounding box center [1117, 731] width 69 height 21
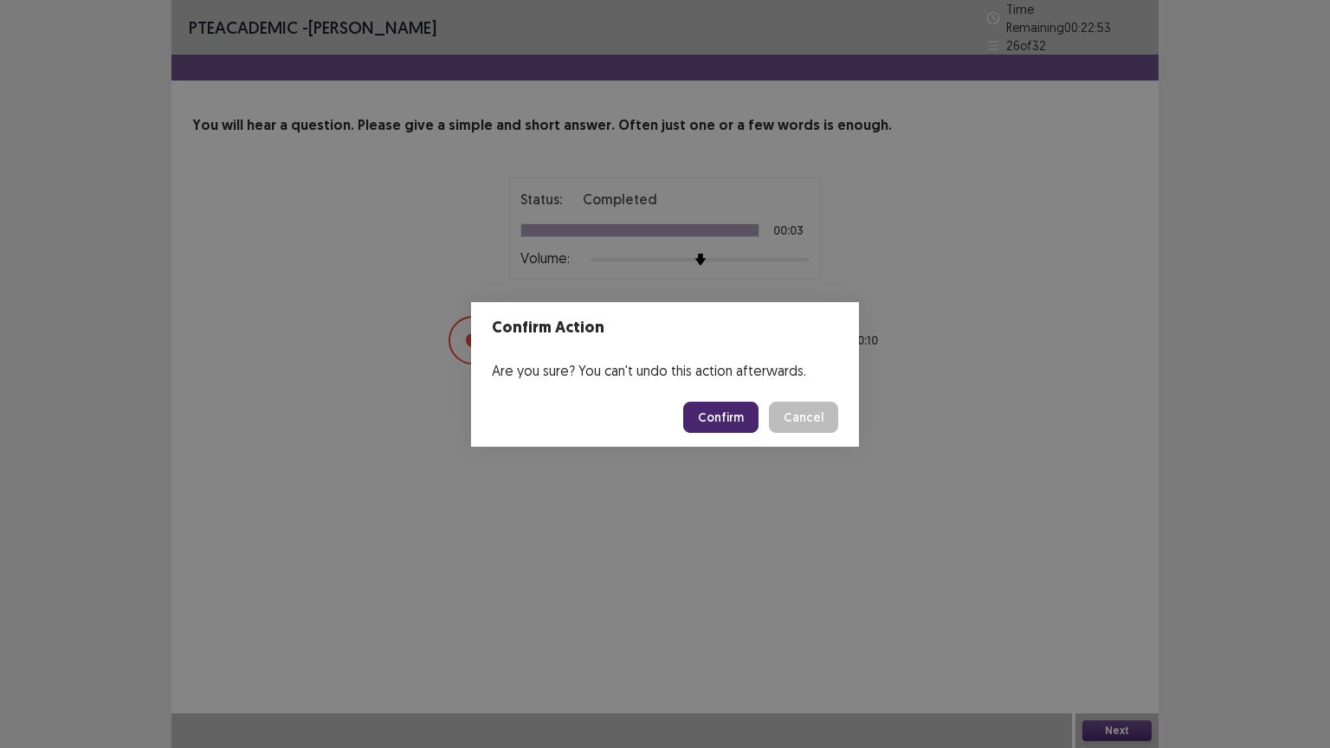
click at [720, 417] on button "Confirm" at bounding box center [720, 417] width 75 height 31
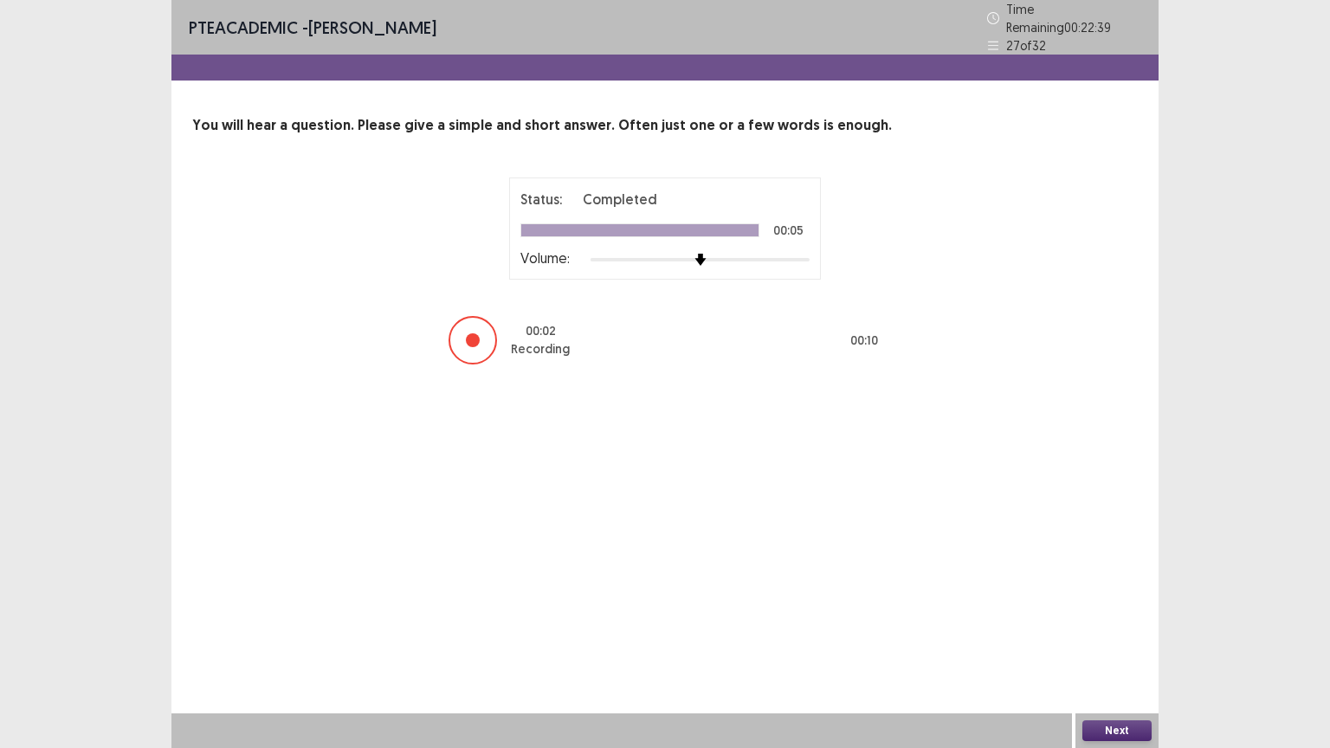
click at [1116, 631] on button "Next" at bounding box center [1117, 731] width 69 height 21
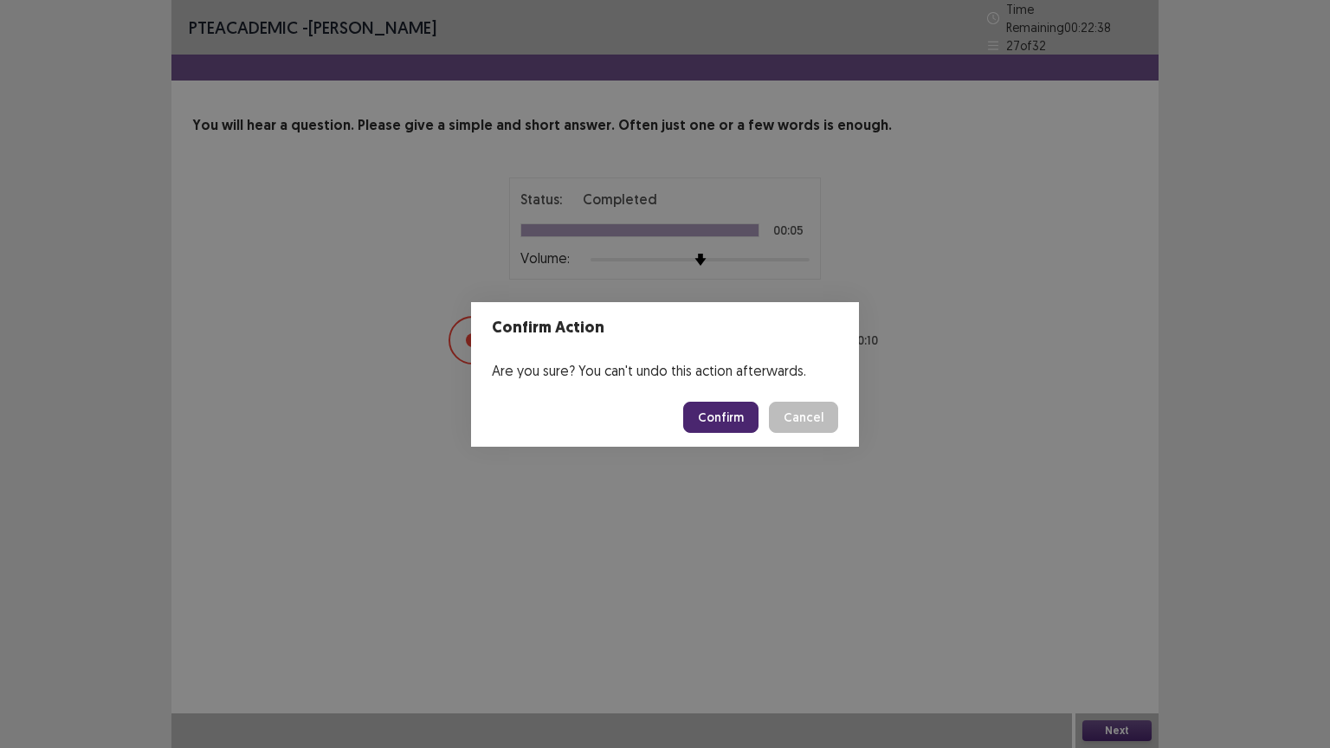
click at [725, 415] on button "Confirm" at bounding box center [720, 417] width 75 height 31
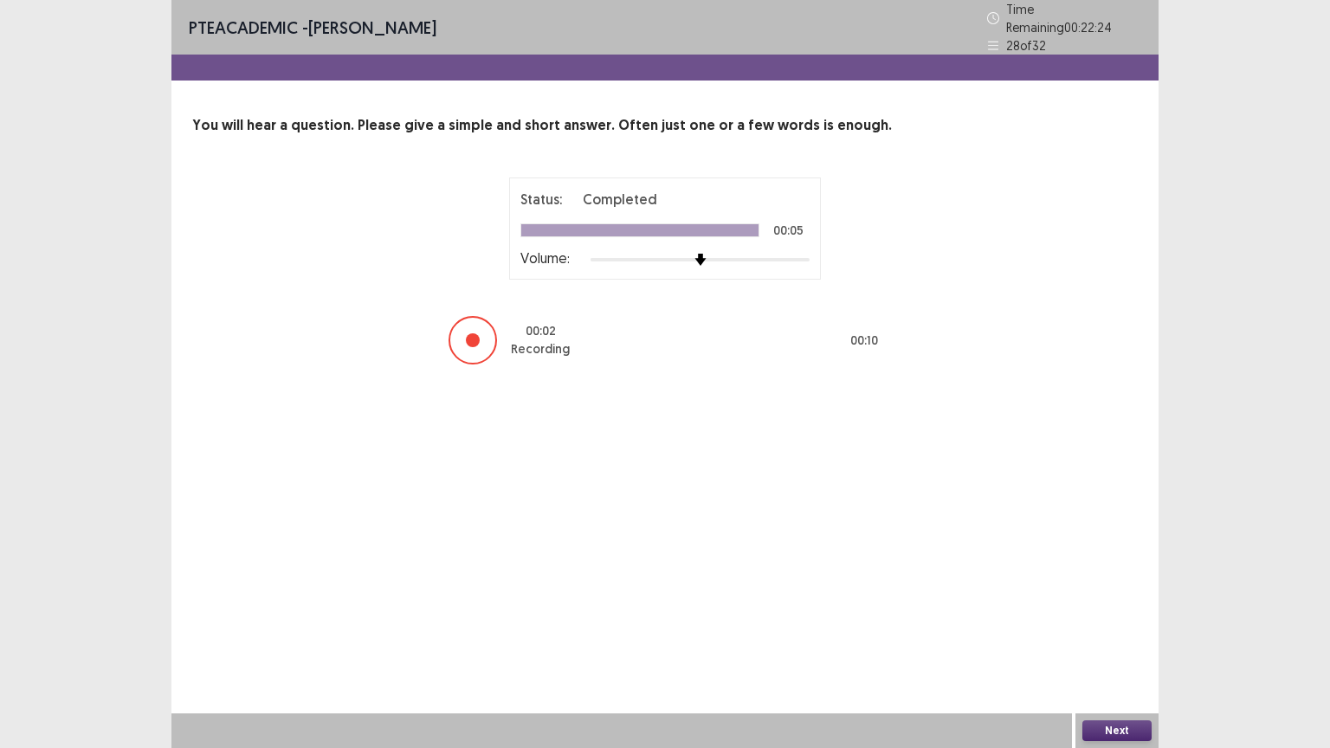
drag, startPoint x: 1103, startPoint y: 725, endPoint x: 828, endPoint y: 513, distance: 347.7
click at [1100, 631] on div "Next" at bounding box center [1117, 731] width 83 height 35
drag, startPoint x: 1099, startPoint y: 724, endPoint x: 1070, endPoint y: 670, distance: 61.2
click at [1096, 631] on div "Next" at bounding box center [1117, 731] width 83 height 35
click at [1109, 631] on button "Next" at bounding box center [1117, 731] width 69 height 21
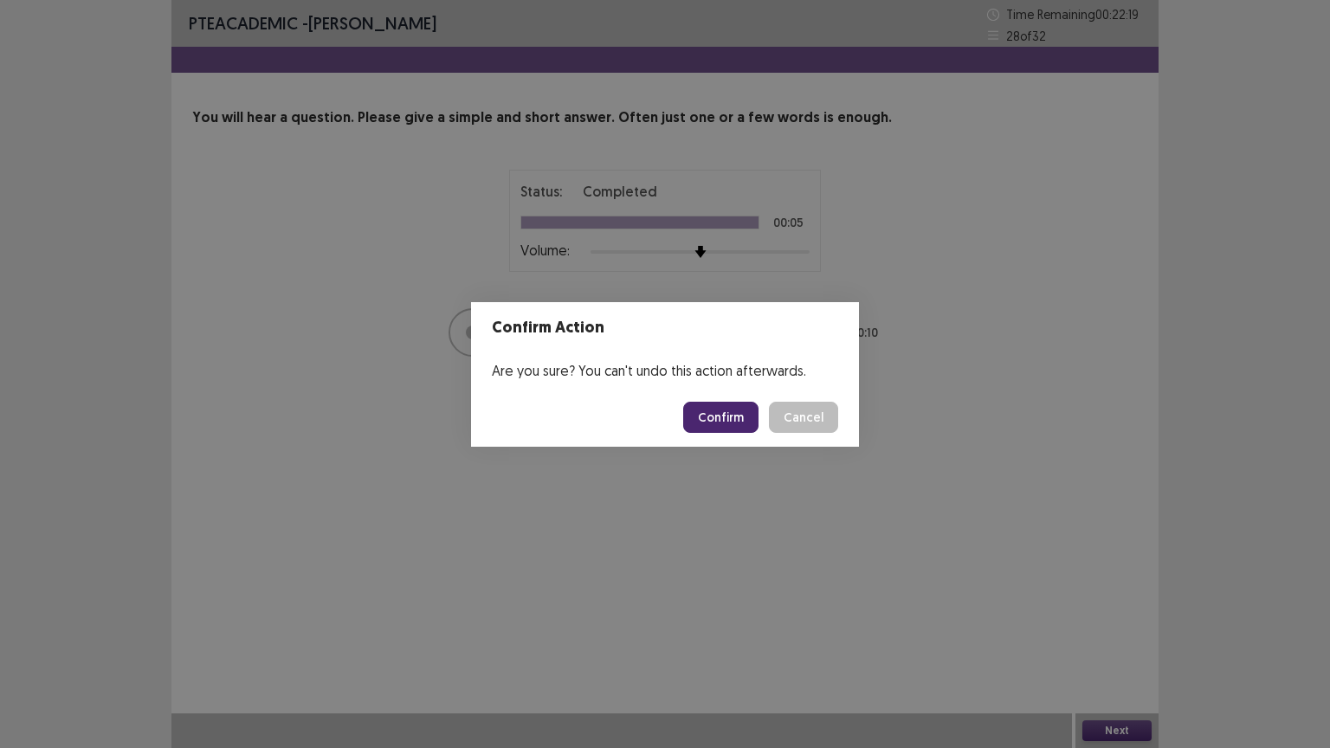
click at [727, 407] on button "Confirm" at bounding box center [720, 417] width 75 height 31
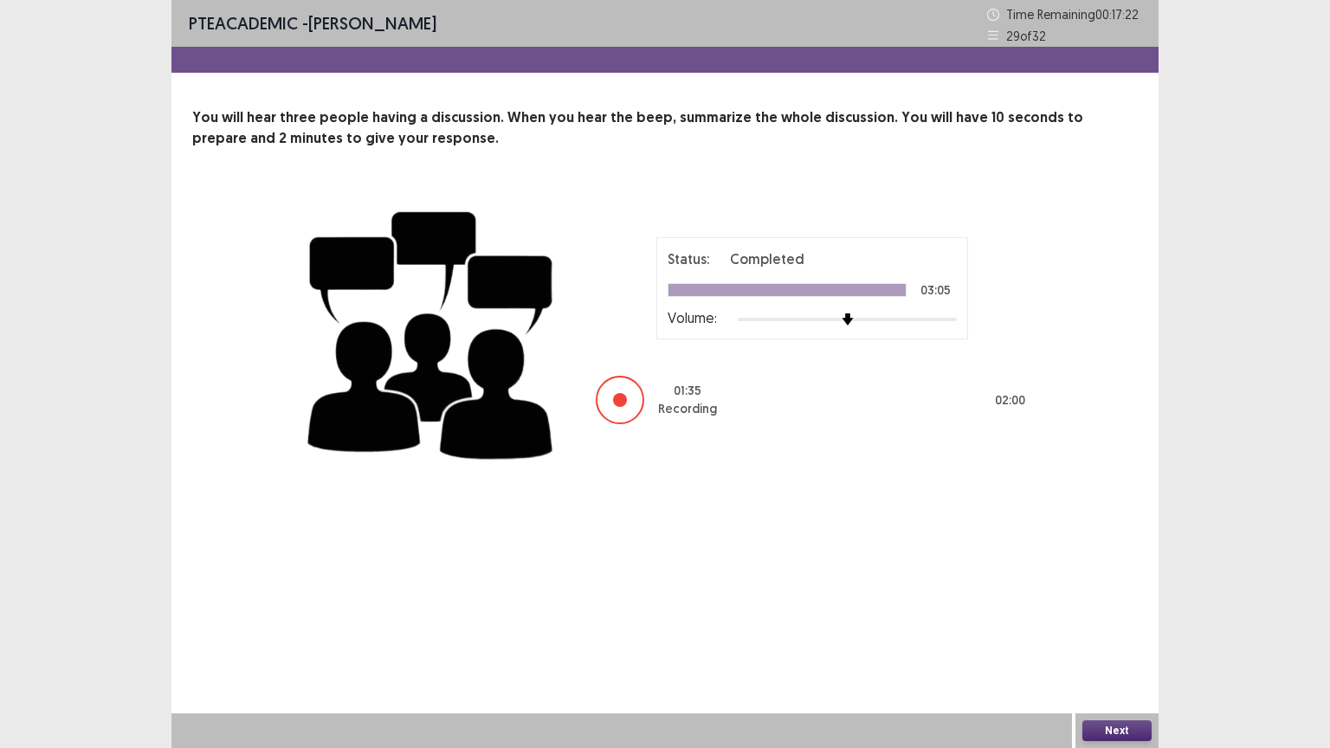
click at [1123, 631] on button "Next" at bounding box center [1117, 731] width 69 height 21
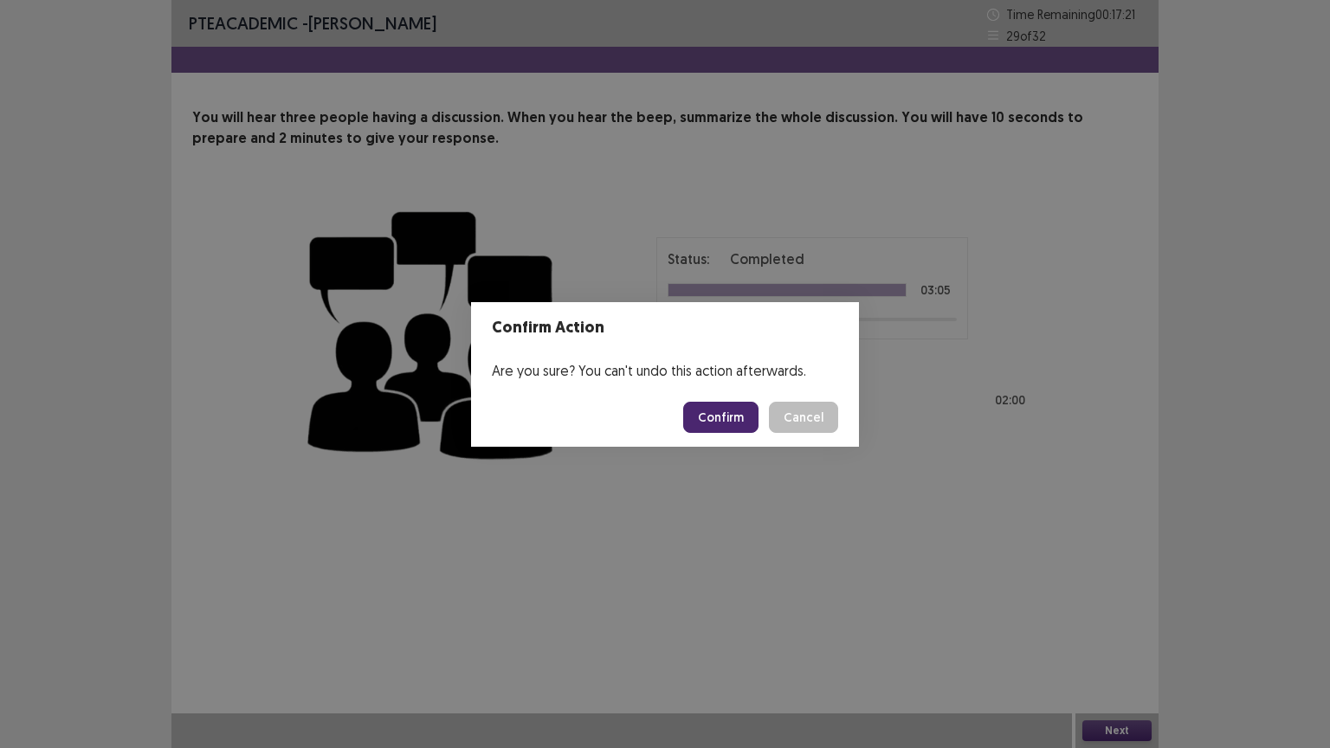
click at [713, 416] on button "Confirm" at bounding box center [720, 417] width 75 height 31
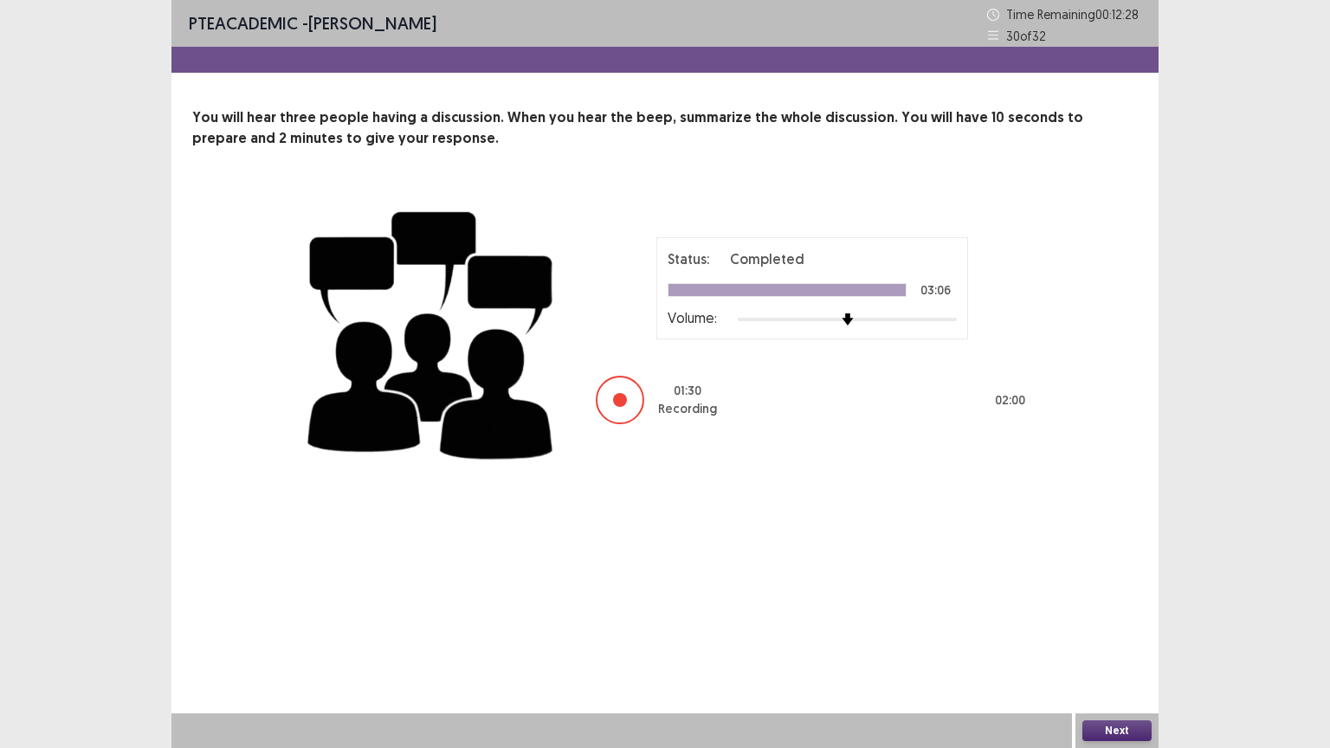
click at [1099, 631] on button "Next" at bounding box center [1117, 731] width 69 height 21
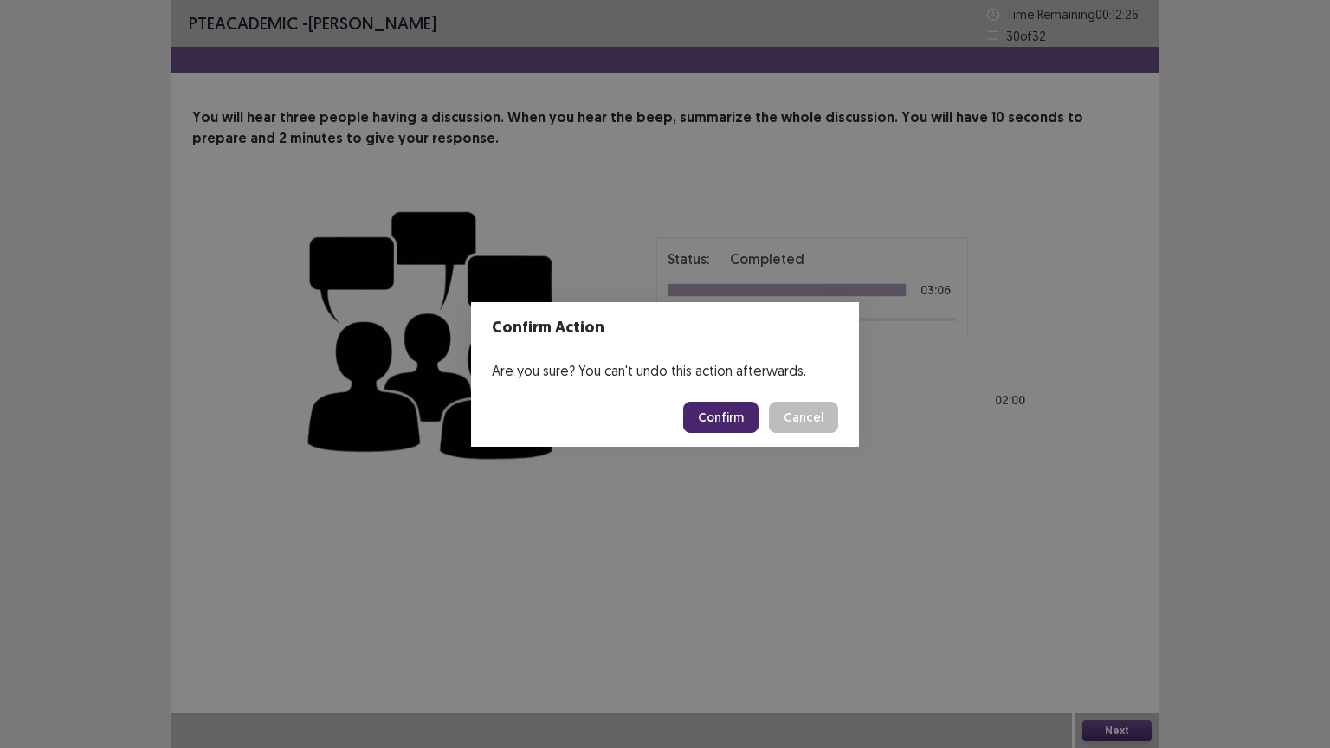
click at [733, 420] on button "Confirm" at bounding box center [720, 417] width 75 height 31
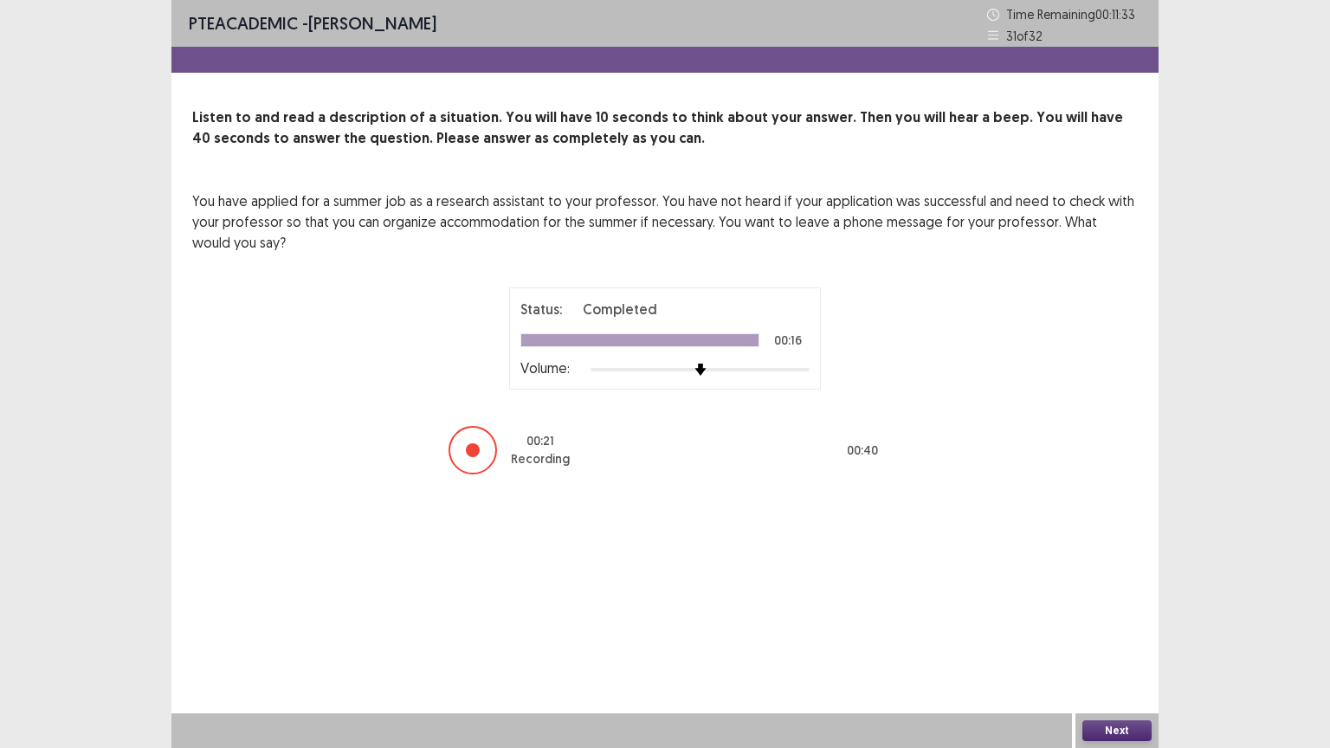
click at [1133, 631] on button "Next" at bounding box center [1117, 731] width 69 height 21
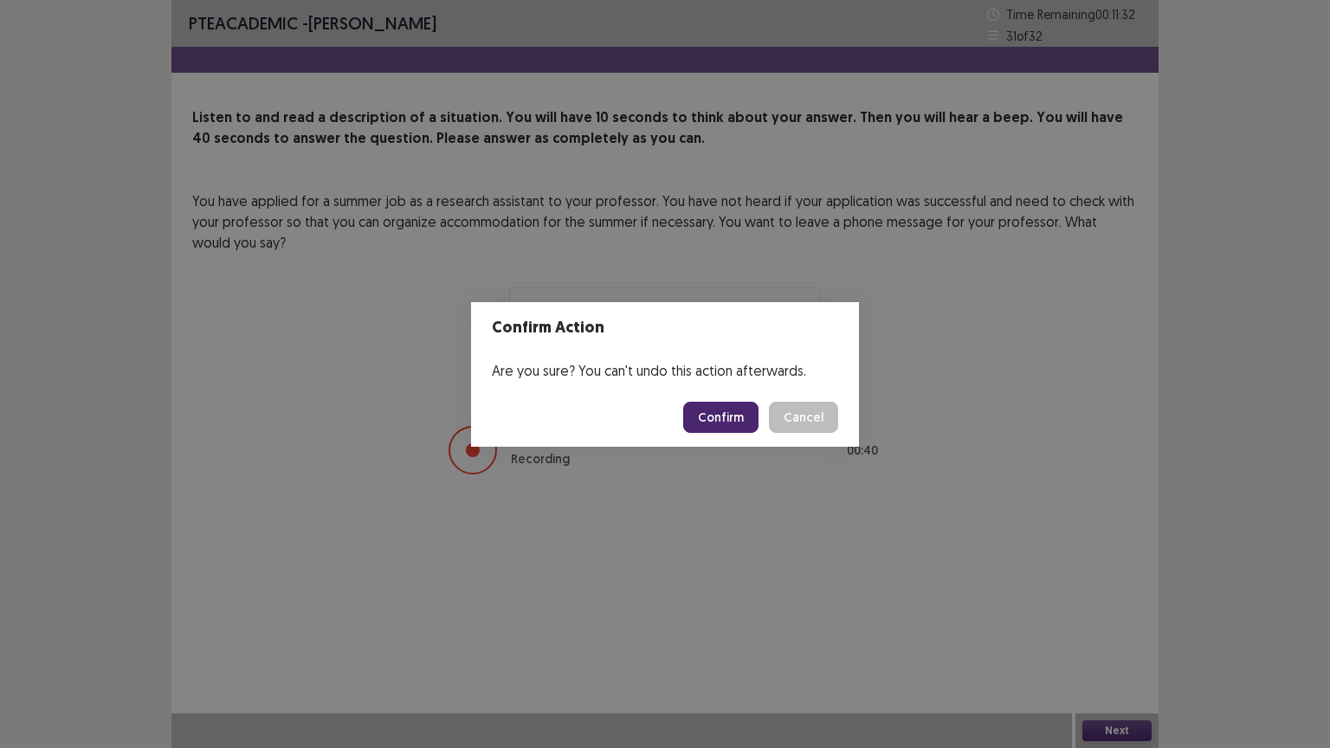
click at [744, 407] on button "Confirm" at bounding box center [720, 417] width 75 height 31
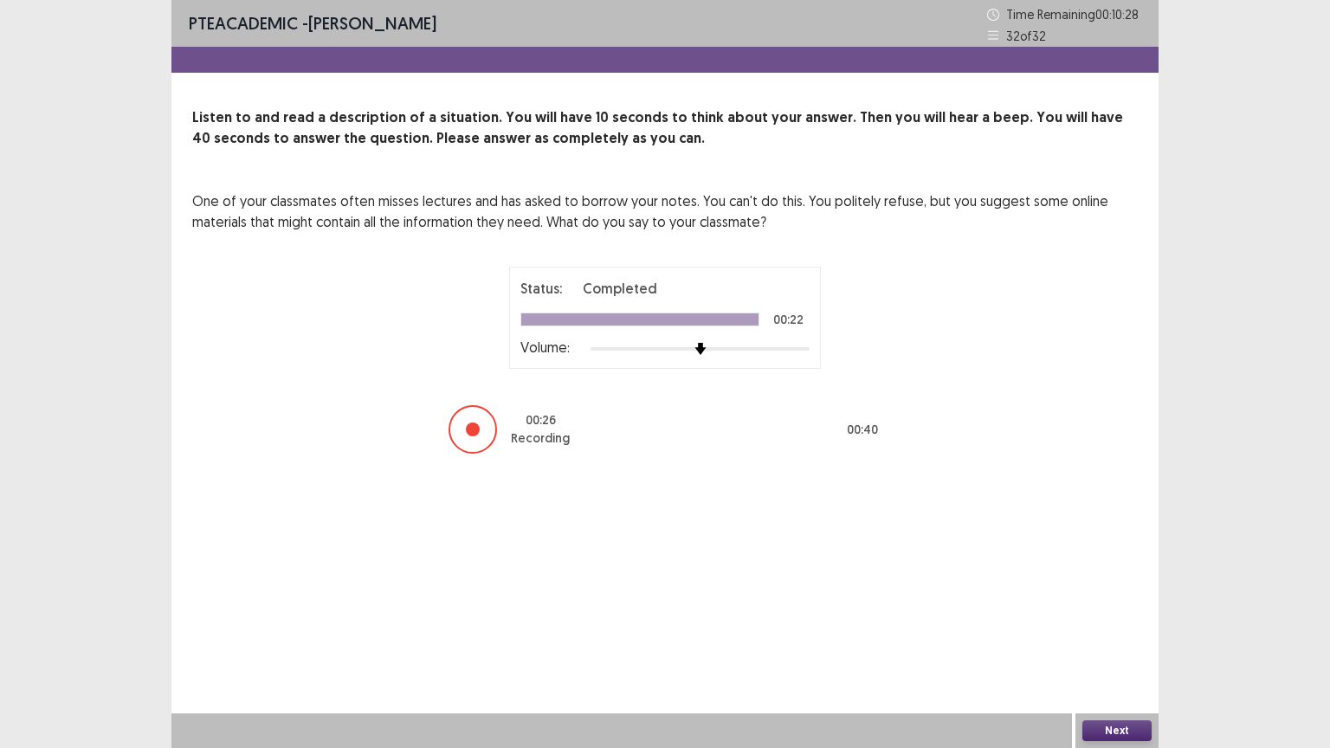
click at [1120, 631] on button "Next" at bounding box center [1117, 731] width 69 height 21
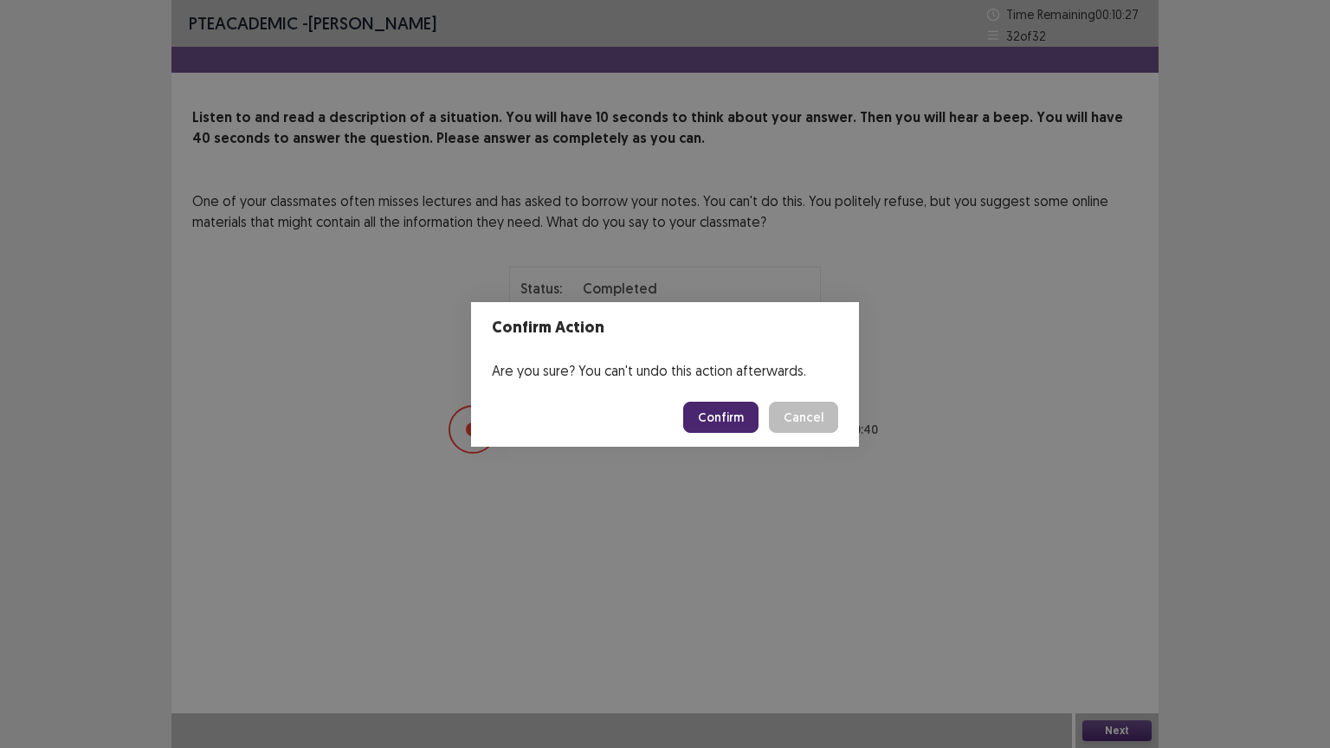
click at [735, 420] on button "Confirm" at bounding box center [720, 417] width 75 height 31
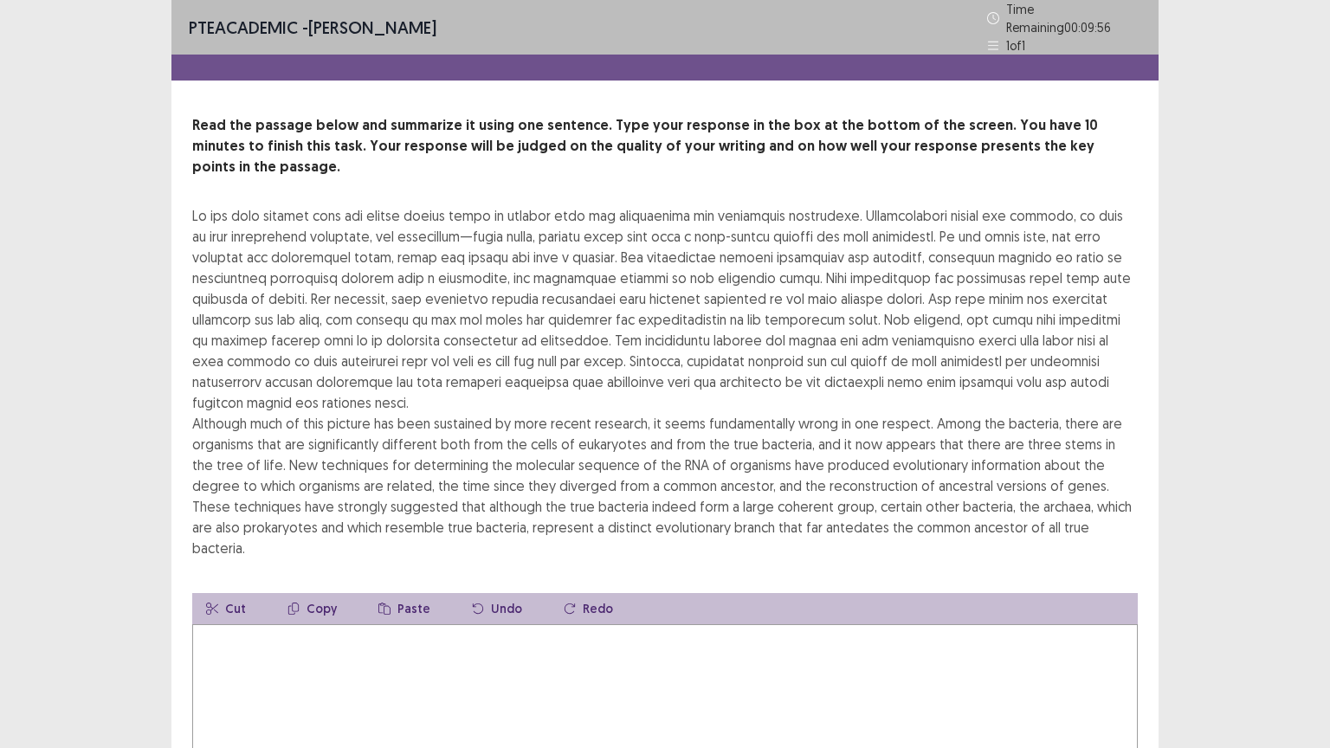
click at [225, 624] on textarea at bounding box center [665, 719] width 946 height 191
click at [350, 624] on textarea "**********" at bounding box center [665, 719] width 946 height 191
click at [389, 624] on textarea "**********" at bounding box center [665, 719] width 946 height 191
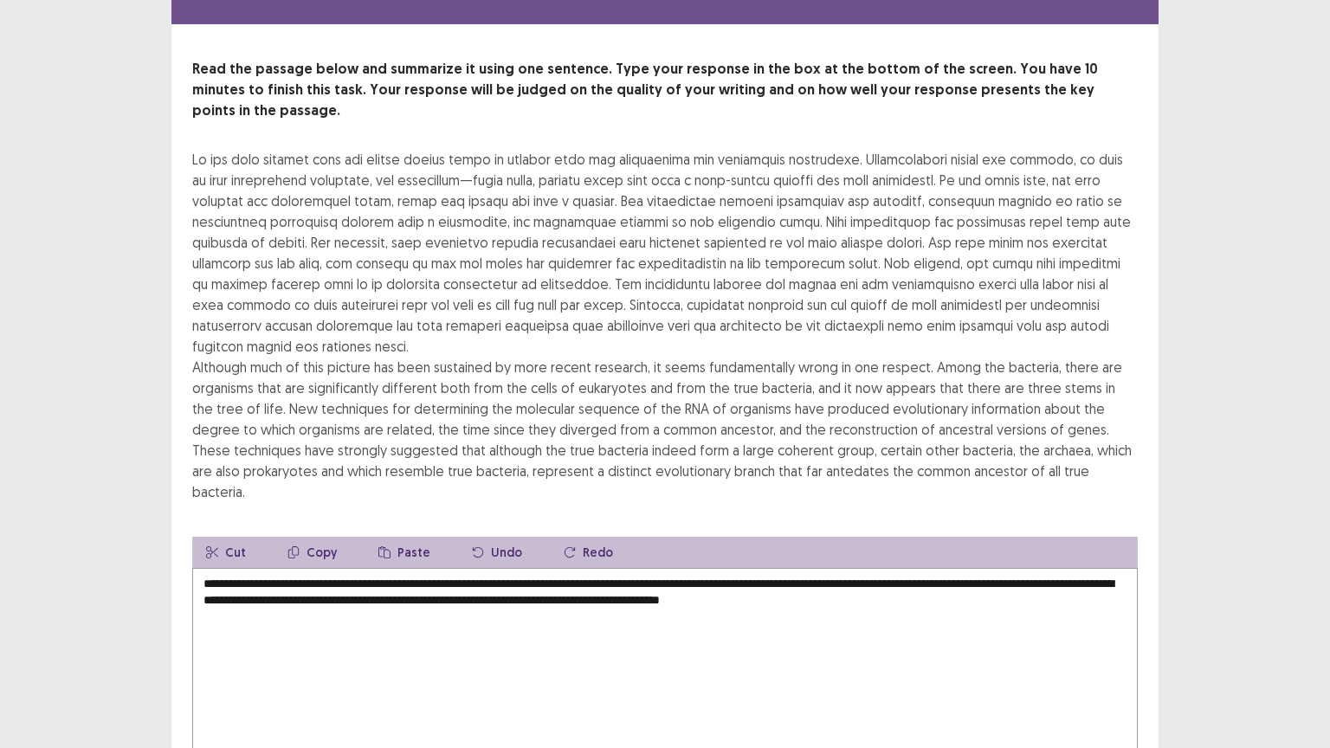
scroll to position [87, 0]
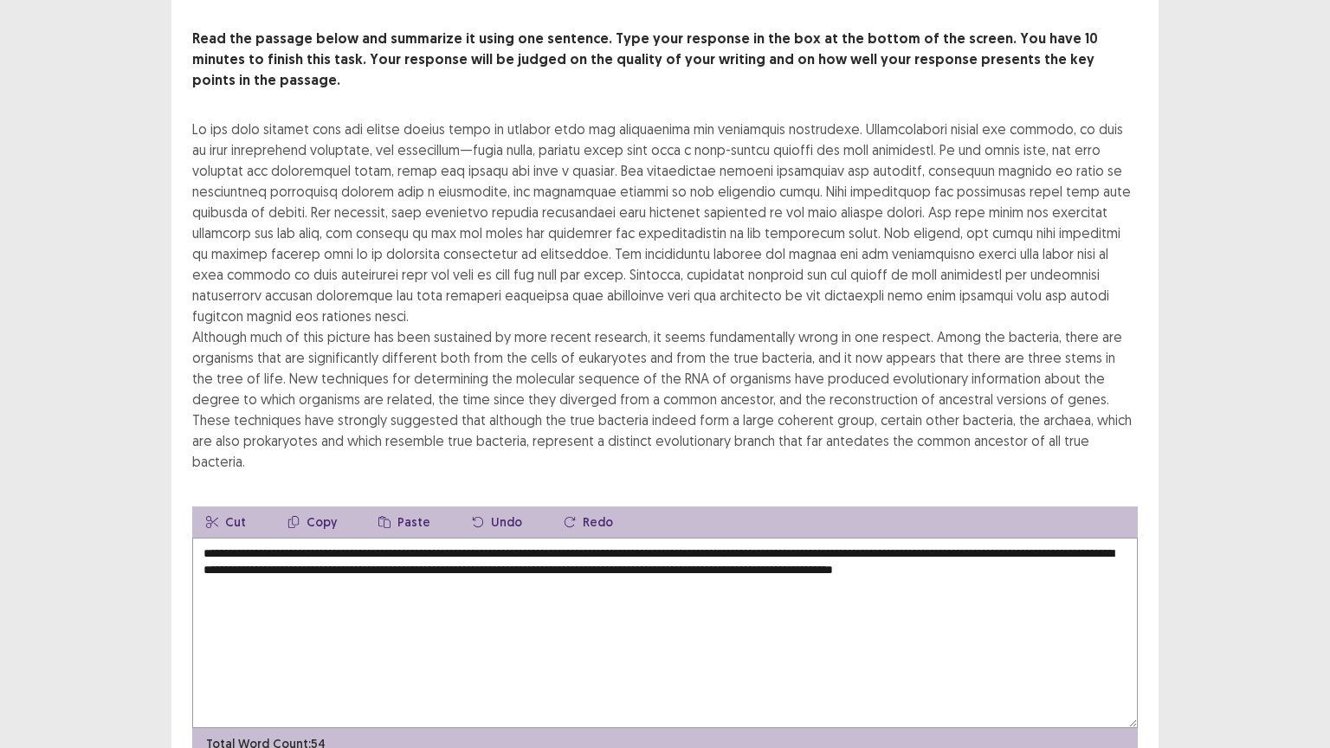
click at [237, 538] on textarea "**********" at bounding box center [665, 633] width 946 height 191
click at [281, 538] on textarea "**********" at bounding box center [665, 633] width 946 height 191
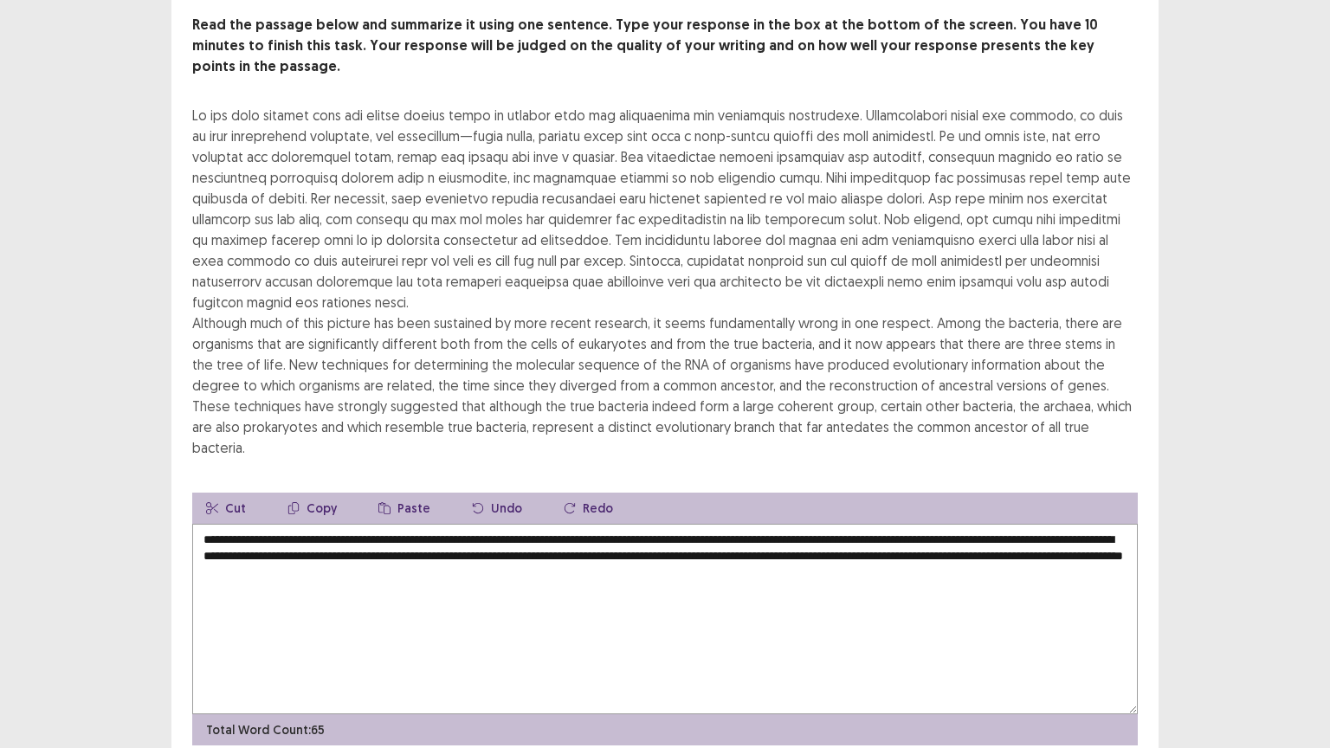
scroll to position [104, 0]
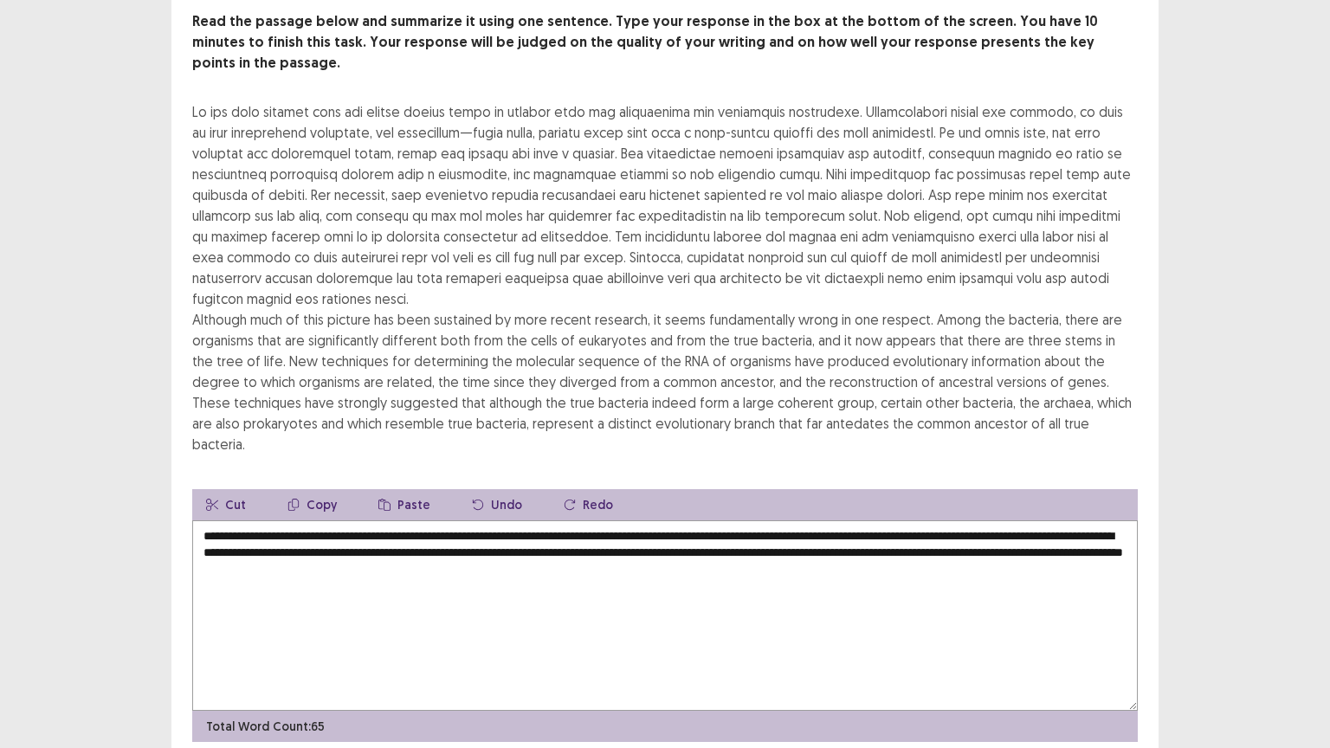
type textarea "**********"
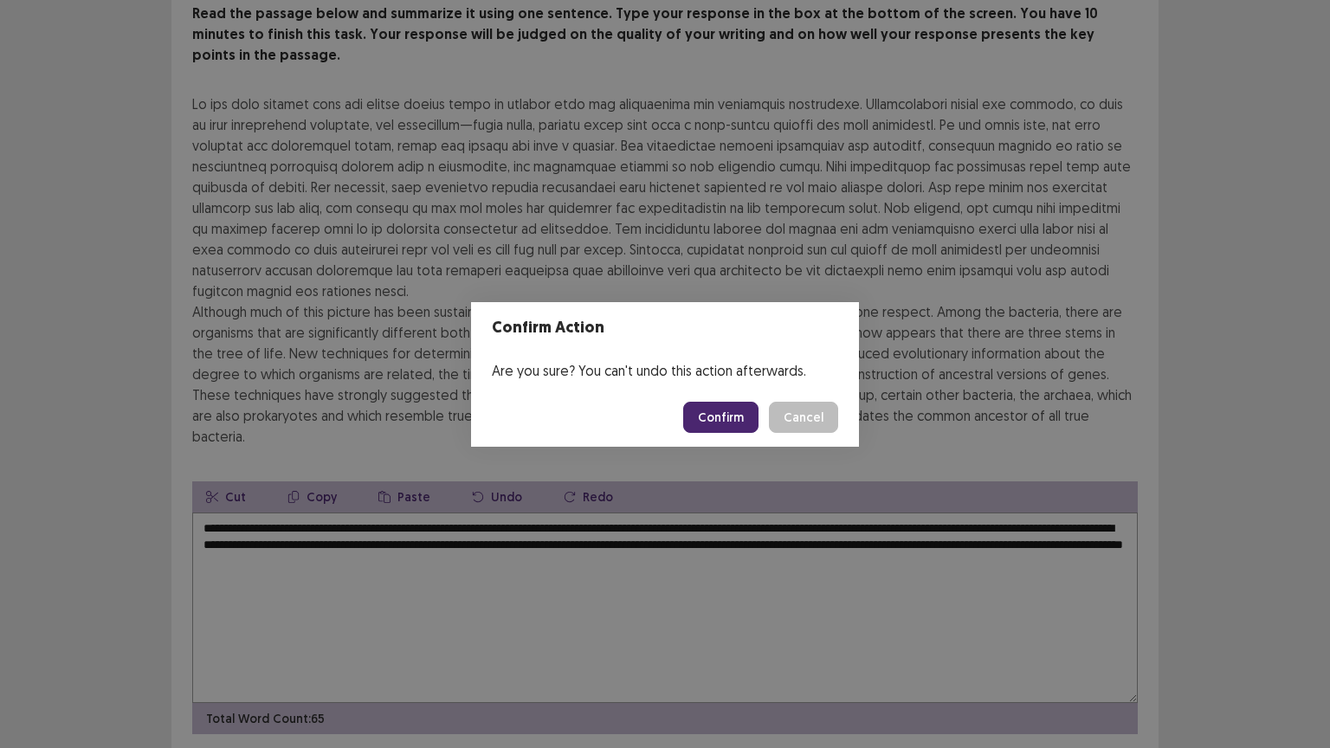
click at [726, 430] on button "Confirm" at bounding box center [720, 417] width 75 height 31
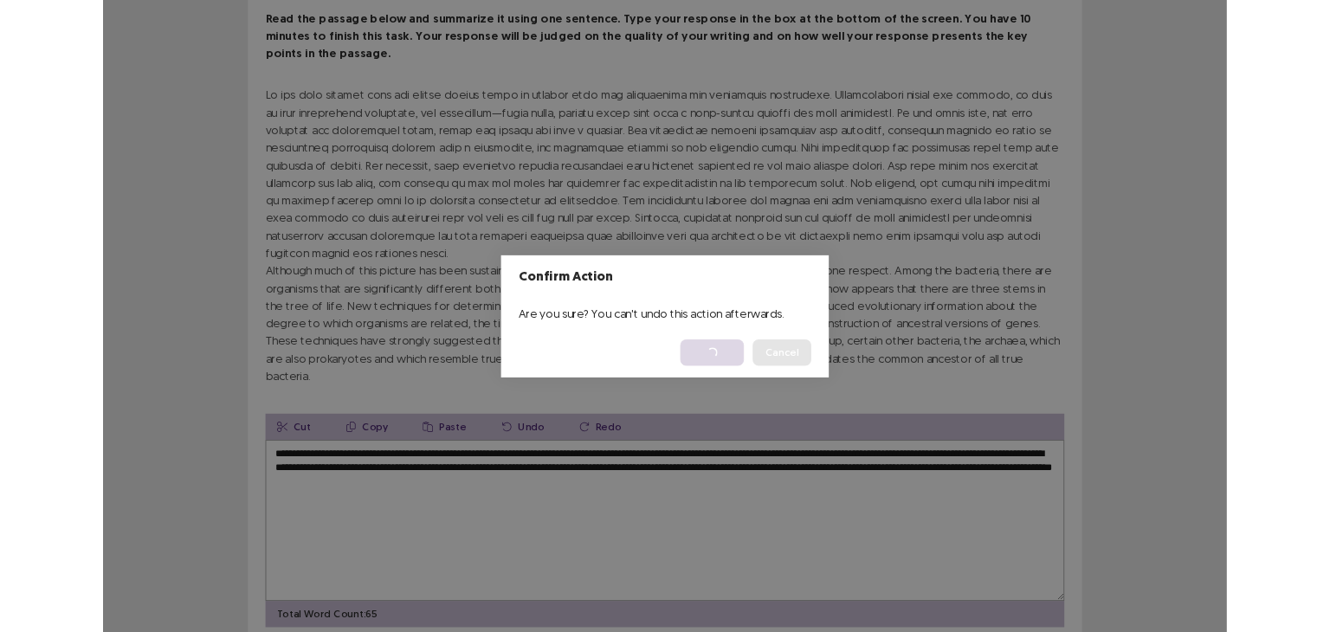
scroll to position [0, 0]
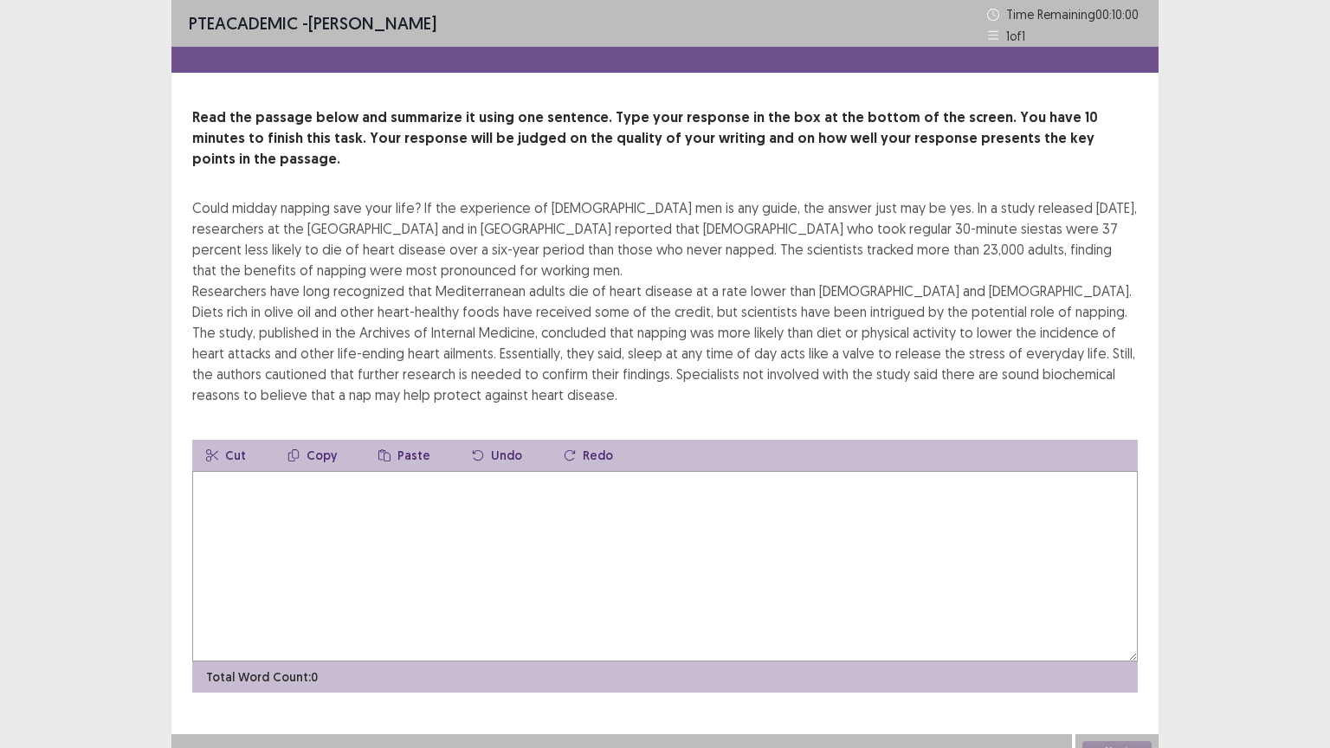
click at [235, 482] on textarea at bounding box center [665, 566] width 946 height 191
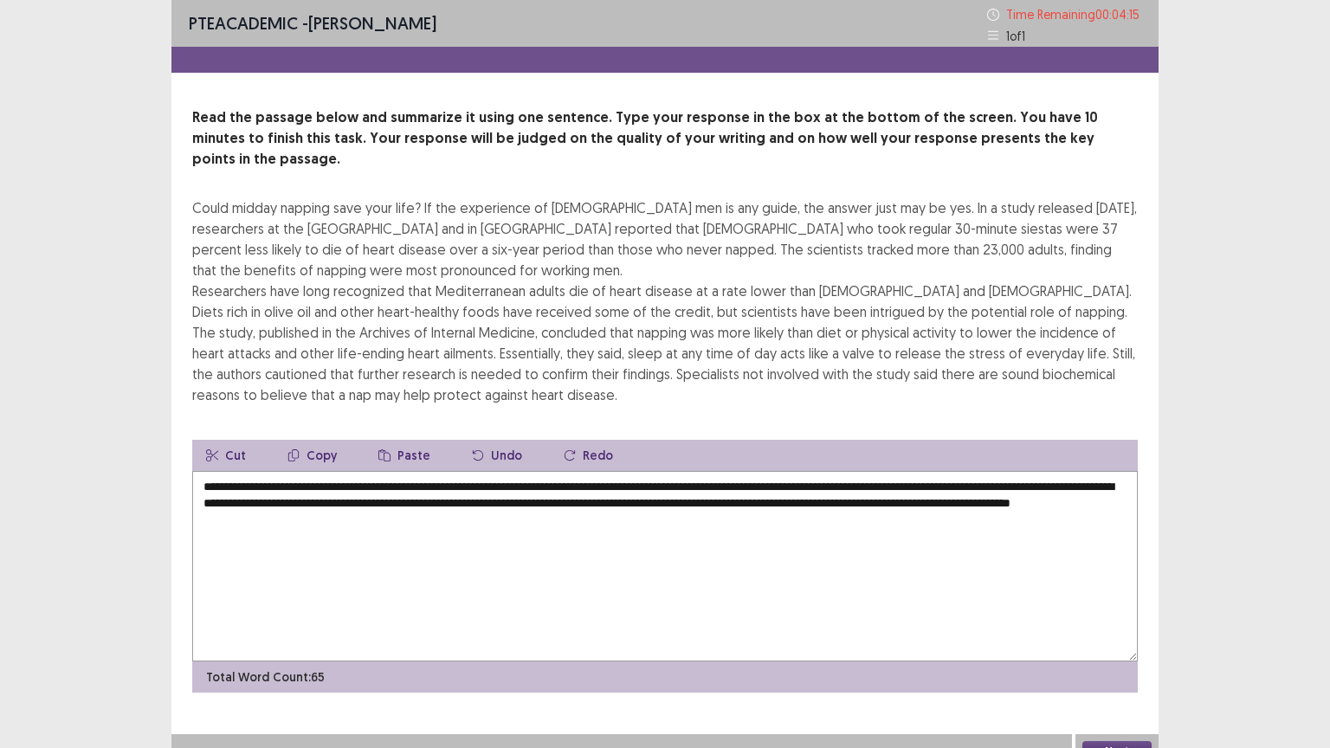
type textarea "**********"
click at [1122, 631] on button "Next" at bounding box center [1117, 751] width 69 height 21
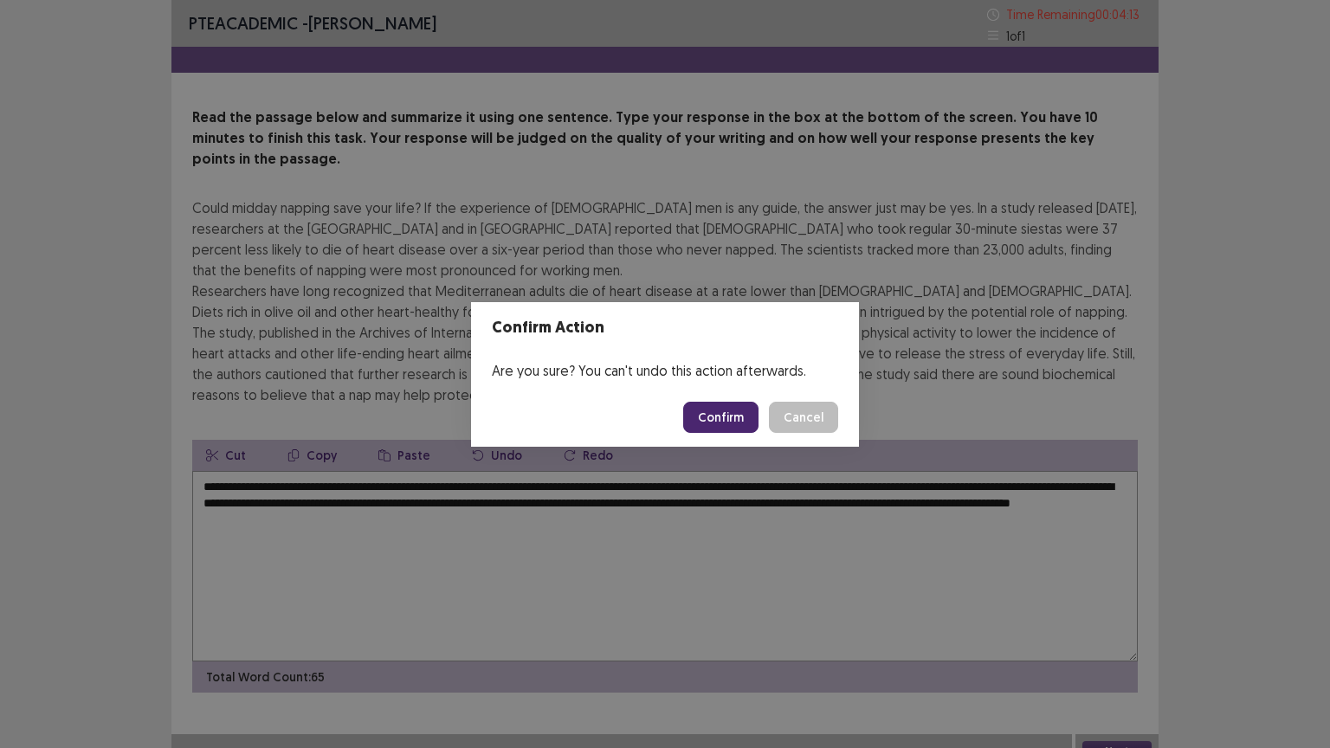
click at [727, 412] on button "Confirm" at bounding box center [720, 417] width 75 height 31
